Goal: Transaction & Acquisition: Purchase product/service

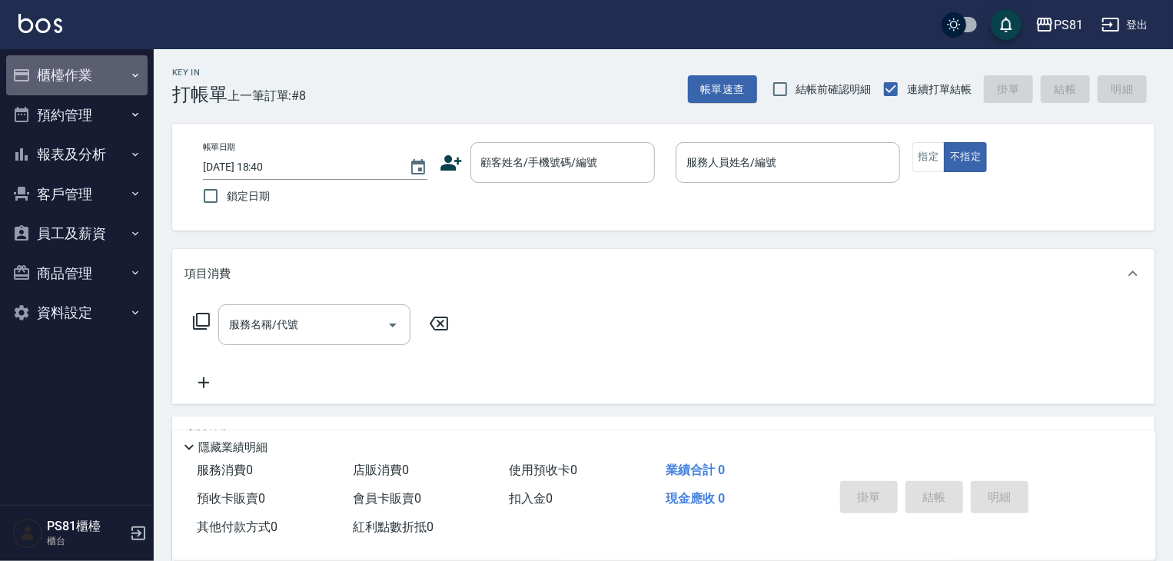
click at [117, 71] on button "櫃檯作業" at bounding box center [76, 75] width 141 height 40
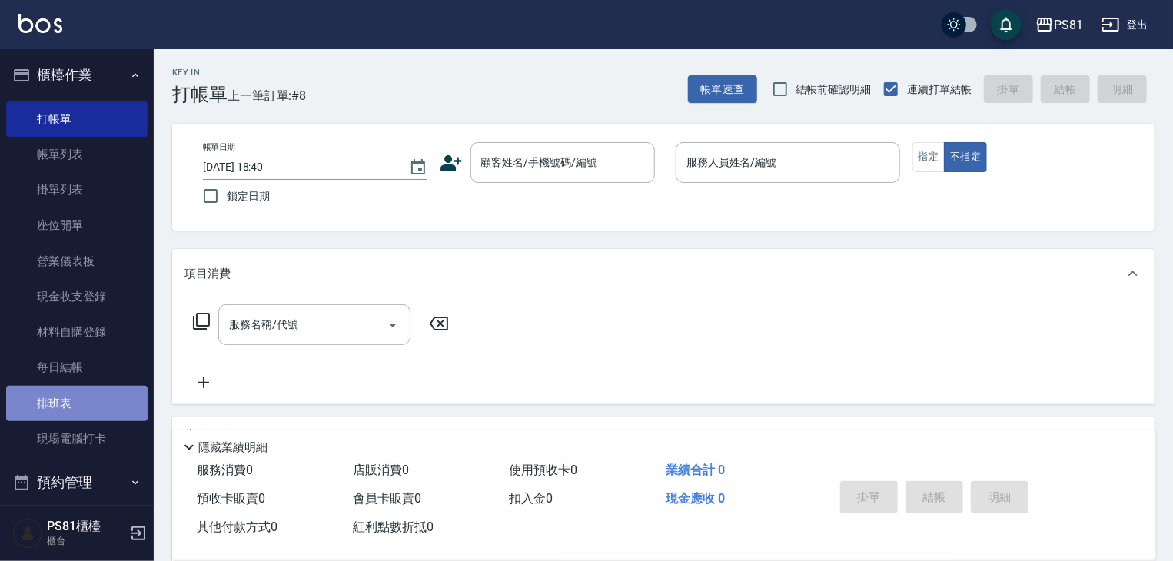
click at [101, 410] on link "排班表" at bounding box center [76, 403] width 141 height 35
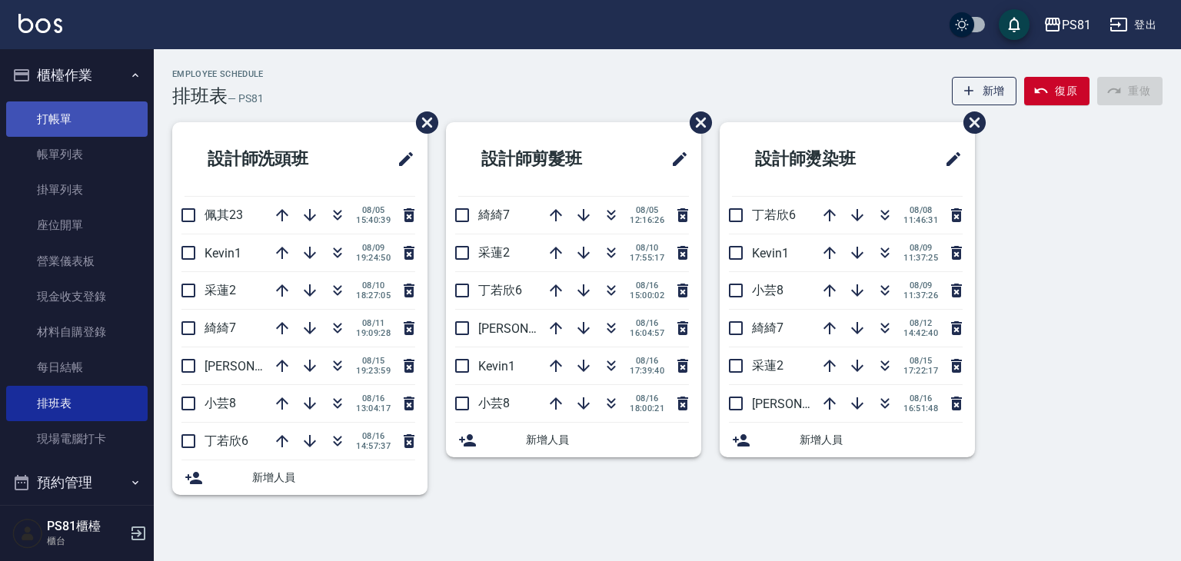
click at [61, 108] on link "打帳單" at bounding box center [76, 118] width 141 height 35
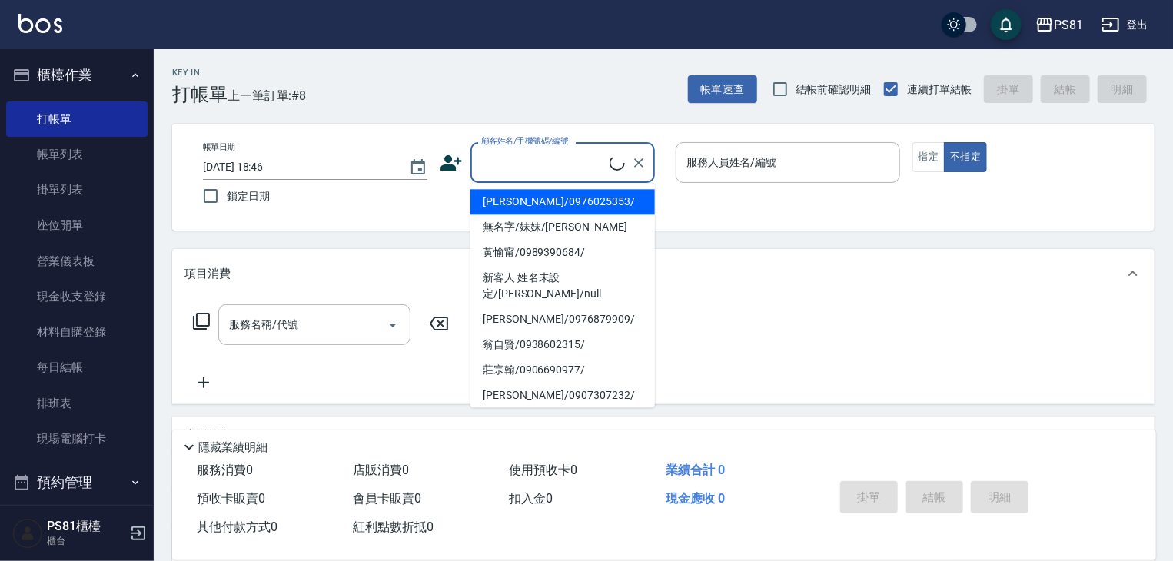
click at [587, 164] on input "顧客姓名/手機號碼/編號" at bounding box center [543, 162] width 132 height 27
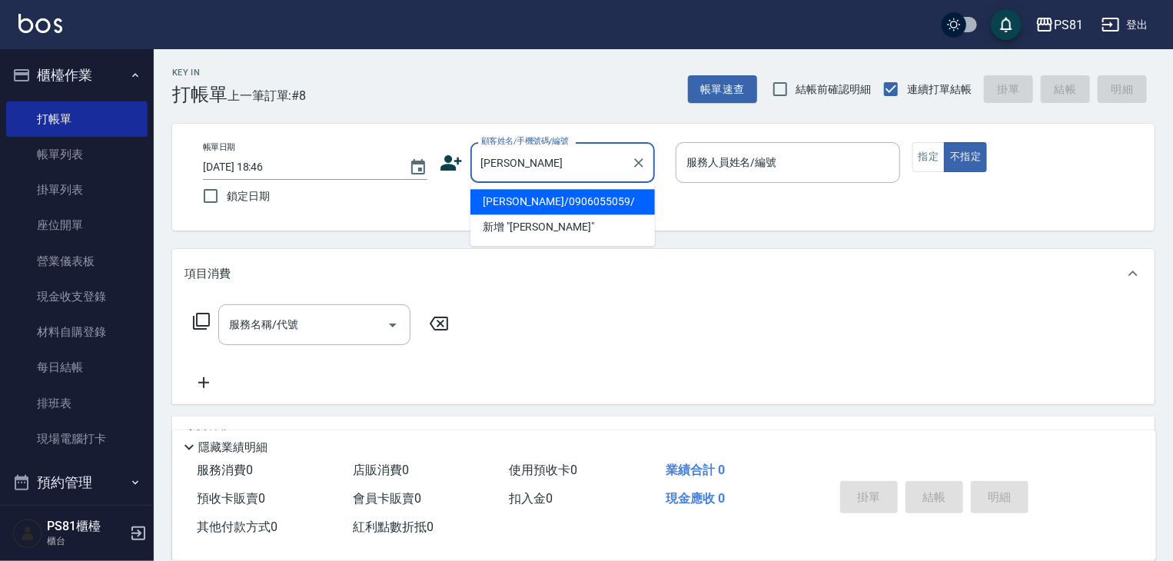
type input "[PERSON_NAME]/0906055059/"
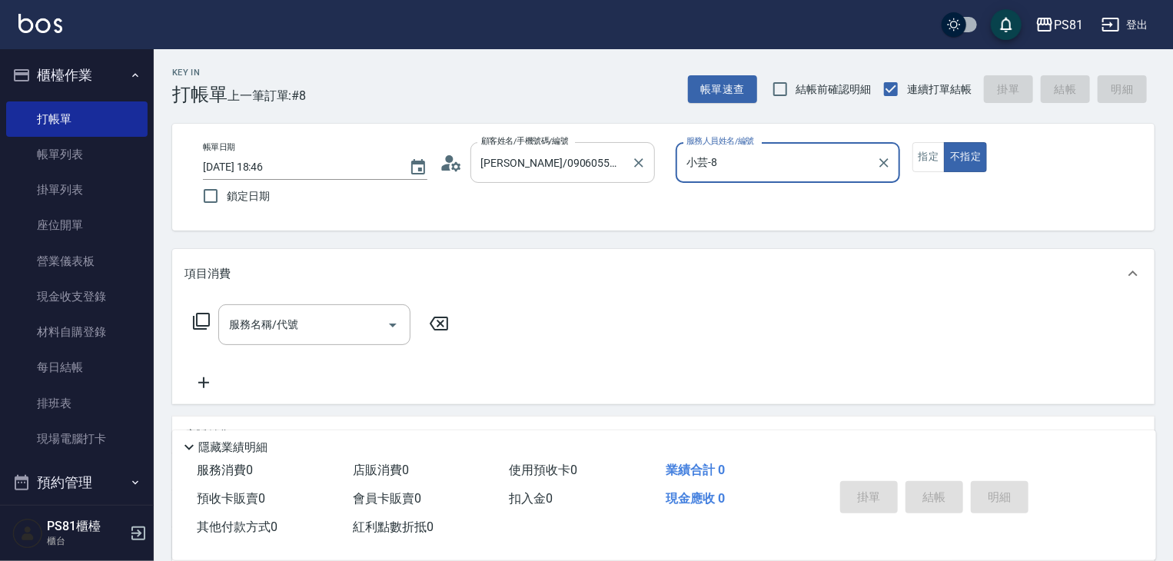
type input "小芸-8"
click at [925, 151] on button "指定" at bounding box center [928, 157] width 33 height 30
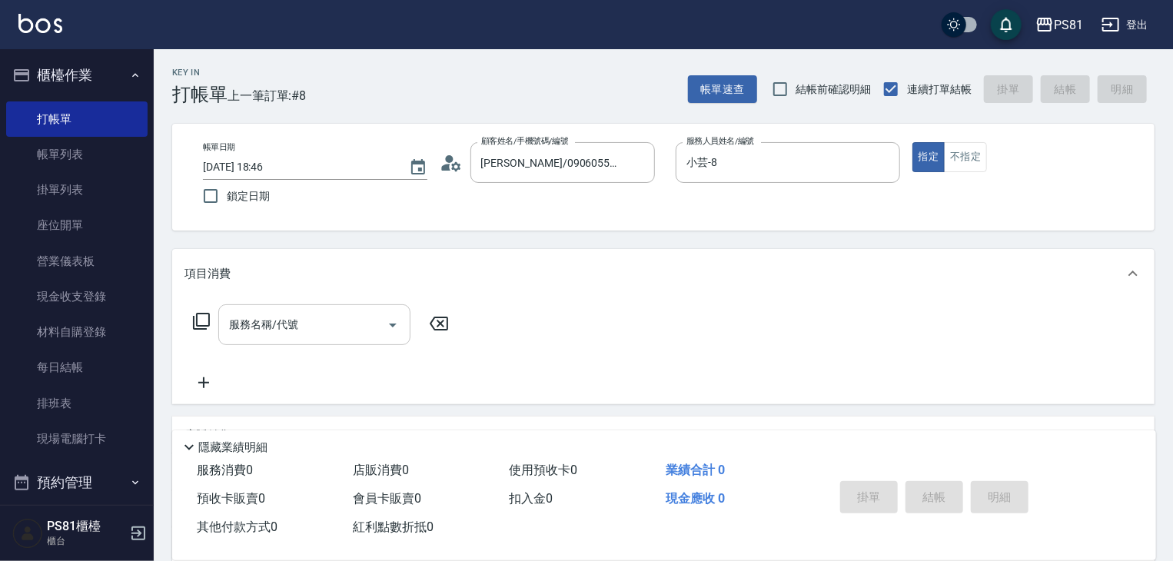
click at [314, 324] on input "服務名稱/代號" at bounding box center [302, 324] width 155 height 27
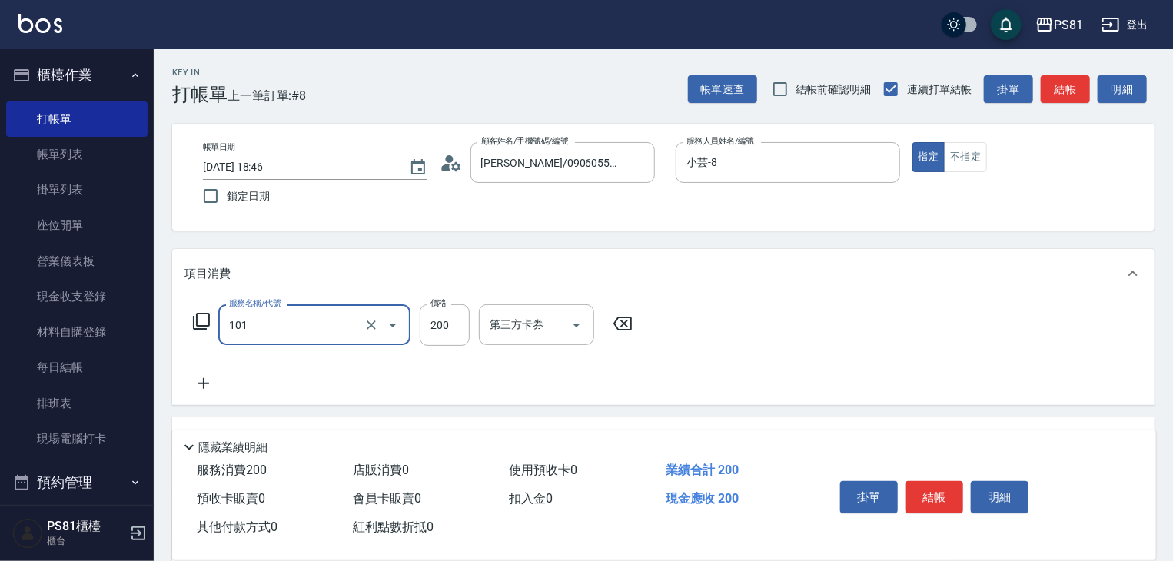
type input "一般洗髮(101)"
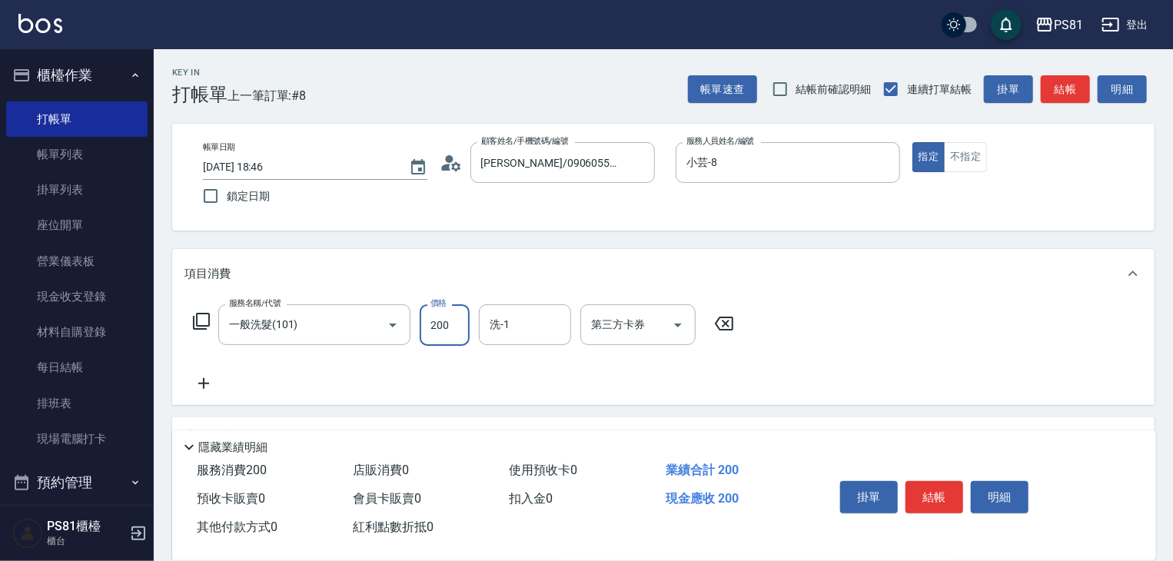
click at [912, 481] on button "結帳" at bounding box center [934, 497] width 58 height 32
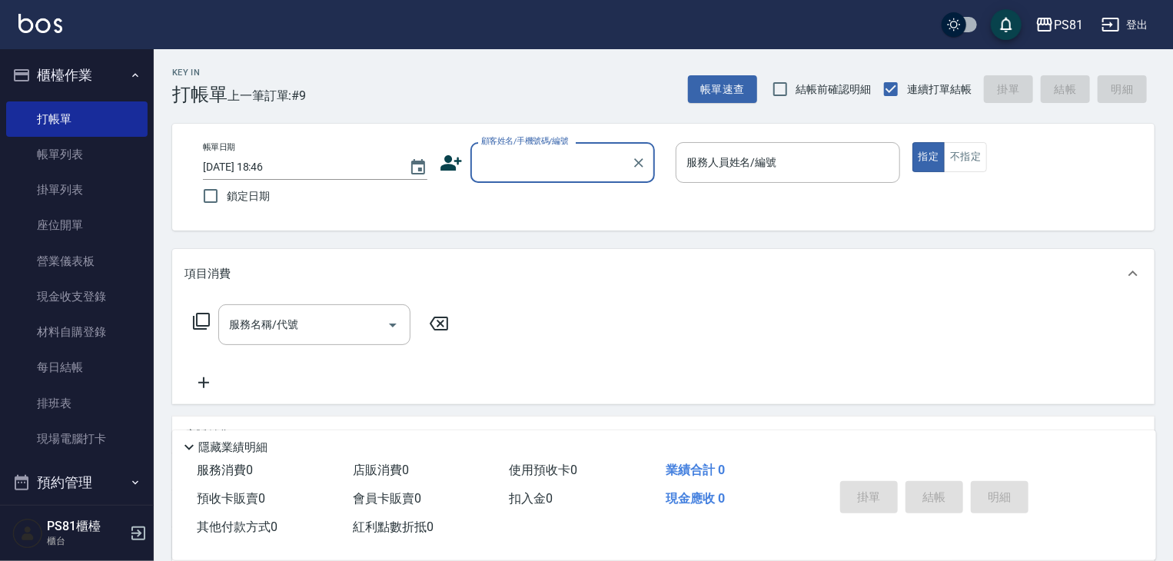
click at [498, 162] on input "顧客姓名/手機號碼/編號" at bounding box center [551, 162] width 148 height 27
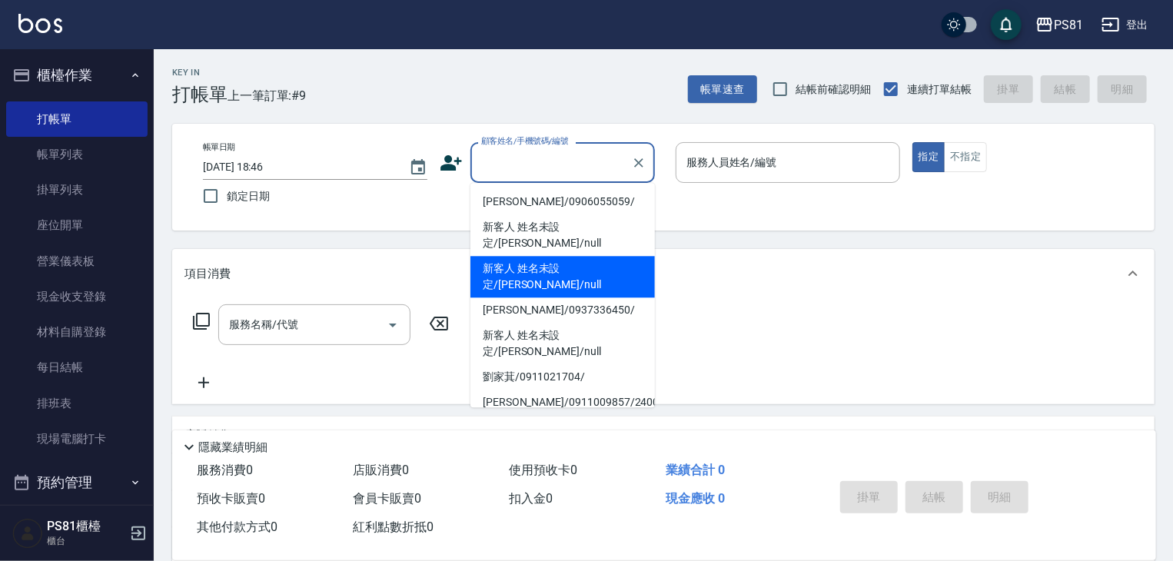
click at [553, 256] on li "新客人 姓名未設定/[PERSON_NAME]/null" at bounding box center [562, 277] width 184 height 42
type input "新客人 姓名未設定/[PERSON_NAME]/null"
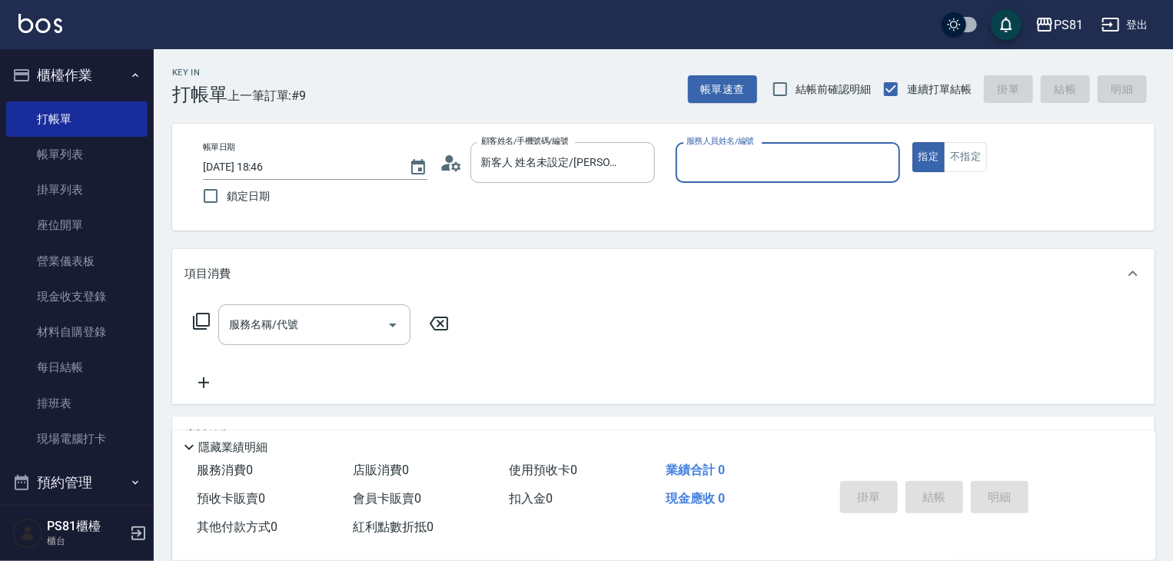
click at [842, 175] on input "服務人員姓名/編號" at bounding box center [788, 162] width 211 height 27
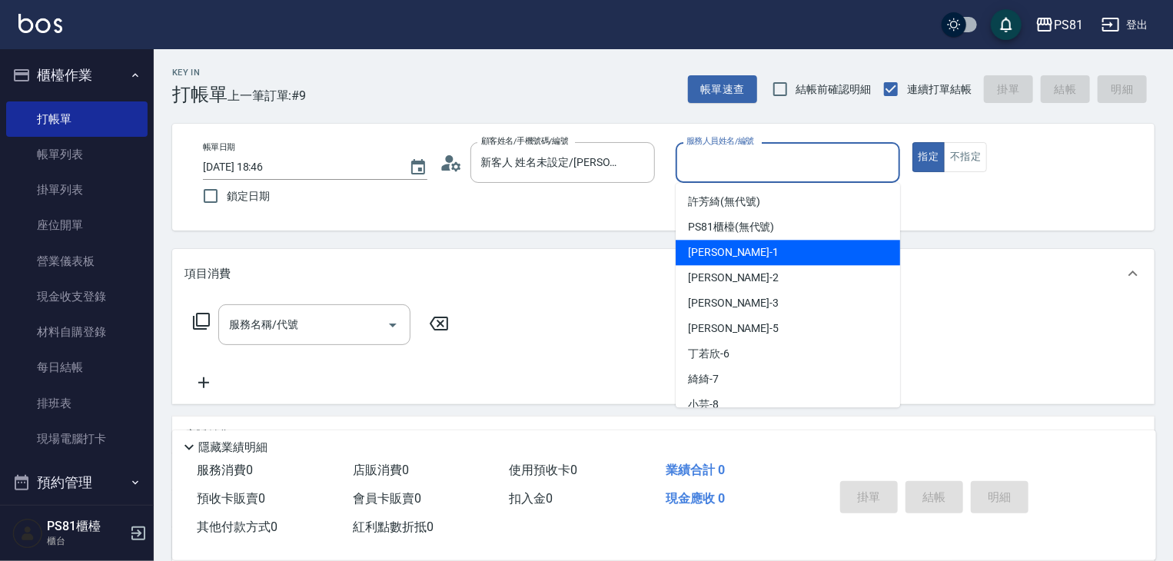
click at [799, 261] on div "Kevin -1" at bounding box center [788, 252] width 224 height 25
type input "Kevin-1"
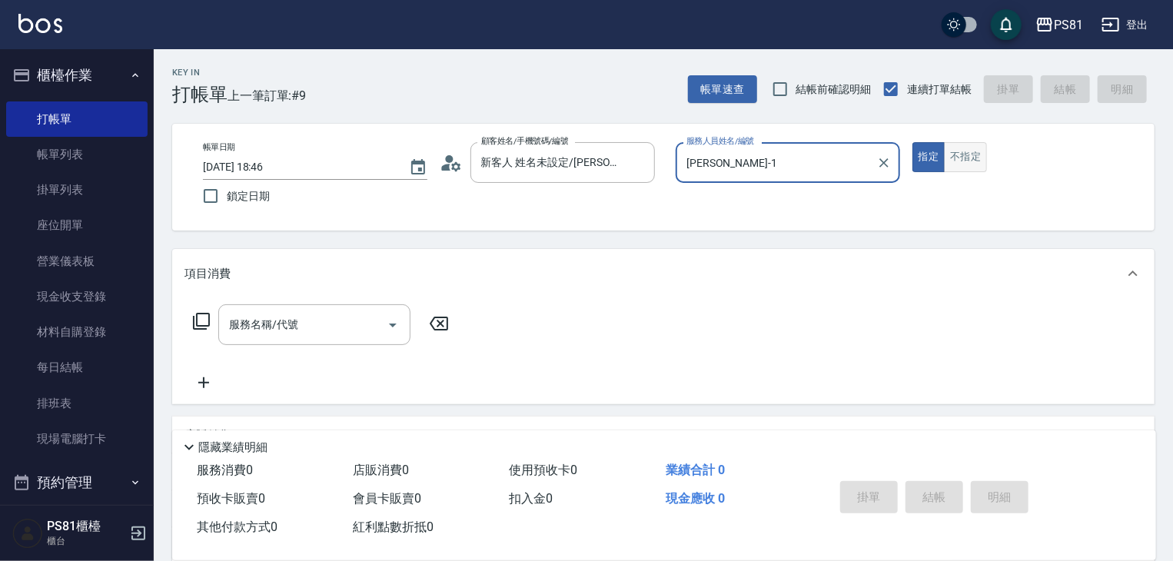
click at [971, 158] on button "不指定" at bounding box center [965, 157] width 43 height 30
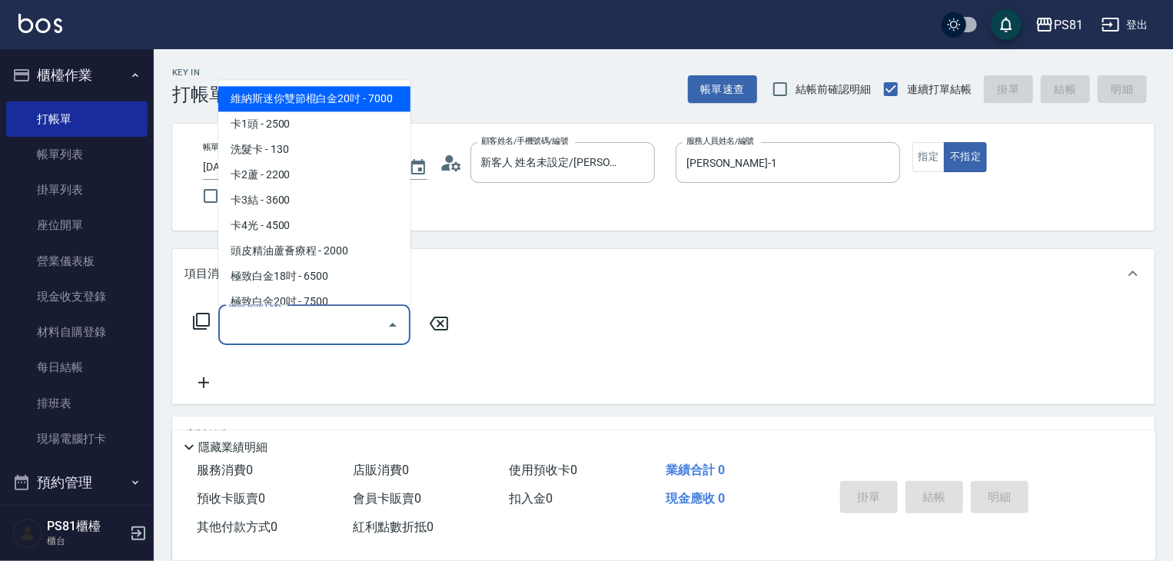
click at [344, 324] on input "服務名稱/代號" at bounding box center [302, 324] width 155 height 27
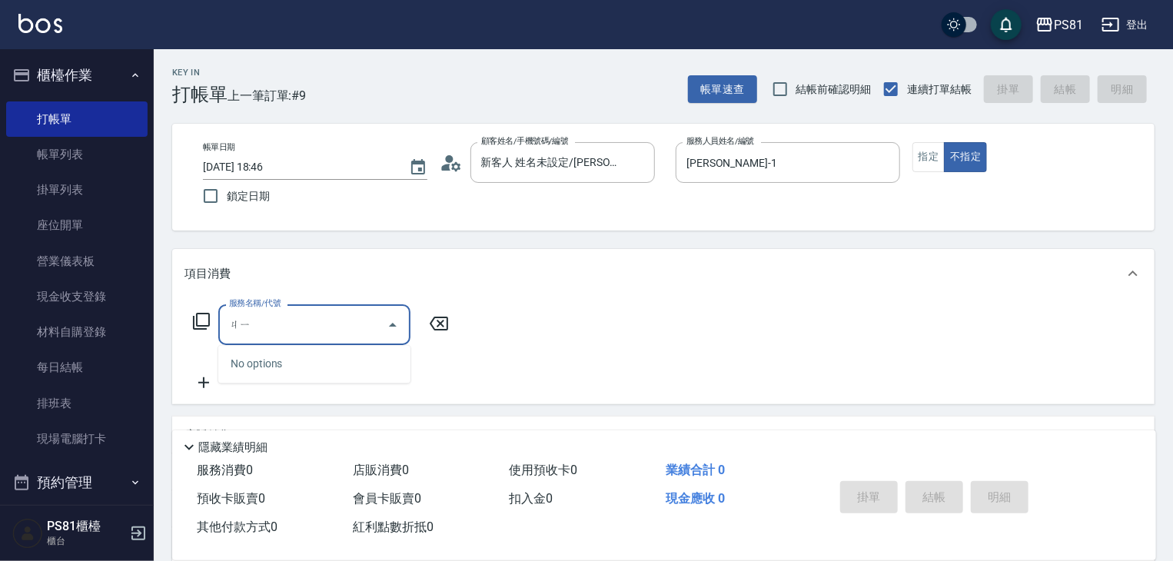
type input "ㄐ"
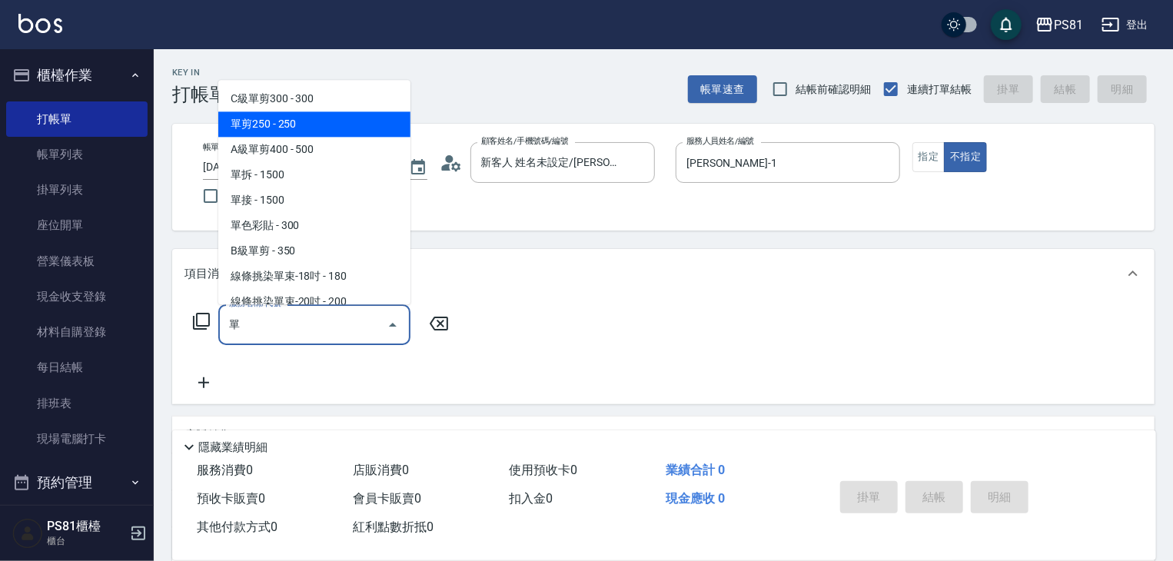
click at [256, 121] on span "單剪250 - 250" at bounding box center [314, 123] width 192 height 25
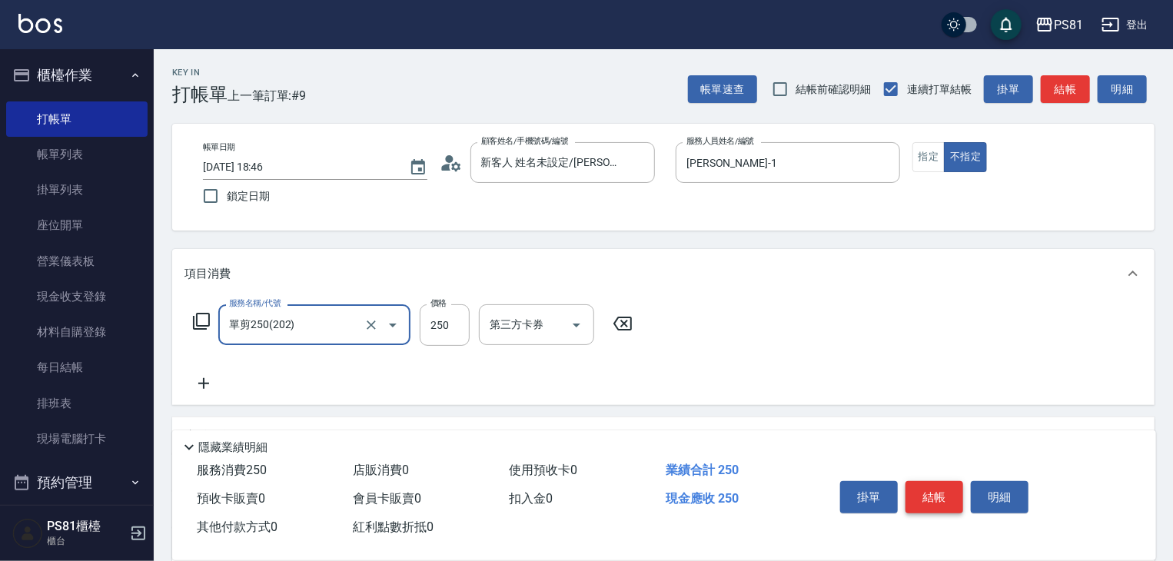
type input "單剪250(202)"
click at [946, 498] on button "結帳" at bounding box center [934, 497] width 58 height 32
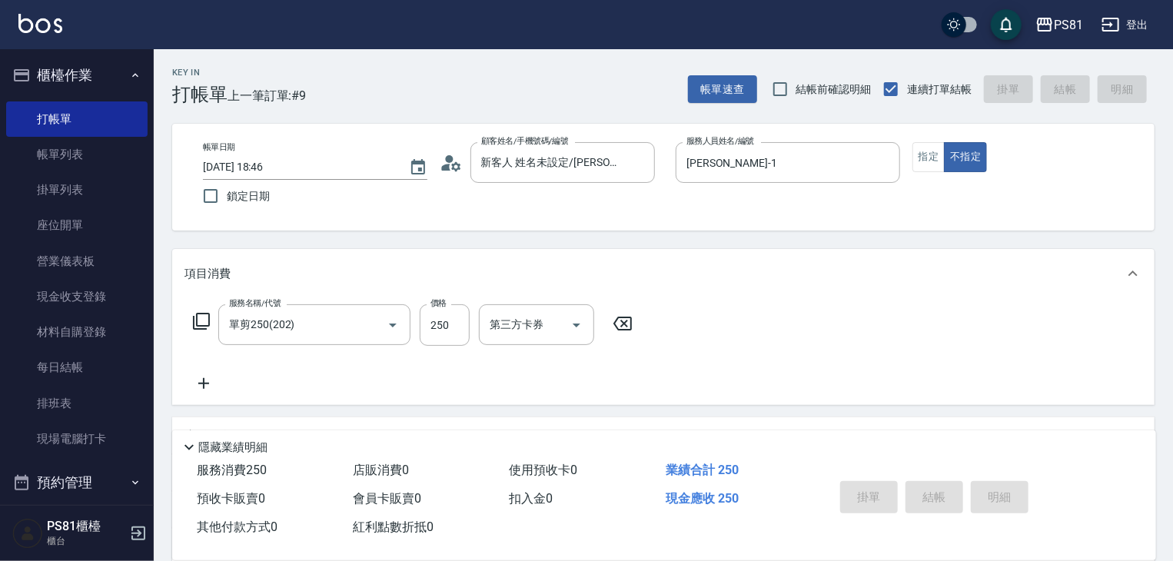
type input "2025/08/16 19:04"
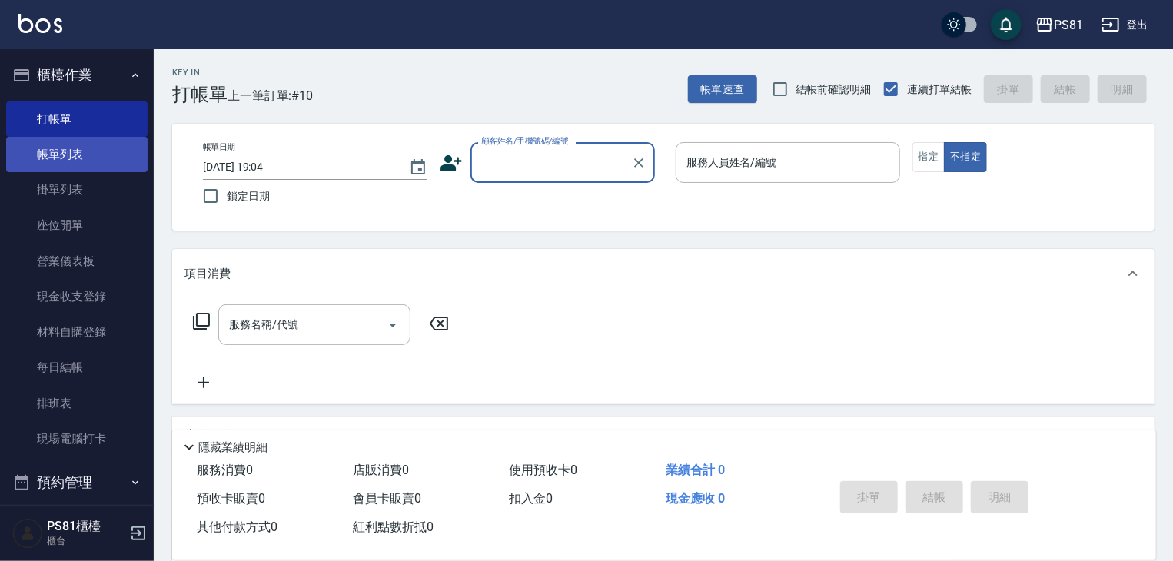
click at [59, 167] on link "帳單列表" at bounding box center [76, 154] width 141 height 35
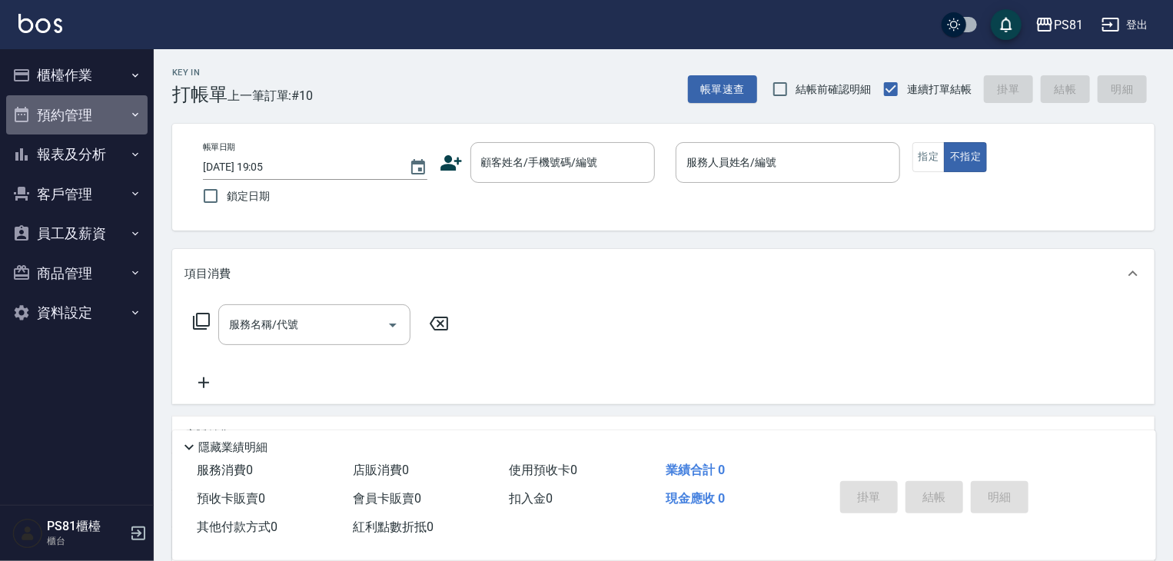
click at [91, 124] on button "預約管理" at bounding box center [76, 115] width 141 height 40
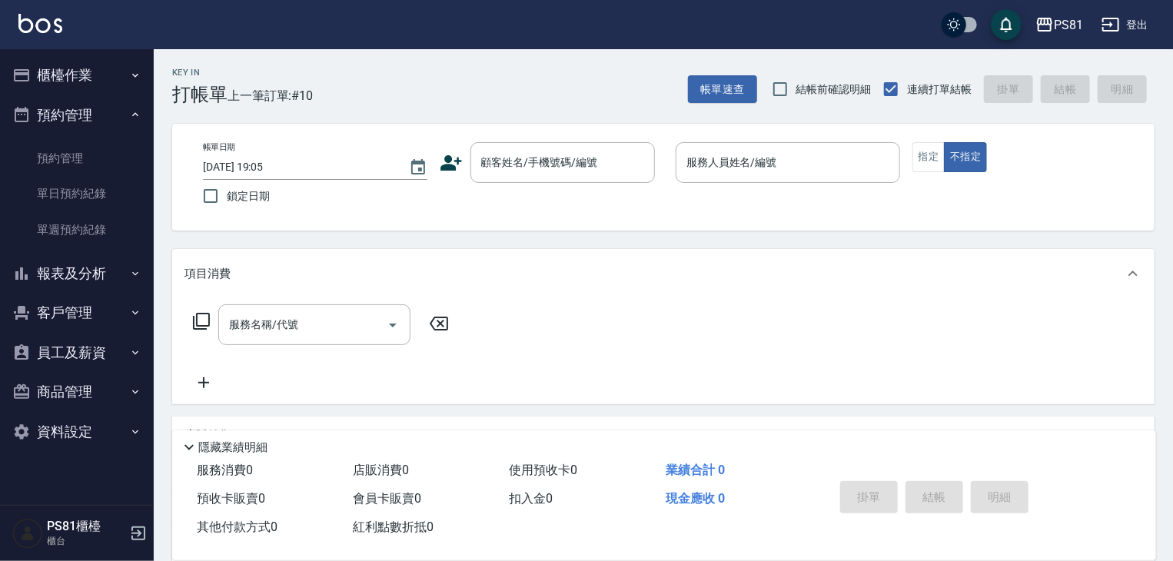
click at [105, 276] on button "報表及分析" at bounding box center [76, 274] width 141 height 40
click at [129, 81] on icon "button" at bounding box center [135, 75] width 12 height 12
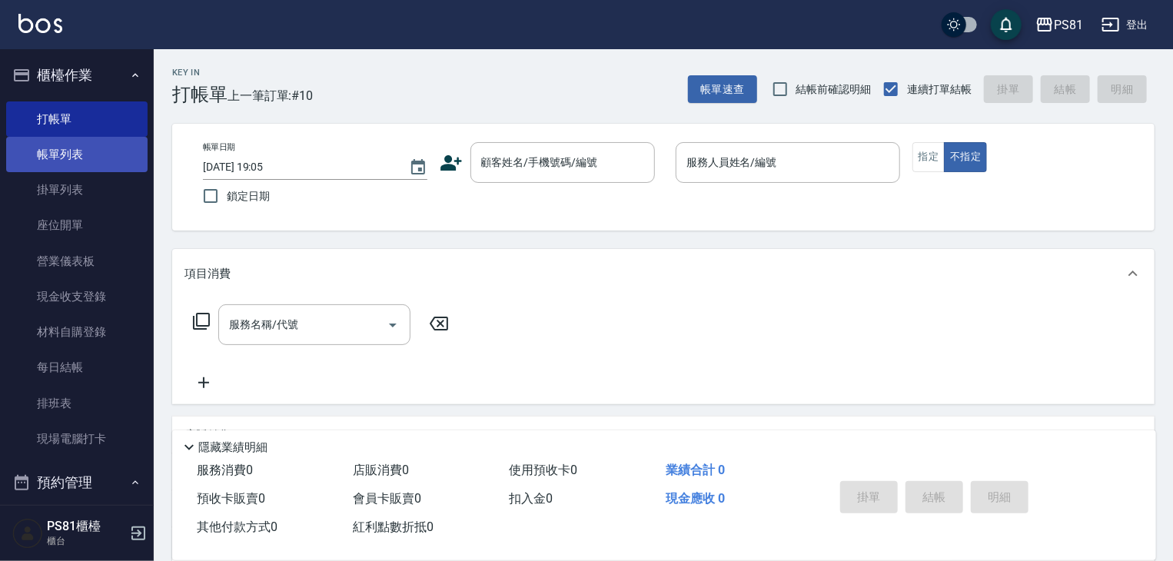
click at [77, 167] on link "帳單列表" at bounding box center [76, 154] width 141 height 35
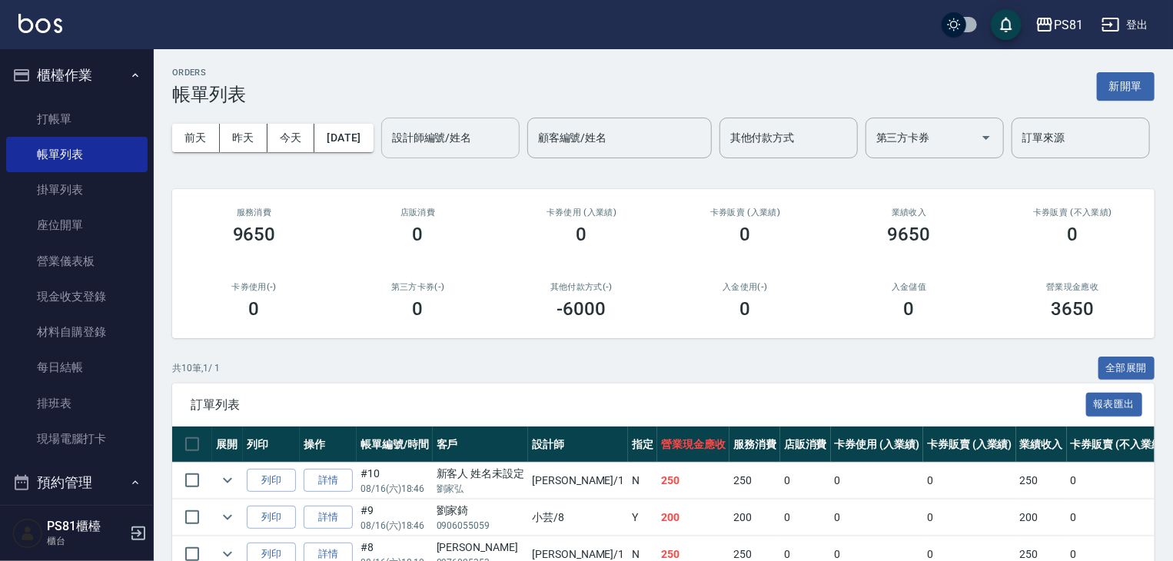
click at [388, 151] on input "設計師編號/姓名" at bounding box center [450, 138] width 125 height 27
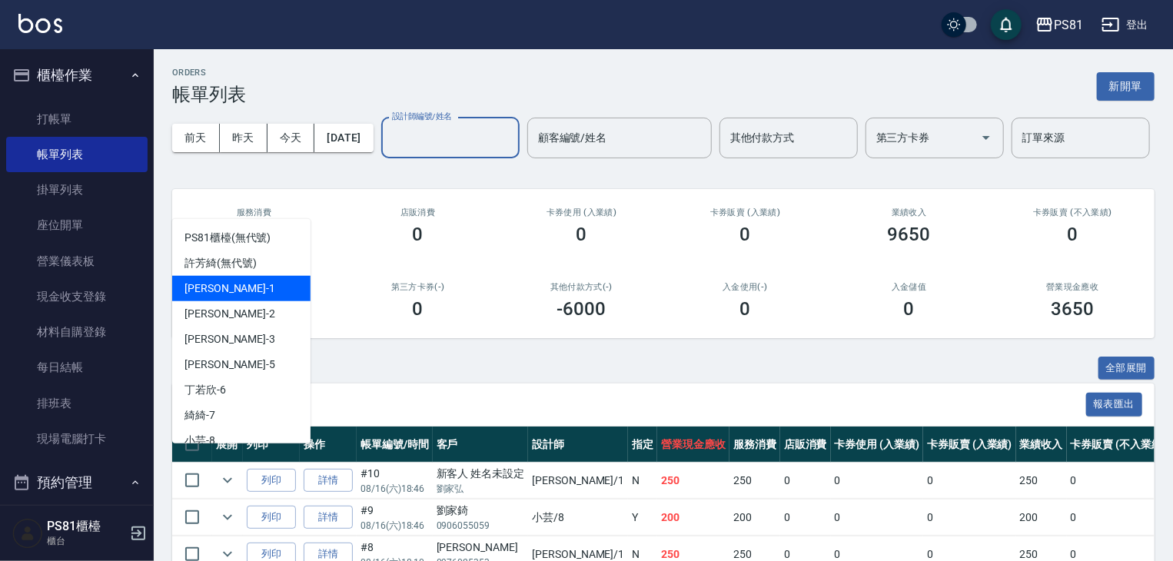
click at [233, 290] on div "Kevin -1" at bounding box center [241, 288] width 138 height 25
type input "Kevin-1"
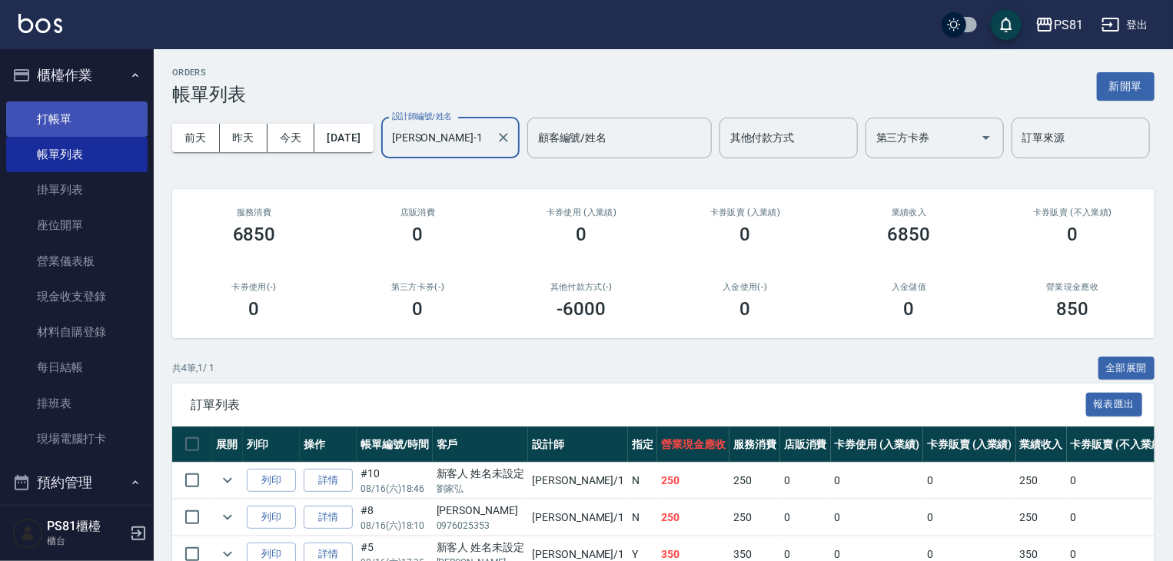
click at [99, 101] on link "打帳單" at bounding box center [76, 118] width 141 height 35
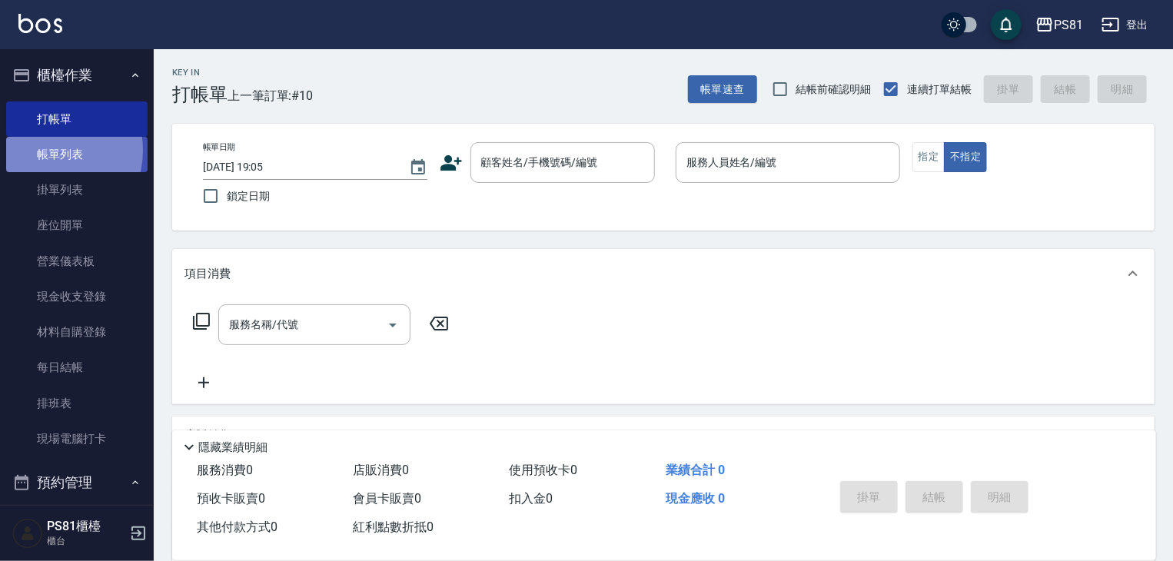
click at [46, 151] on link "帳單列表" at bounding box center [76, 154] width 141 height 35
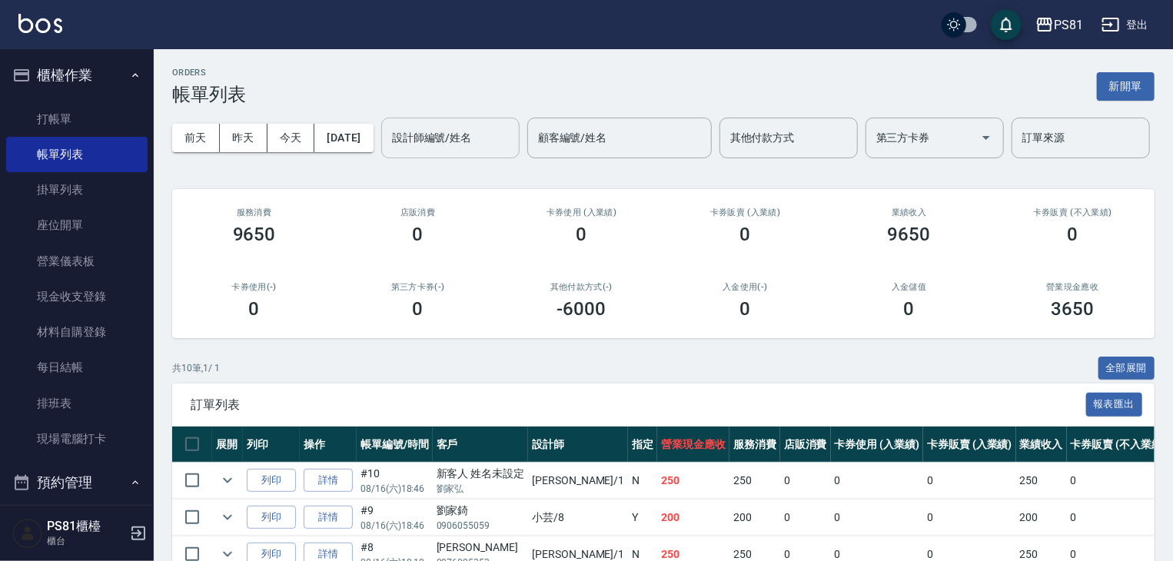
click at [388, 151] on input "設計師編號/姓名" at bounding box center [450, 138] width 125 height 27
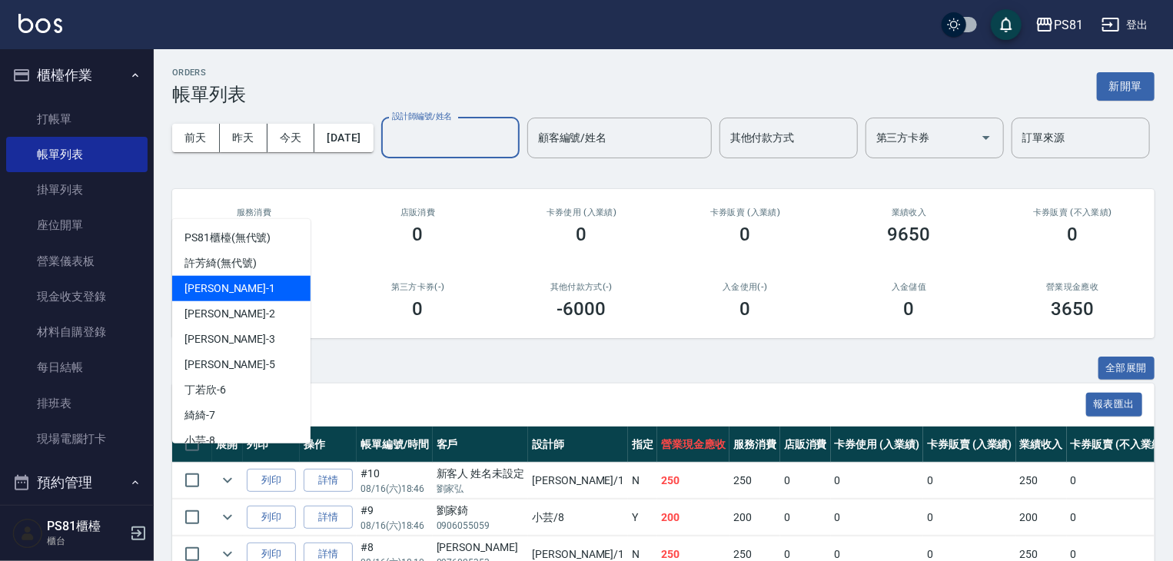
click at [234, 299] on div "Kevin -1" at bounding box center [241, 288] width 138 height 25
type input "Kevin-1"
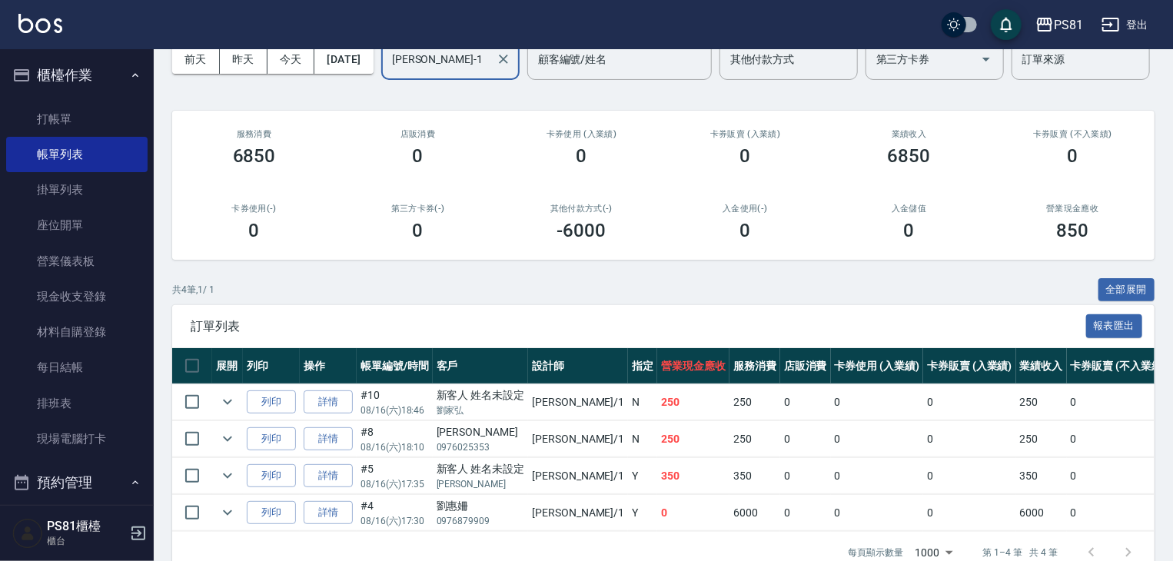
scroll to position [168, 0]
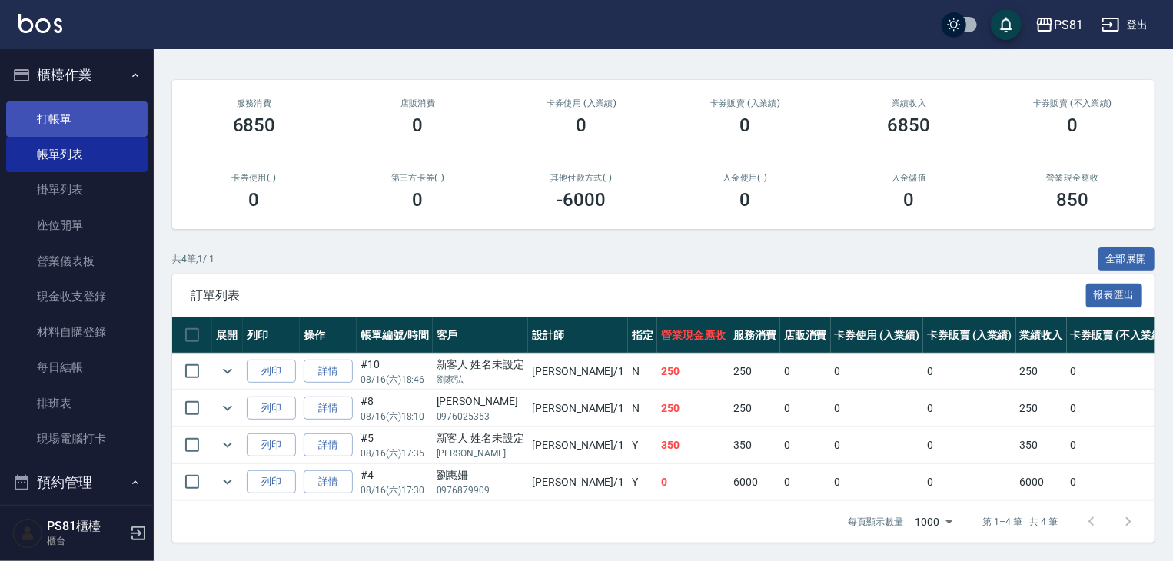
click at [105, 112] on link "打帳單" at bounding box center [76, 118] width 141 height 35
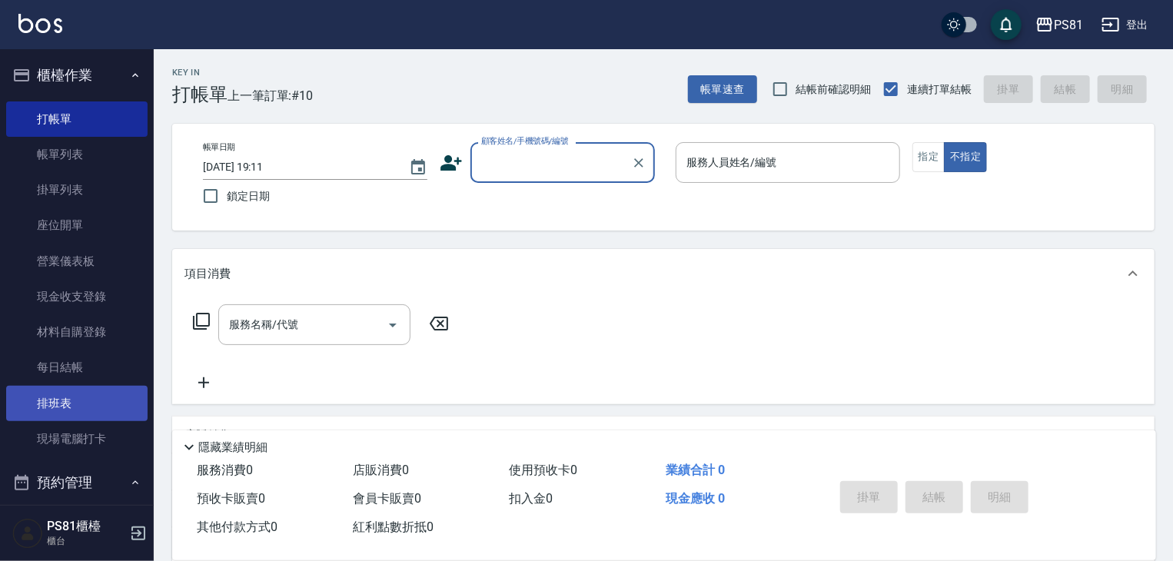
click at [107, 394] on link "排班表" at bounding box center [76, 403] width 141 height 35
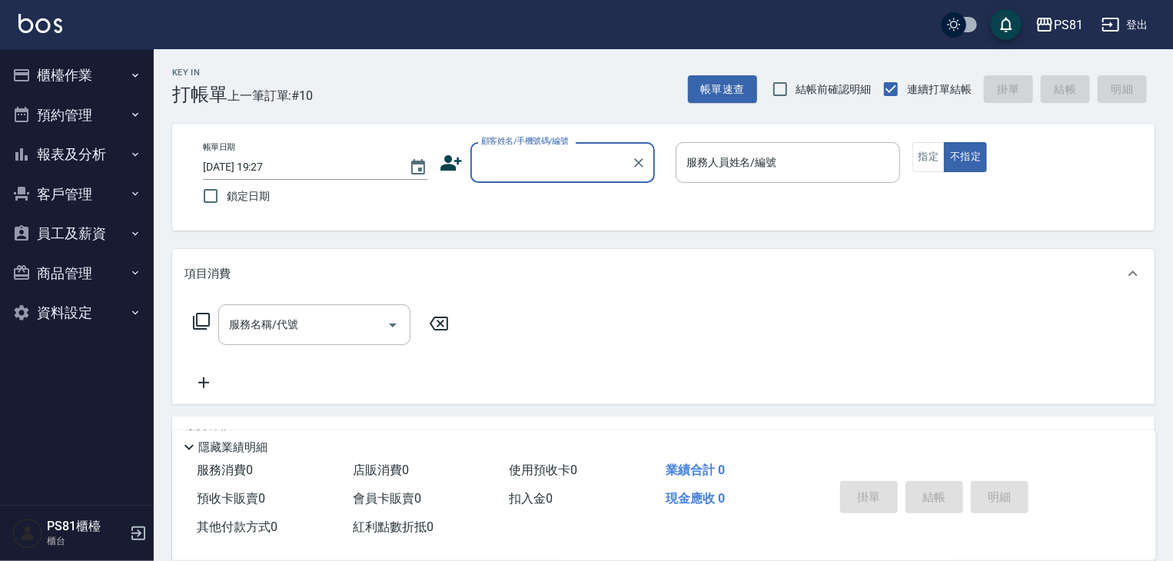
click at [88, 68] on button "櫃檯作業" at bounding box center [76, 75] width 141 height 40
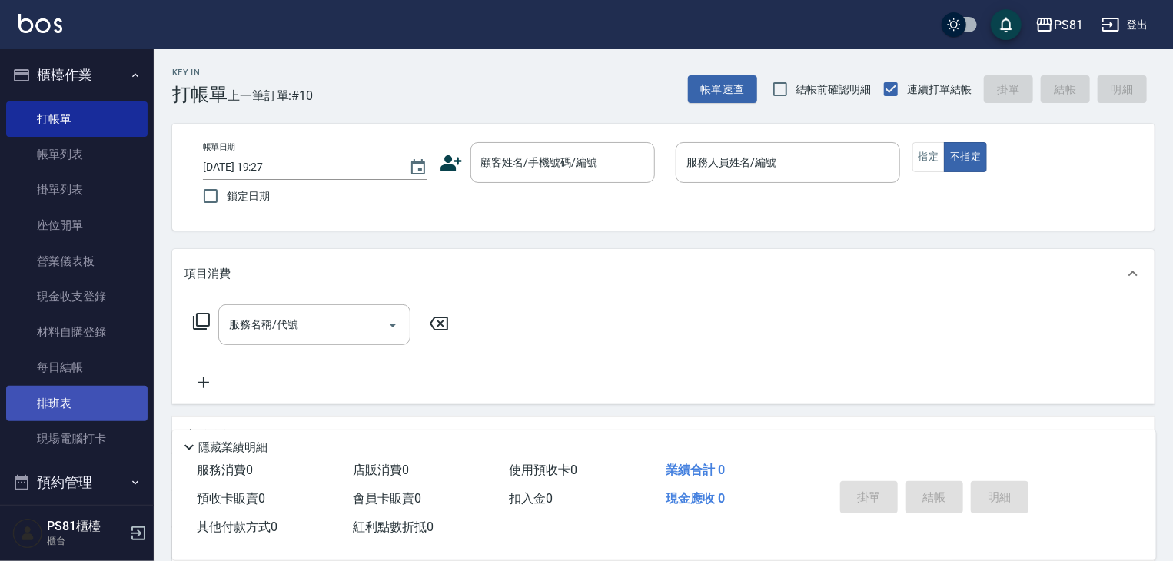
click at [88, 405] on link "排班表" at bounding box center [76, 403] width 141 height 35
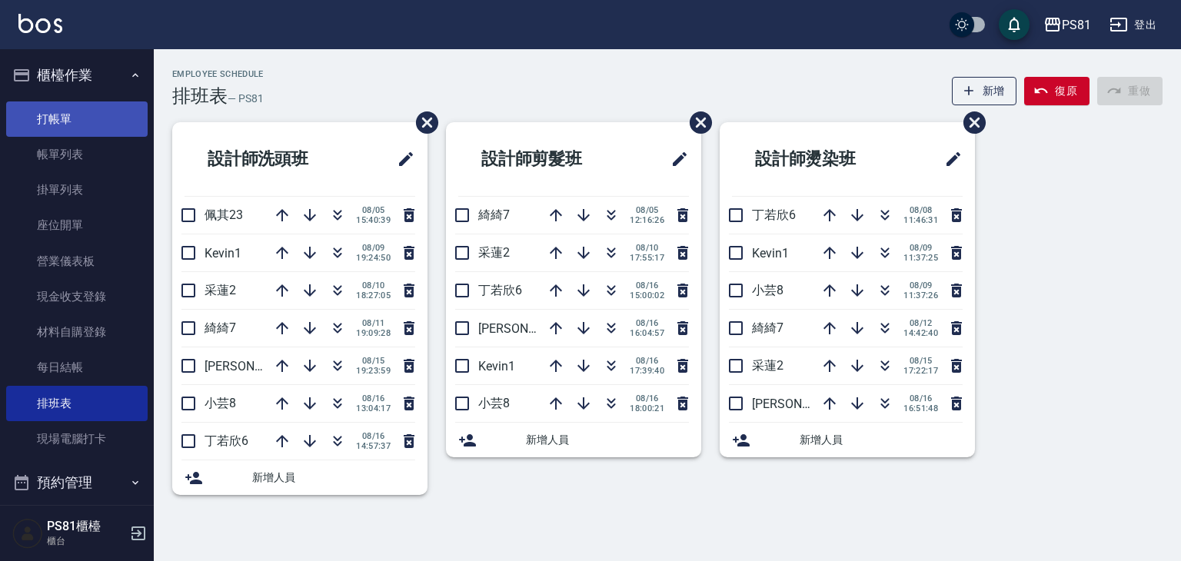
click at [79, 102] on link "打帳單" at bounding box center [76, 118] width 141 height 35
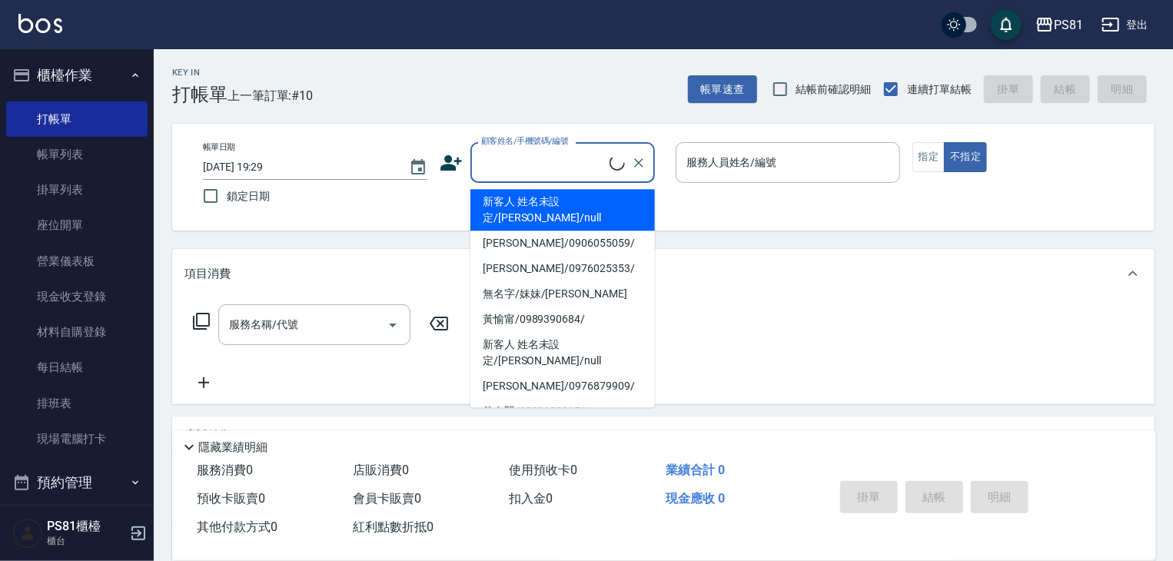
click at [594, 170] on input "顧客姓名/手機號碼/編號" at bounding box center [543, 162] width 132 height 27
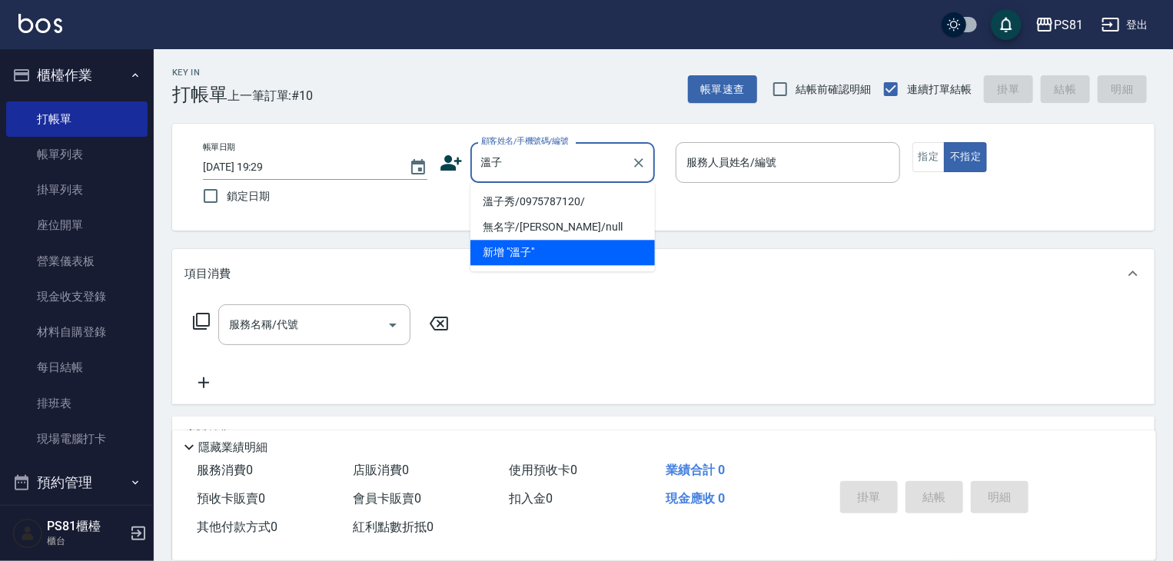
click at [576, 210] on li "溫子秀/0975787120/" at bounding box center [562, 201] width 184 height 25
type input "溫子秀/0975787120/"
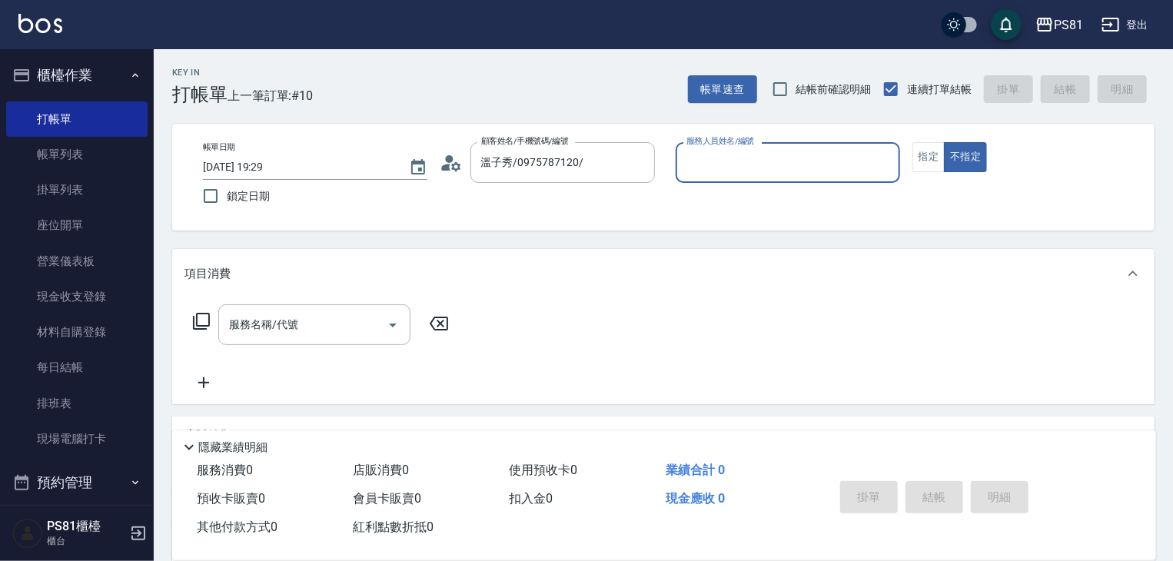
click at [731, 181] on div "服務人員姓名/編號" at bounding box center [788, 162] width 224 height 41
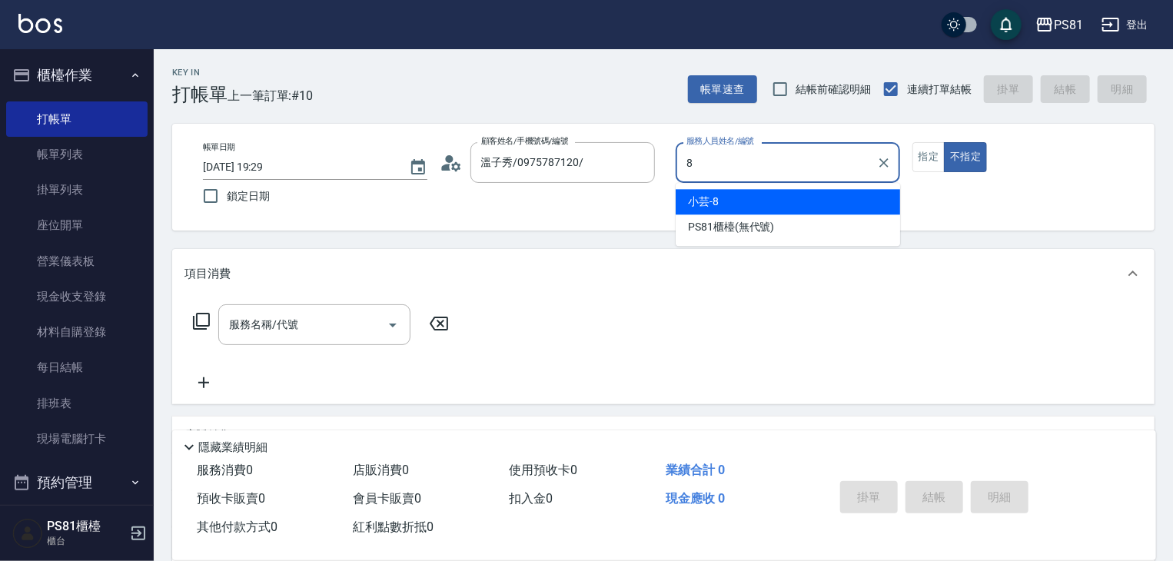
type input "小芸-8"
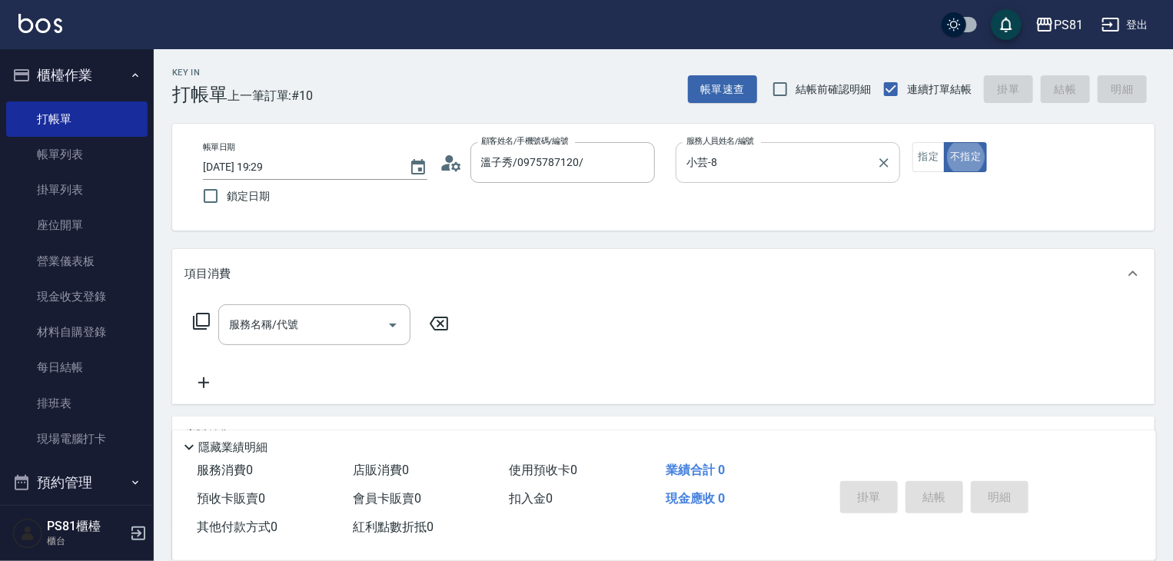
type button "false"
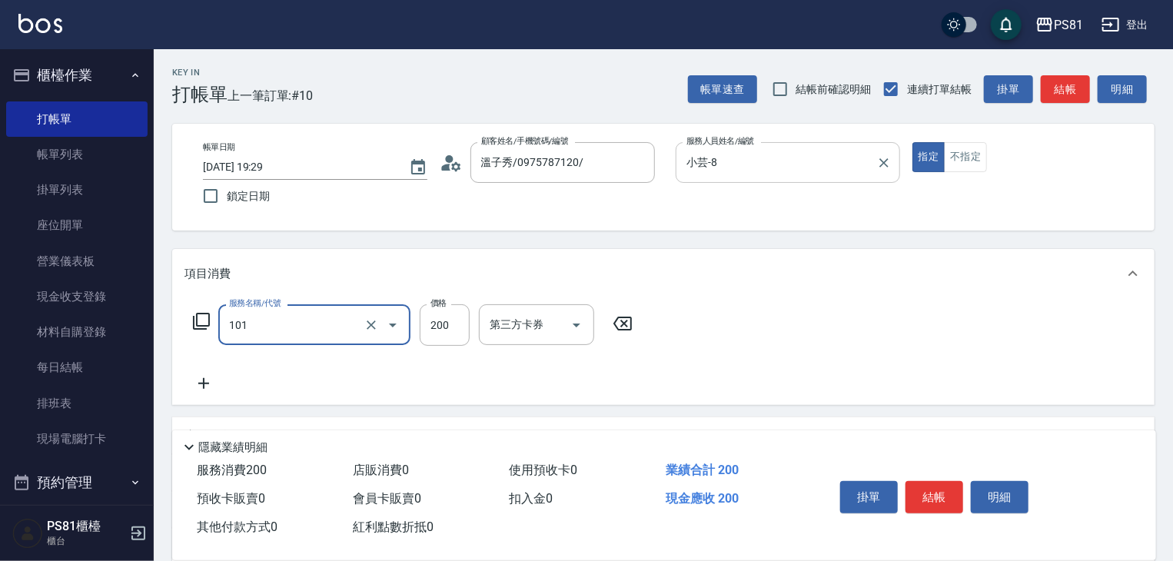
type input "一般洗髮(101)"
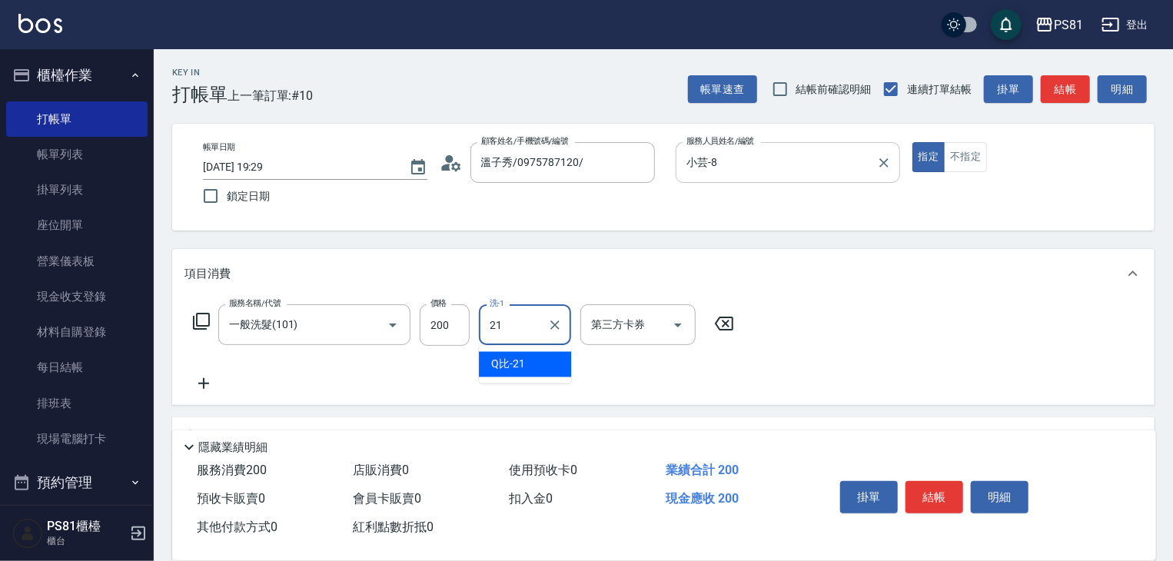
type input "Q比-21"
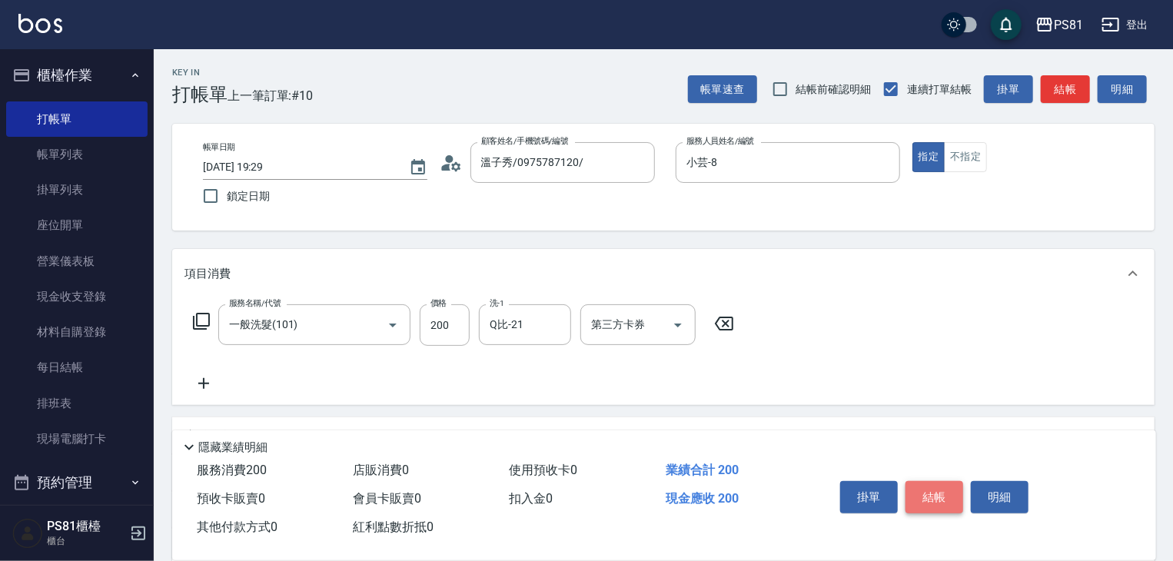
click at [926, 489] on button "結帳" at bounding box center [934, 497] width 58 height 32
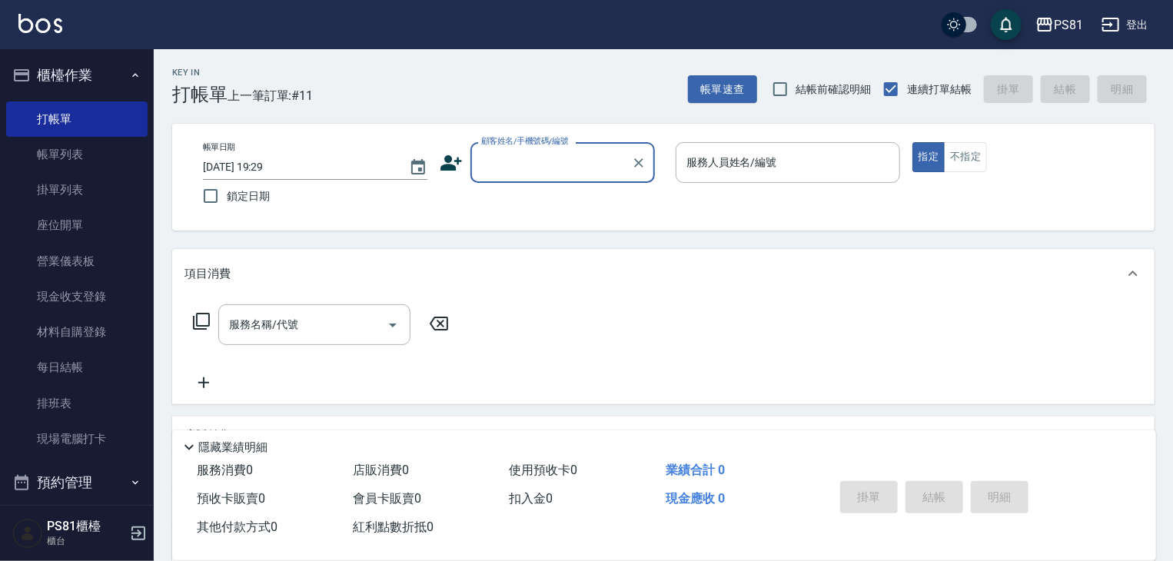
click at [447, 162] on icon at bounding box center [451, 162] width 22 height 15
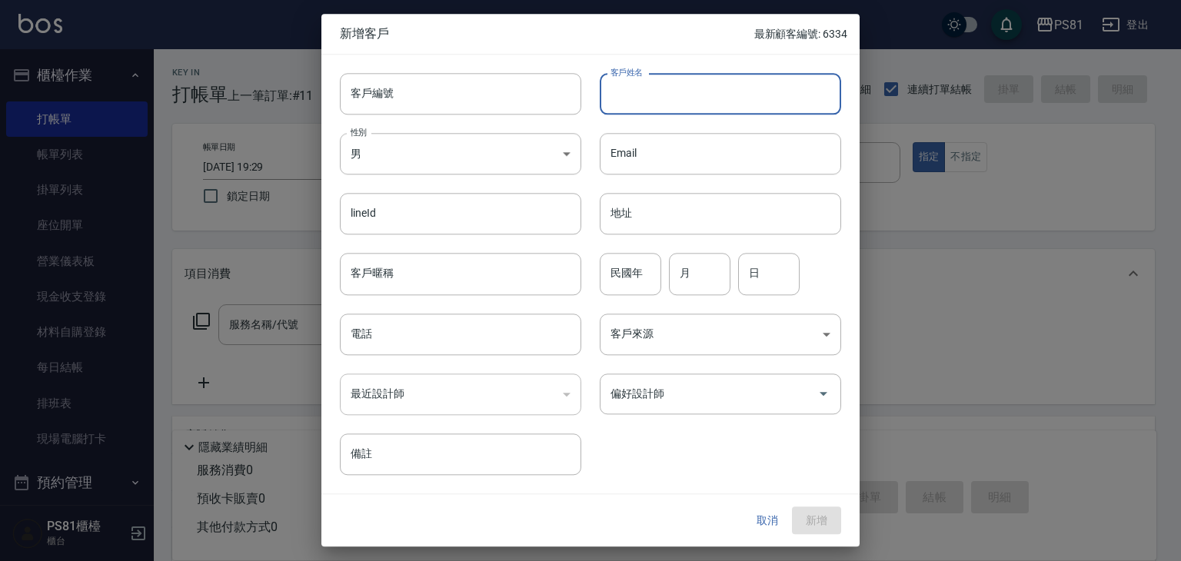
click at [759, 88] on input "客戶姓名" at bounding box center [720, 94] width 241 height 42
type input "張玉芳"
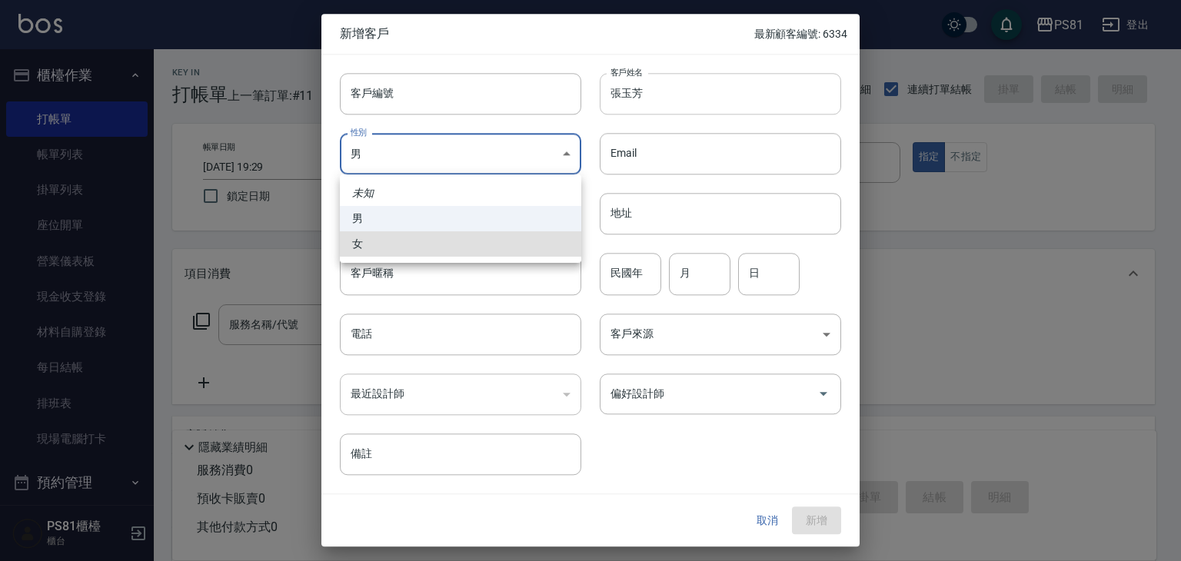
type input "[DEMOGRAPHIC_DATA]"
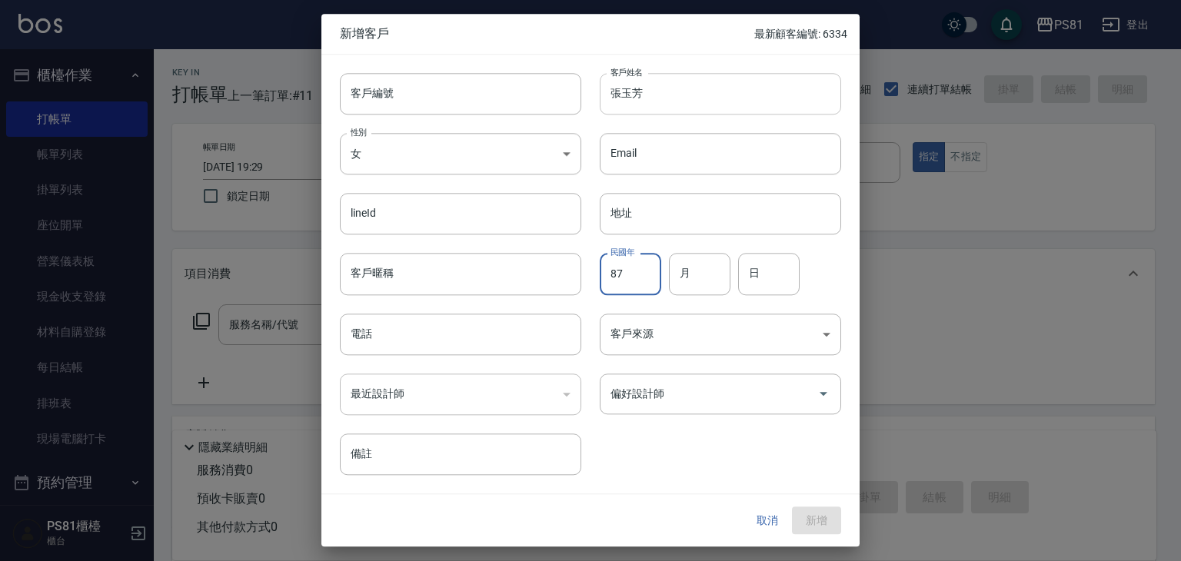
type input "87"
type input "12"
type input "28"
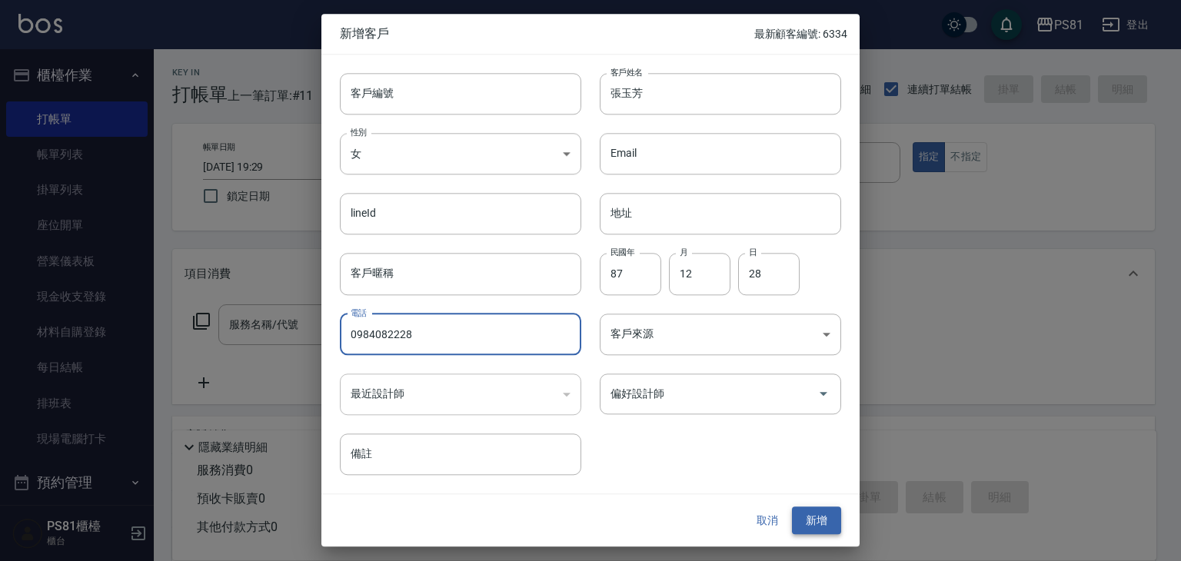
type input "0984082228"
click at [819, 505] on div "取消 新增" at bounding box center [590, 520] width 538 height 53
click at [814, 516] on button "新增" at bounding box center [816, 521] width 49 height 28
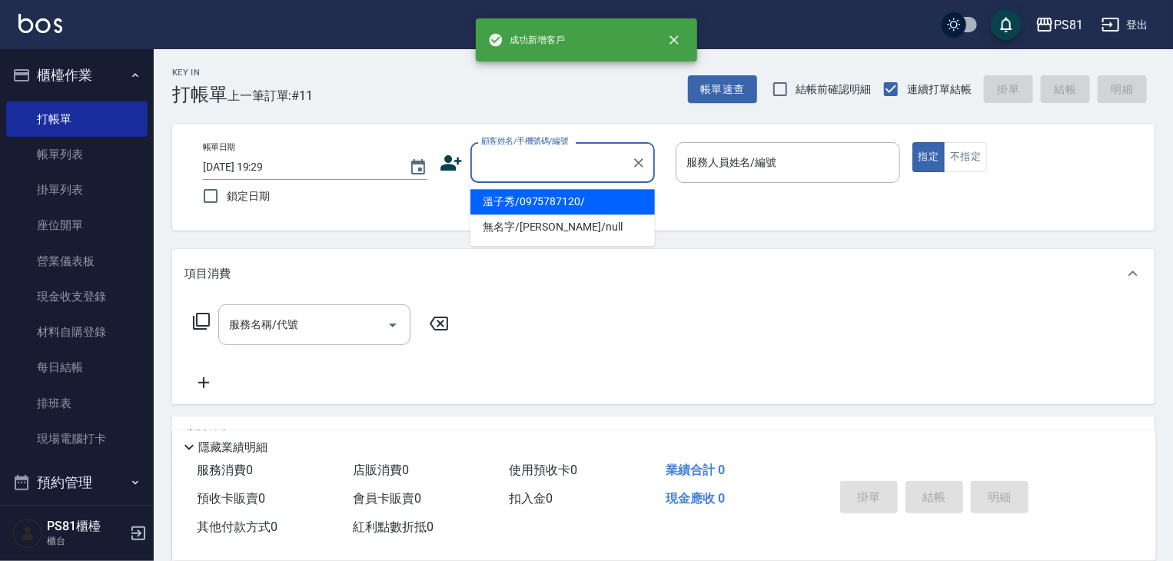
click at [590, 151] on input "顧客姓名/手機號碼/編號" at bounding box center [551, 162] width 148 height 27
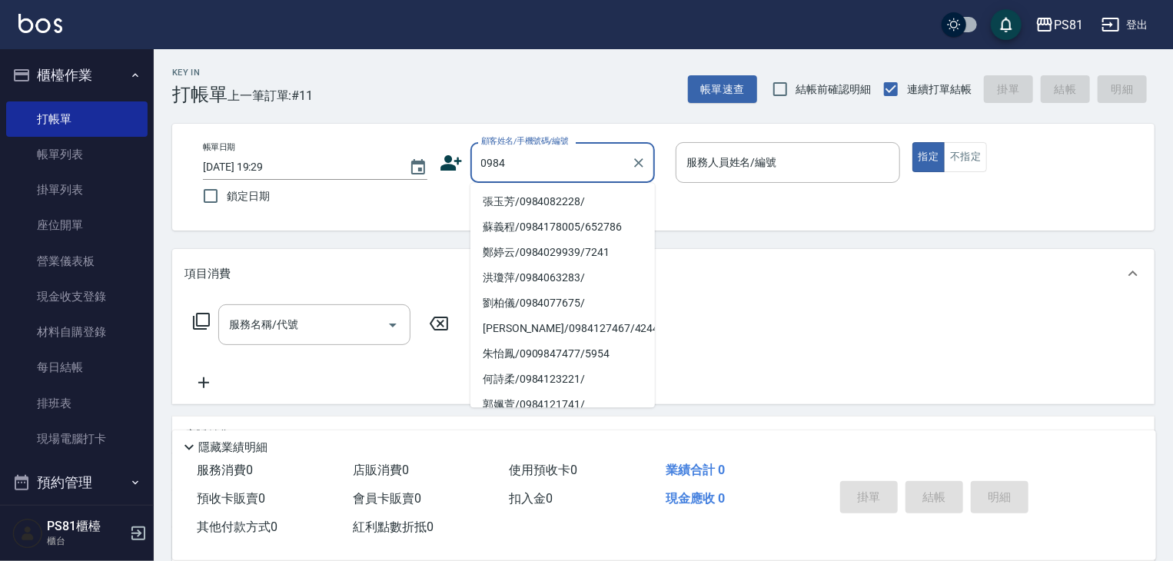
click at [542, 204] on li "張玉芳/0984082228/" at bounding box center [562, 201] width 184 height 25
type input "張玉芳/0984082228/"
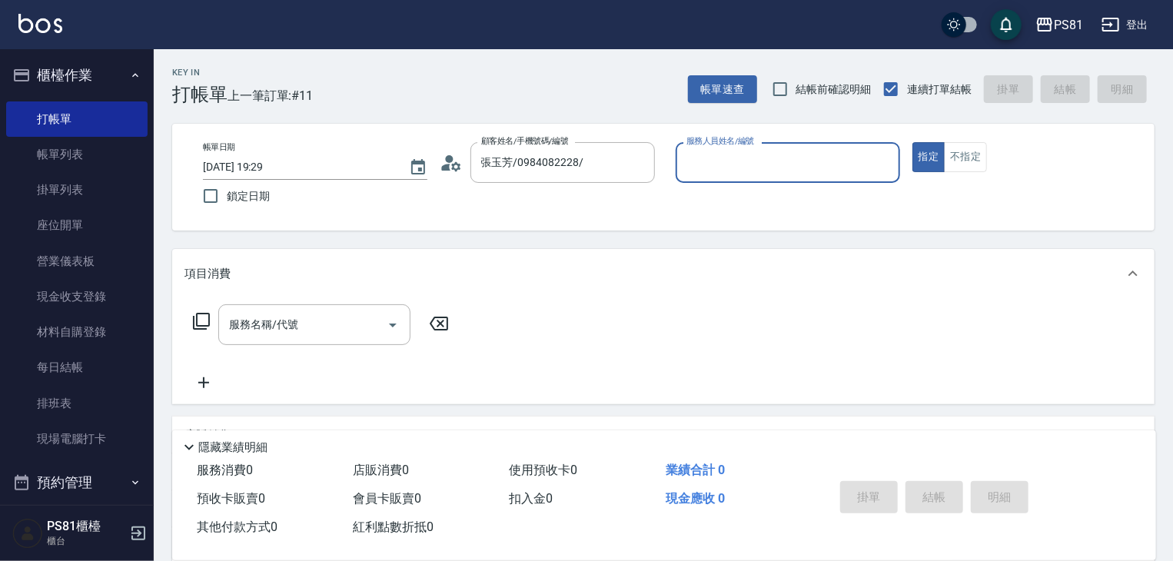
click at [747, 160] on input "服務人員姓名/編號" at bounding box center [788, 162] width 211 height 27
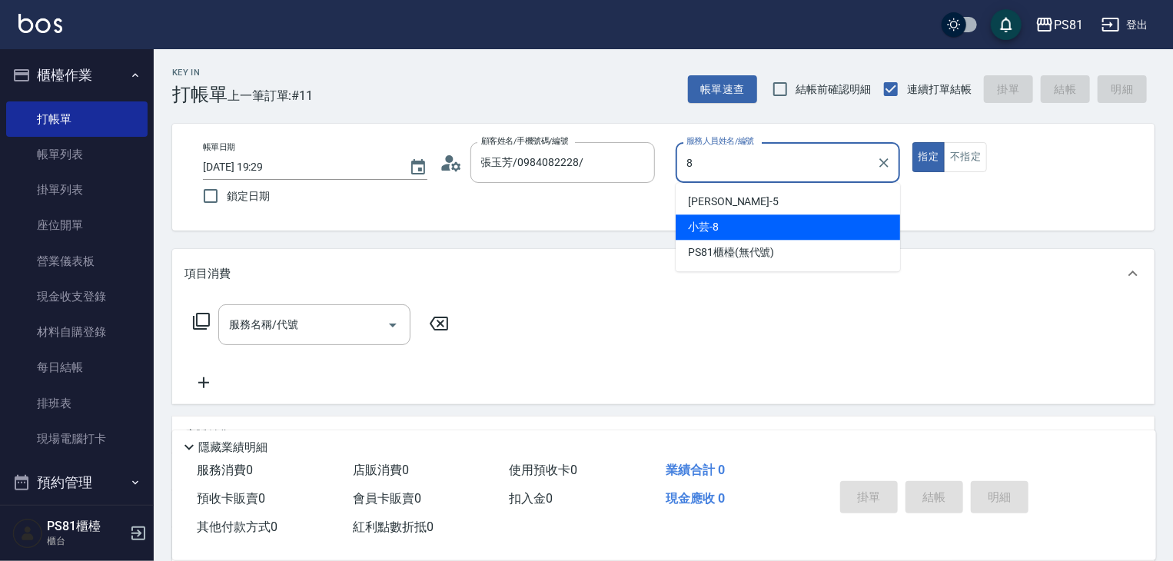
type input "小芸-8"
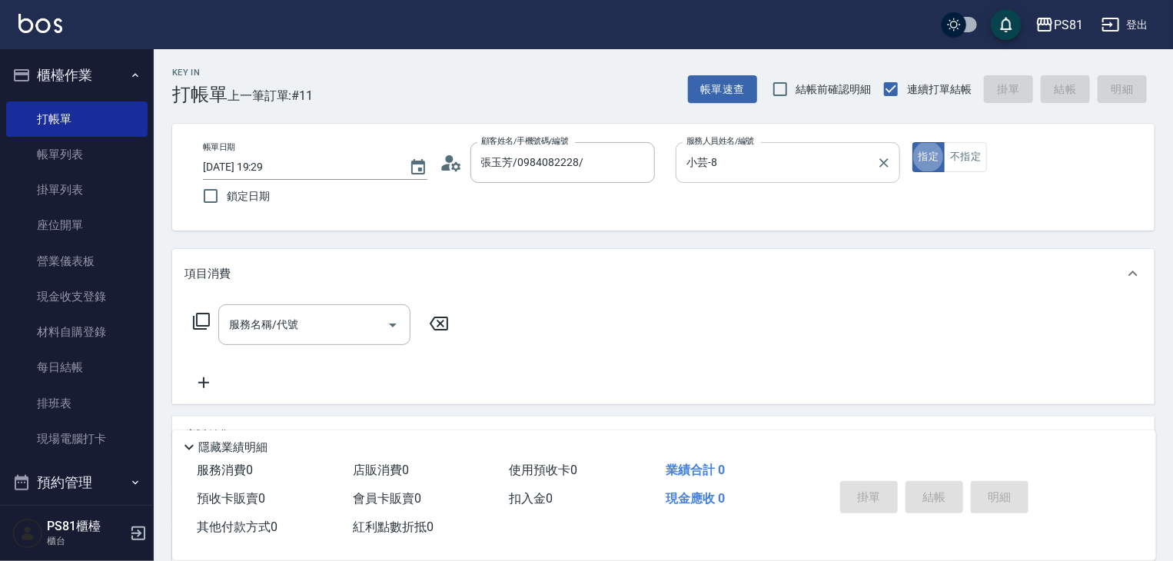
type button "true"
drag, startPoint x: 978, startPoint y: 167, endPoint x: 882, endPoint y: 182, distance: 96.5
click at [975, 166] on button "不指定" at bounding box center [965, 157] width 43 height 30
click at [286, 321] on input "服務名稱/代號" at bounding box center [302, 324] width 155 height 27
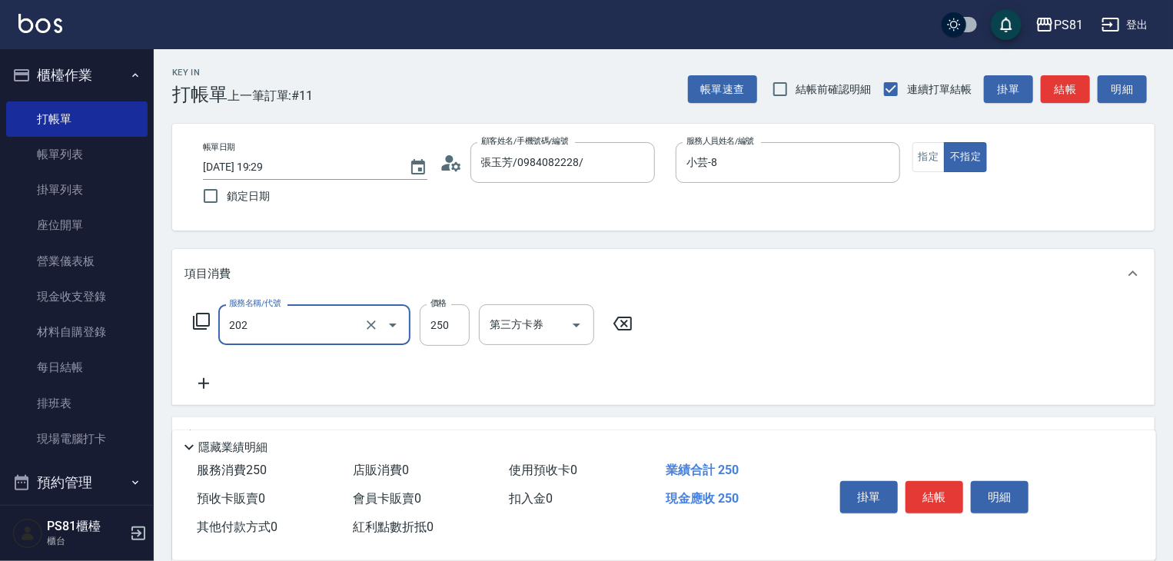
type input "單剪250(202)"
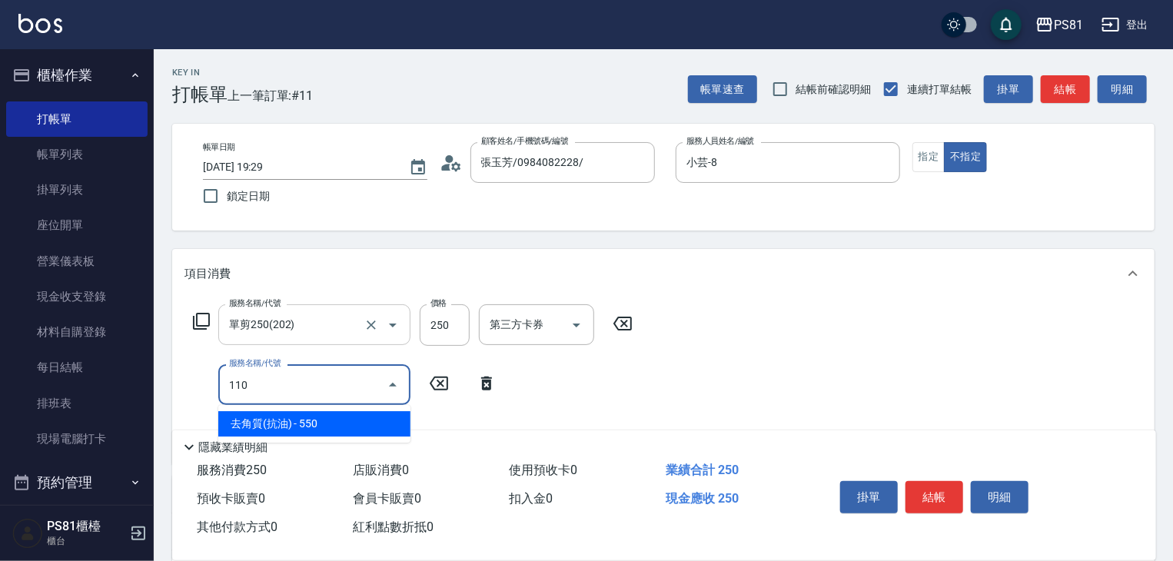
type input "去角質(抗油)(110)"
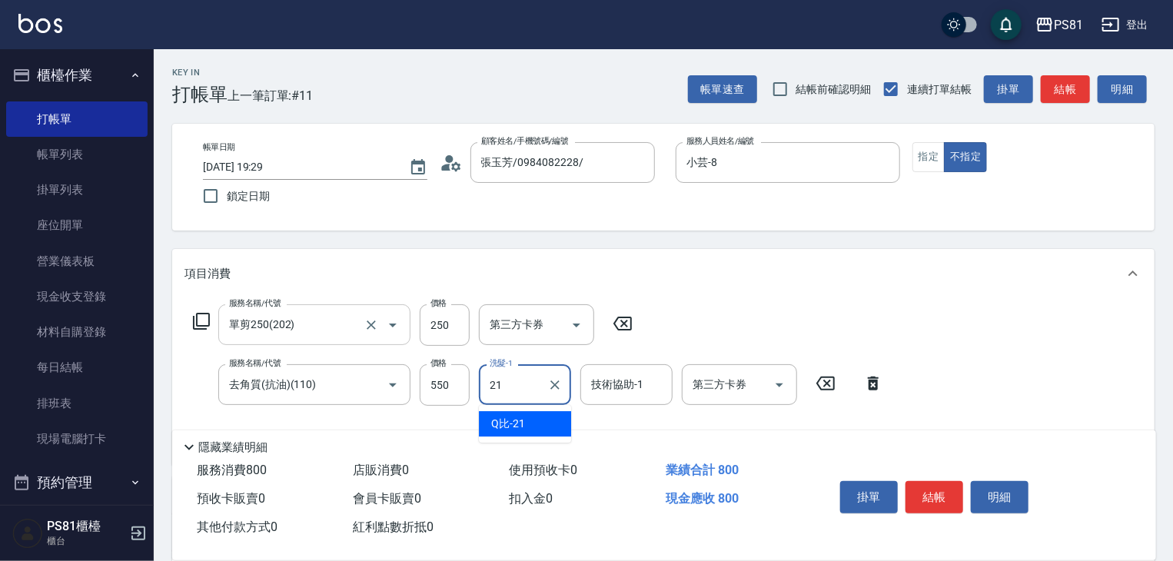
type input "Q比-21"
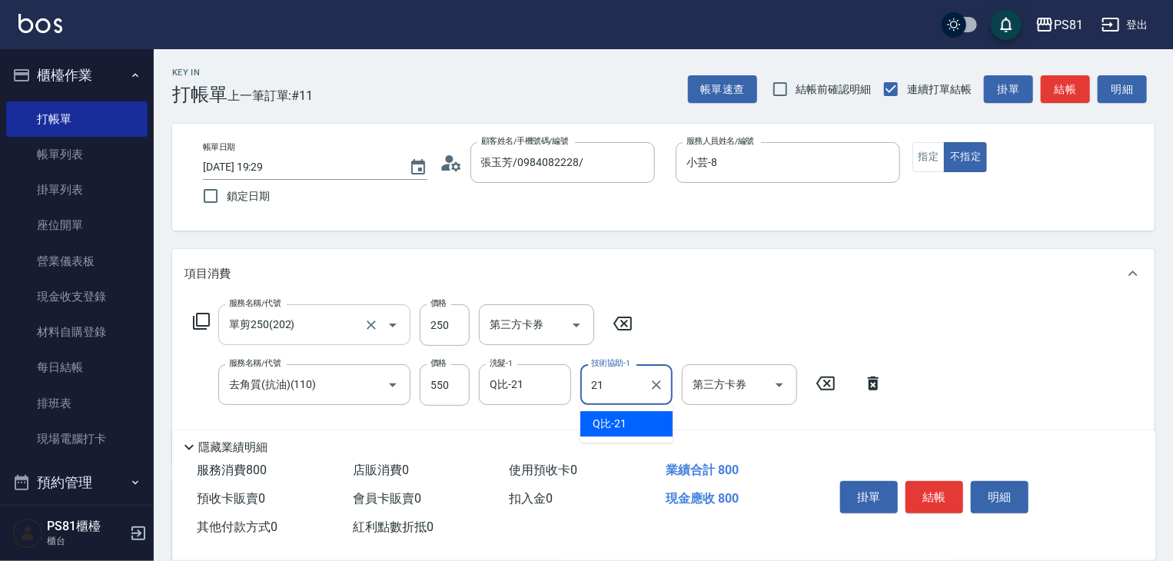
type input "Q比-21"
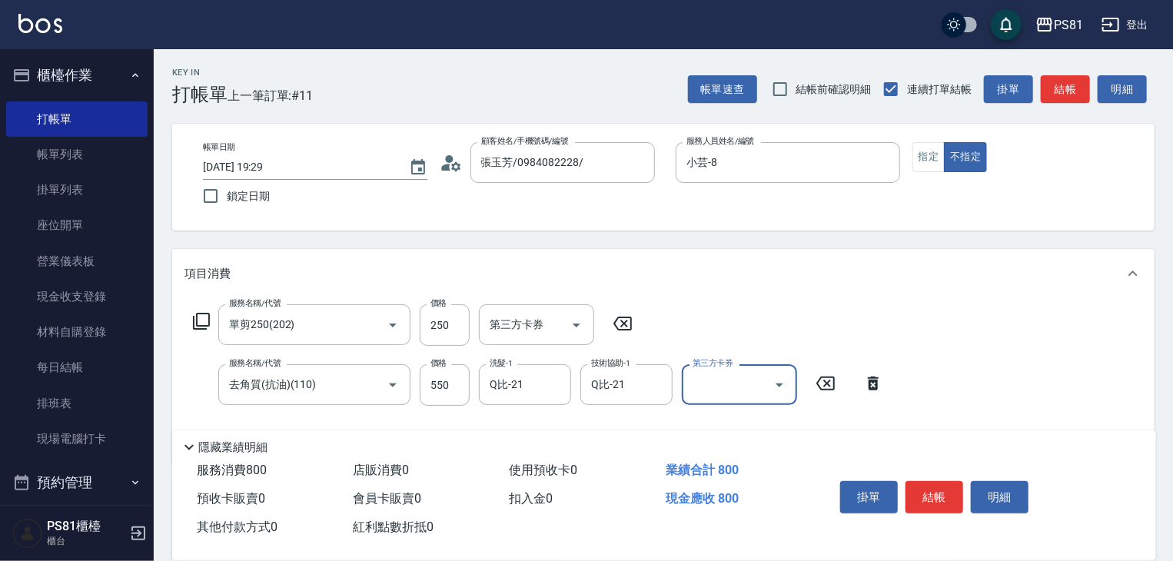
click at [932, 495] on button "結帳" at bounding box center [934, 497] width 58 height 32
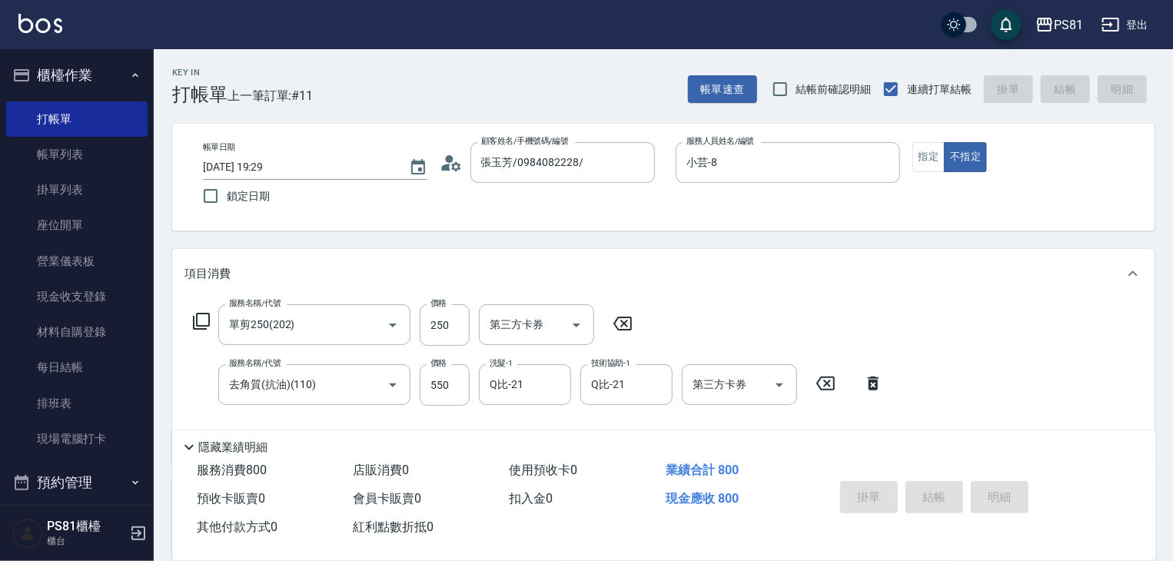
type input "[DATE] 19:30"
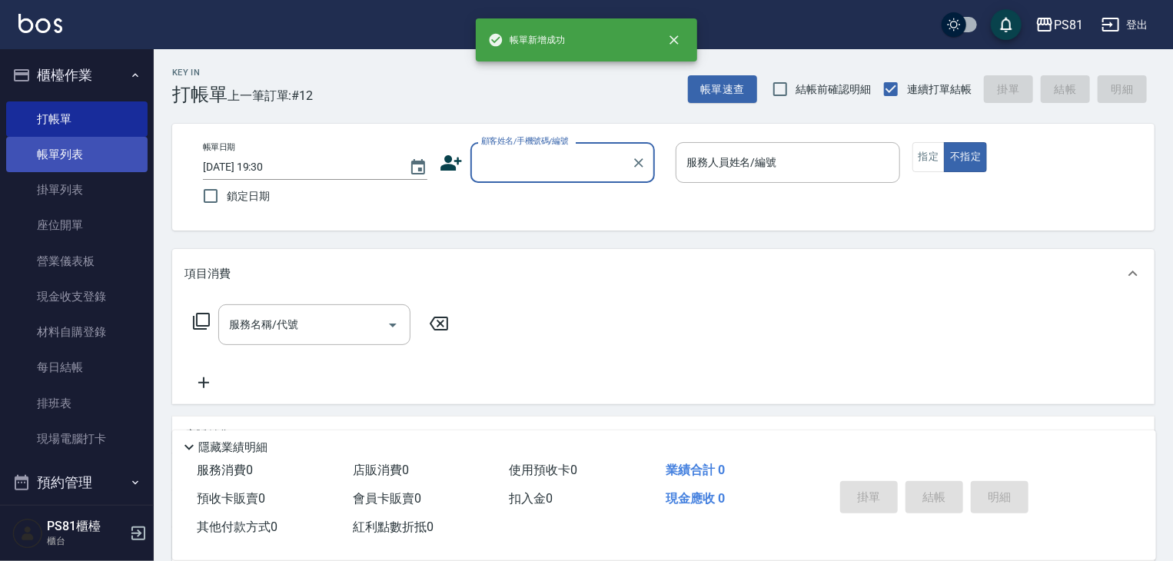
click at [120, 141] on link "帳單列表" at bounding box center [76, 154] width 141 height 35
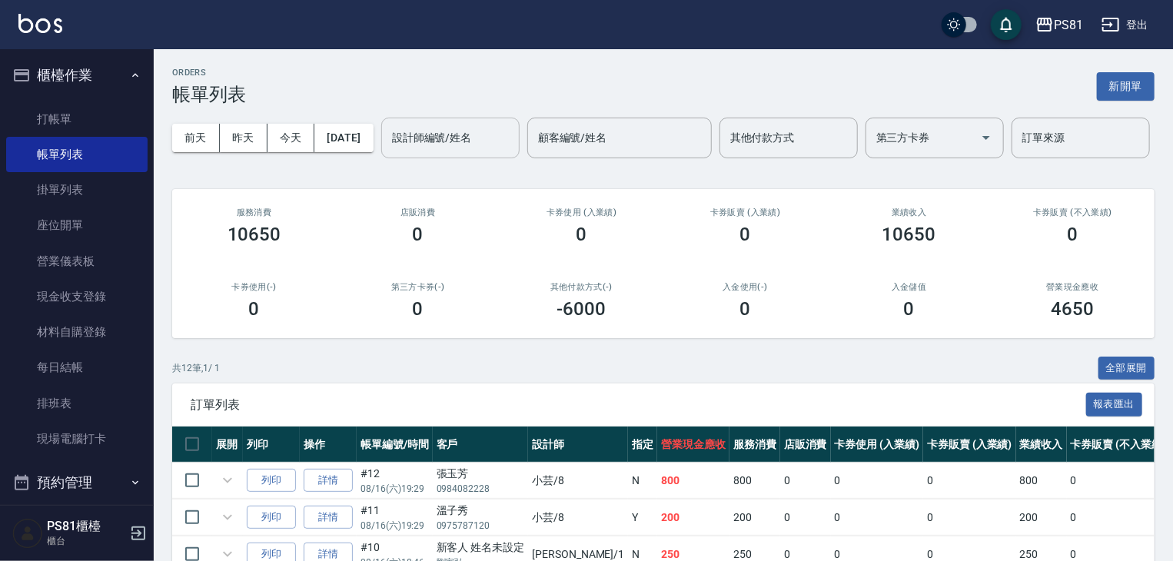
click at [388, 151] on input "設計師編號/姓名" at bounding box center [450, 138] width 125 height 27
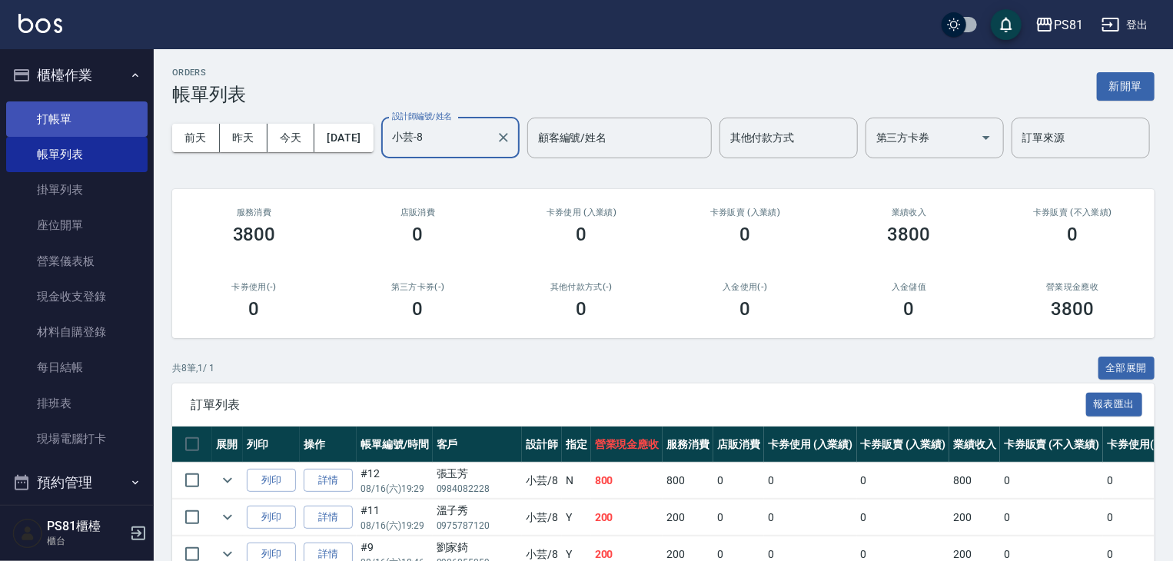
type input "小芸-8"
click at [41, 116] on link "打帳單" at bounding box center [76, 118] width 141 height 35
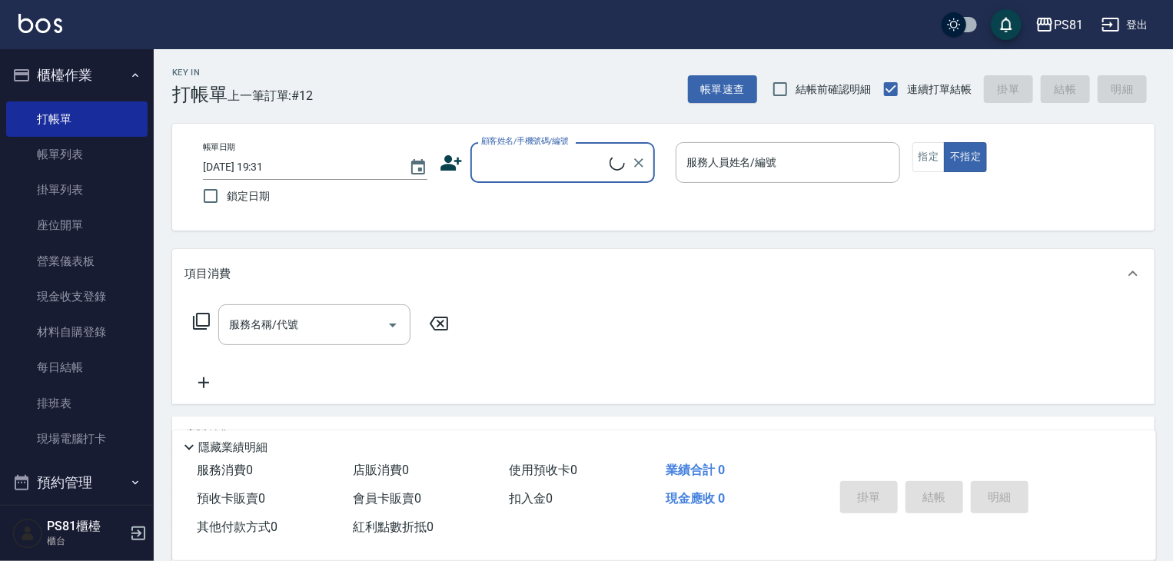
click at [81, 75] on button "櫃檯作業" at bounding box center [76, 75] width 141 height 40
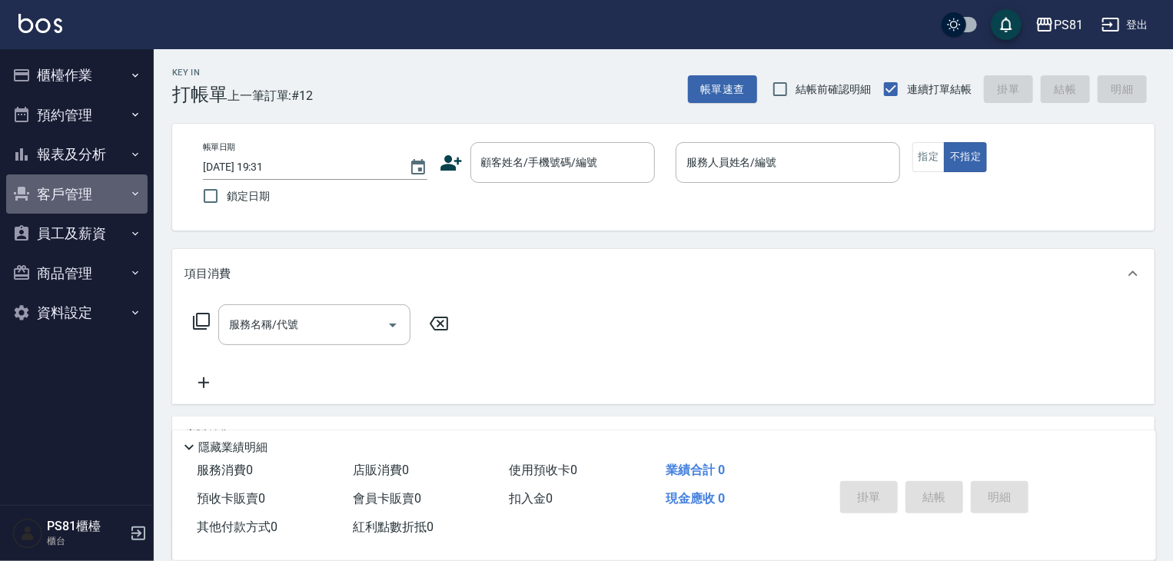
click at [72, 179] on button "客戶管理" at bounding box center [76, 194] width 141 height 40
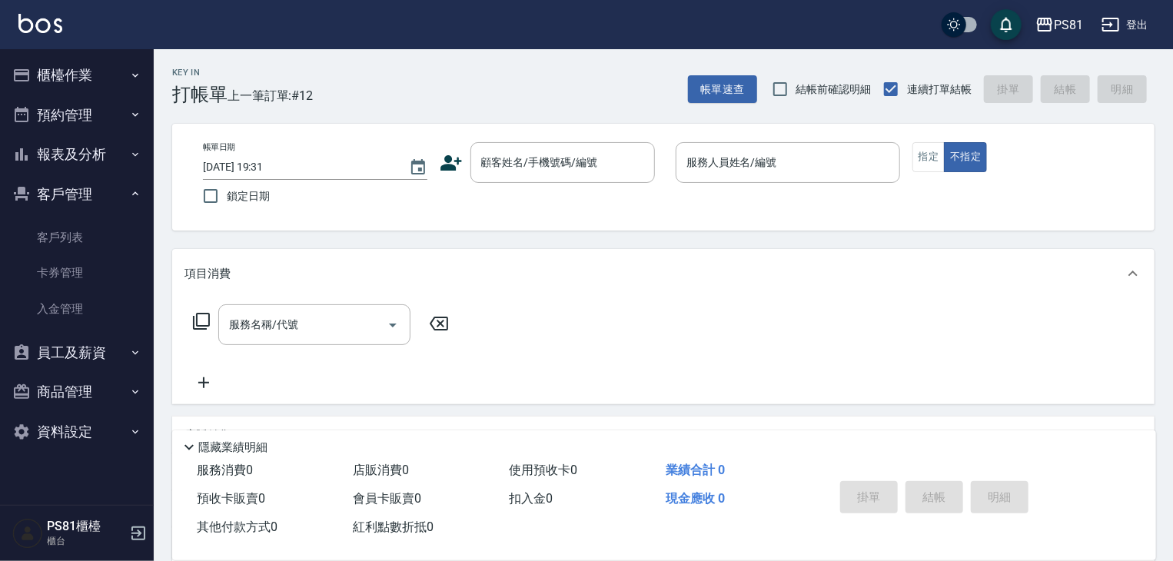
drag, startPoint x: 83, startPoint y: 199, endPoint x: 91, endPoint y: 164, distance: 35.6
click at [83, 198] on button "客戶管理" at bounding box center [76, 194] width 141 height 40
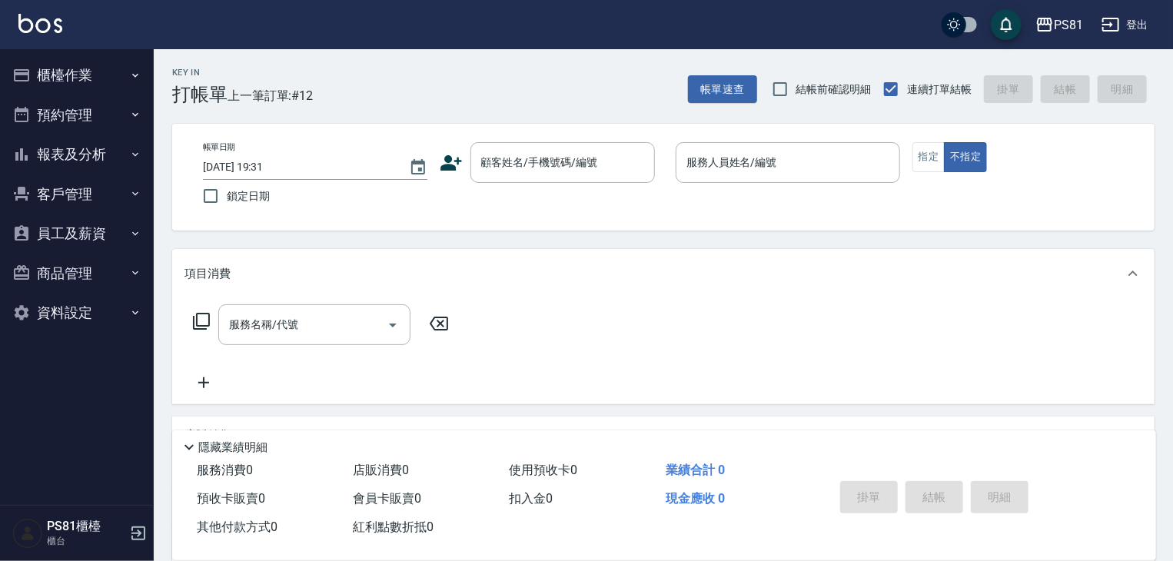
click at [90, 145] on button "報表及分析" at bounding box center [76, 155] width 141 height 40
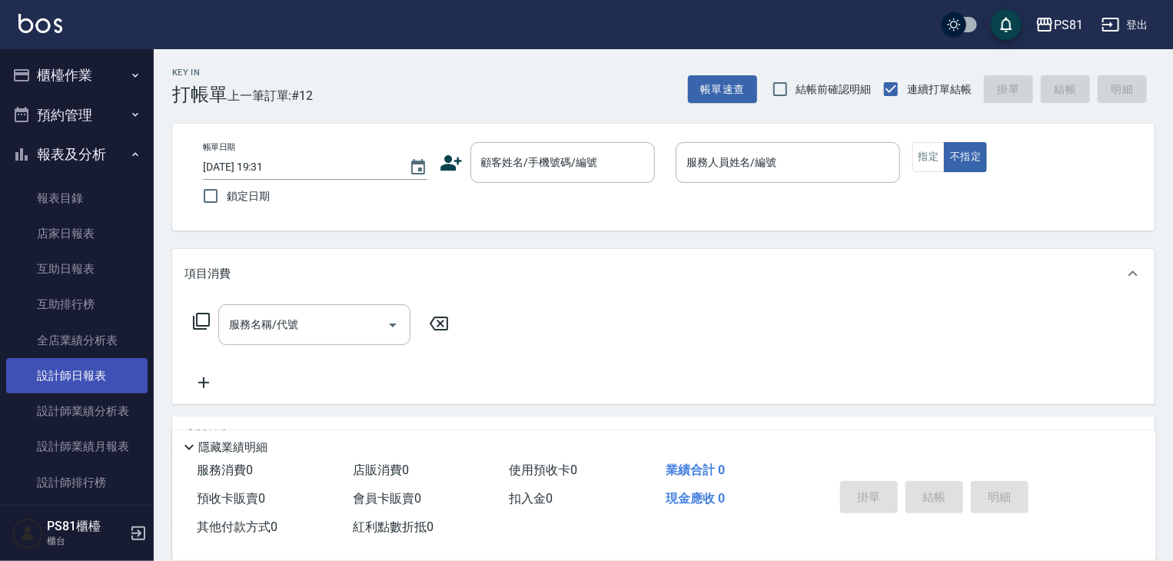
click at [103, 366] on link "設計師日報表" at bounding box center [76, 375] width 141 height 35
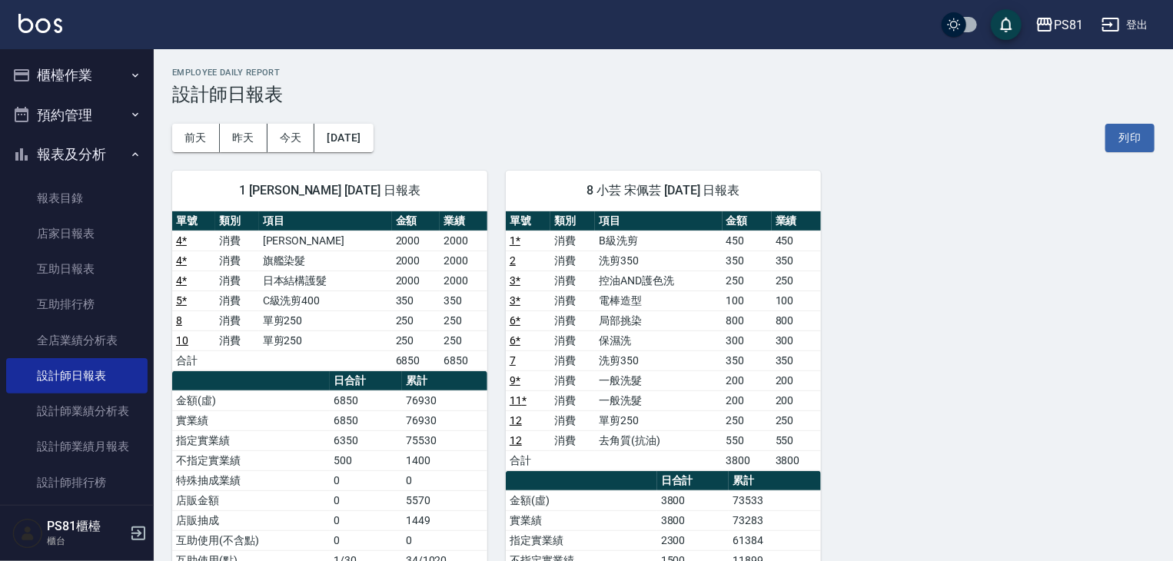
click at [82, 154] on button "報表及分析" at bounding box center [76, 155] width 141 height 40
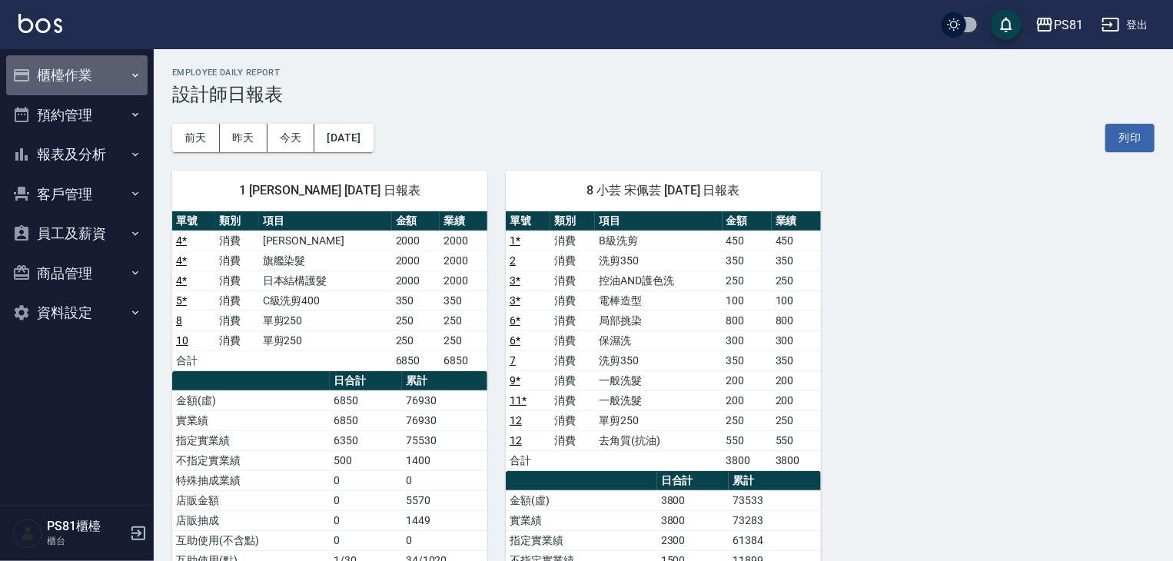
click at [87, 65] on button "櫃檯作業" at bounding box center [76, 75] width 141 height 40
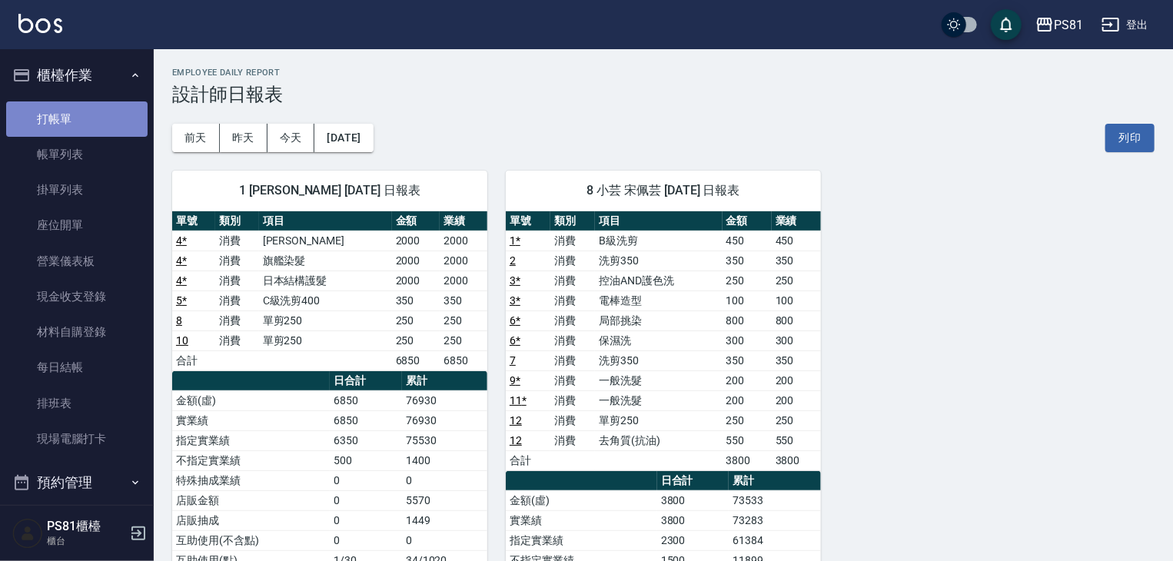
click at [105, 125] on link "打帳單" at bounding box center [76, 118] width 141 height 35
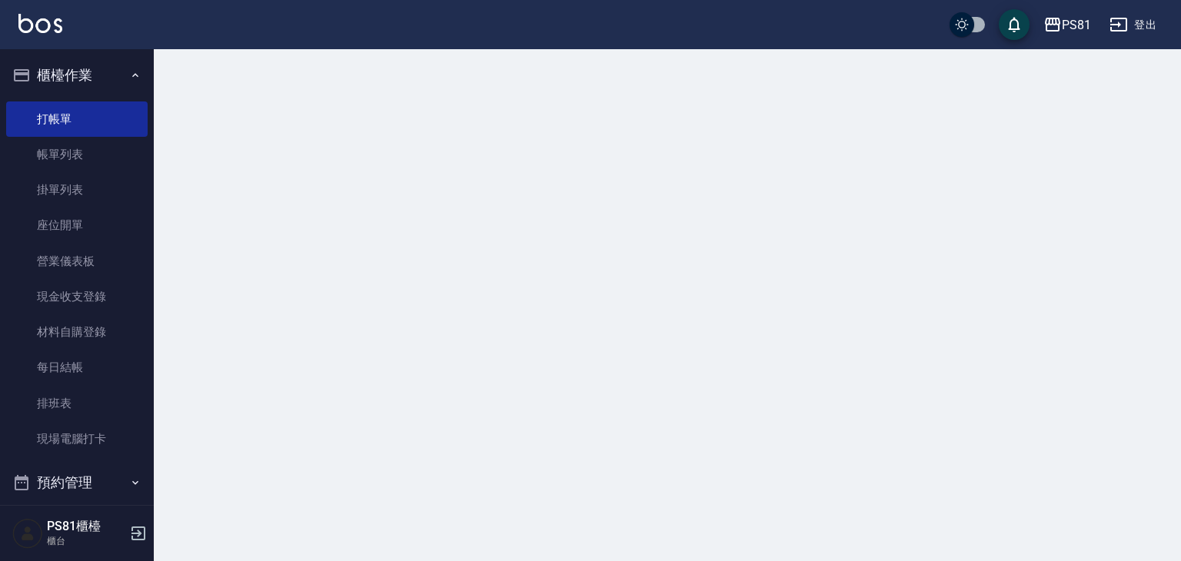
click at [285, 88] on div at bounding box center [590, 280] width 1181 height 561
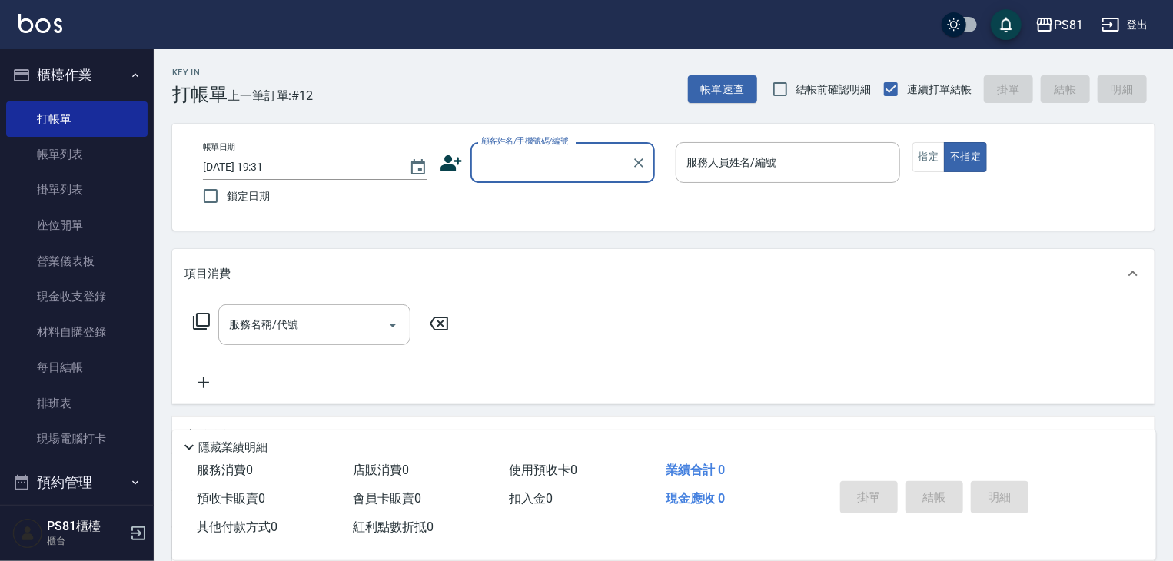
click at [554, 171] on input "顧客姓名/手機號碼/編號" at bounding box center [551, 162] width 148 height 27
click at [568, 197] on li "無名字/[PERSON_NAME]/null" at bounding box center [562, 201] width 184 height 25
type input "無名字/[PERSON_NAME]/null"
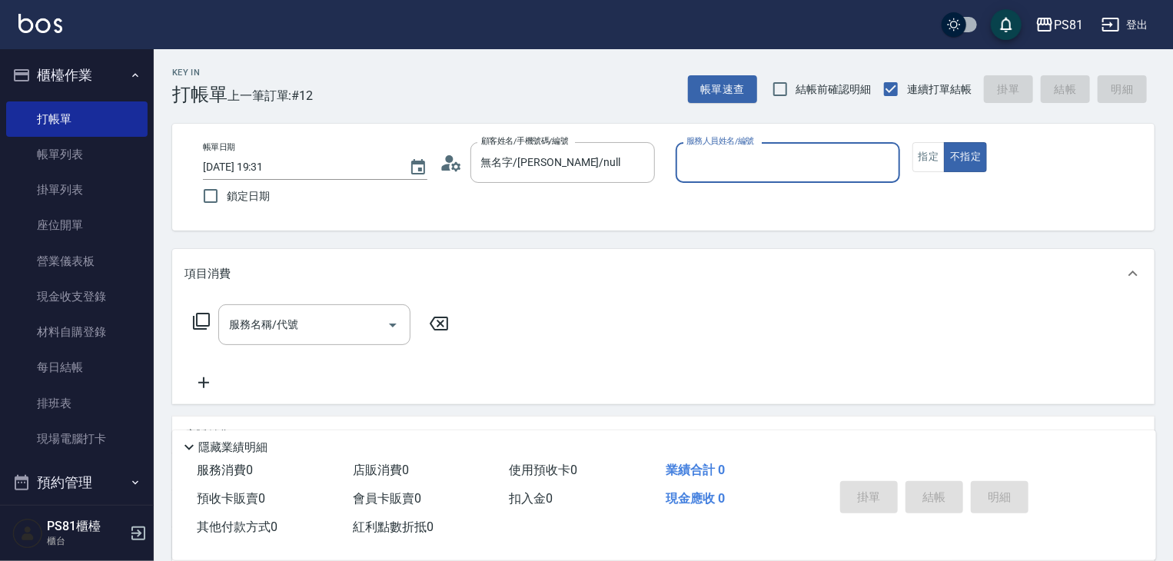
click at [767, 166] on input "服務人員姓名/編號" at bounding box center [788, 162] width 211 height 27
type input "[DEMOGRAPHIC_DATA]-2"
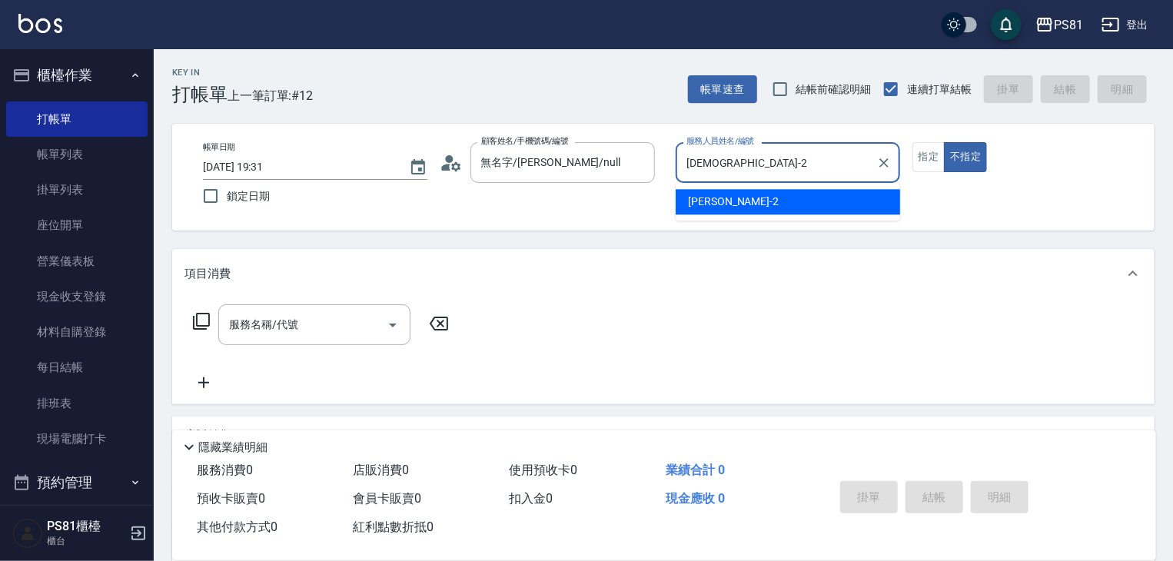
type button "false"
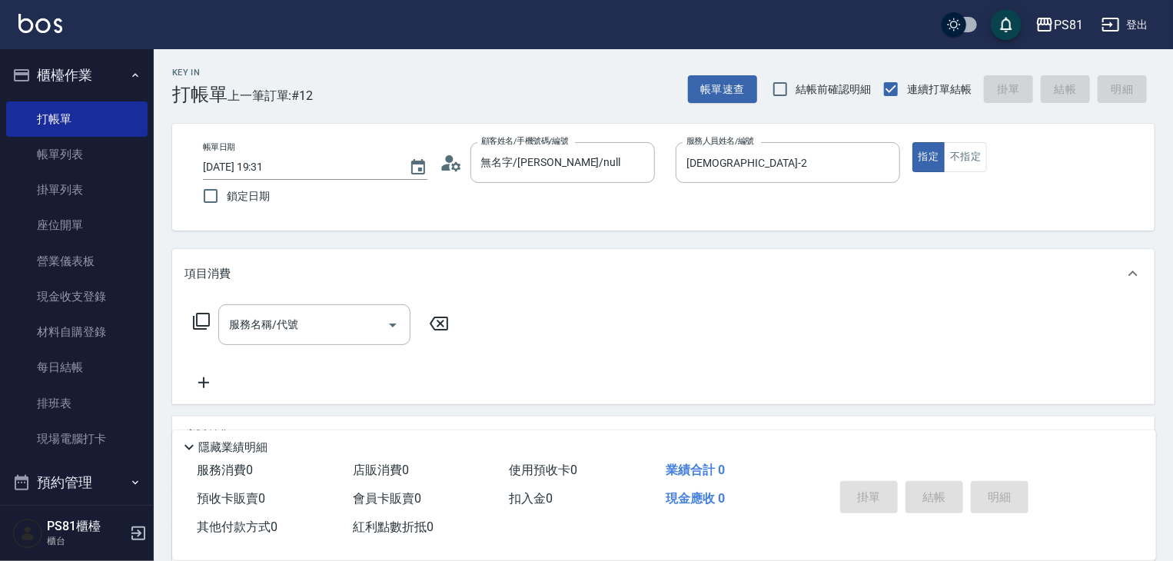
click at [821, 208] on div "帳單日期 [DATE] 19:31 鎖定日期 顧客姓名/手機號碼/編號 無名字/[PERSON_NAME]/null 顧客姓名/手機號碼/編號 服務人員姓名/…" at bounding box center [663, 177] width 945 height 70
click at [930, 160] on button "指定" at bounding box center [928, 157] width 33 height 30
click at [966, 203] on div "帳單日期 [DATE] 19:31 鎖定日期 顧客姓名/手機號碼/編號 無名字/[PERSON_NAME]/null 顧客姓名/手機號碼/編號 服務人員姓名/…" at bounding box center [663, 177] width 945 height 70
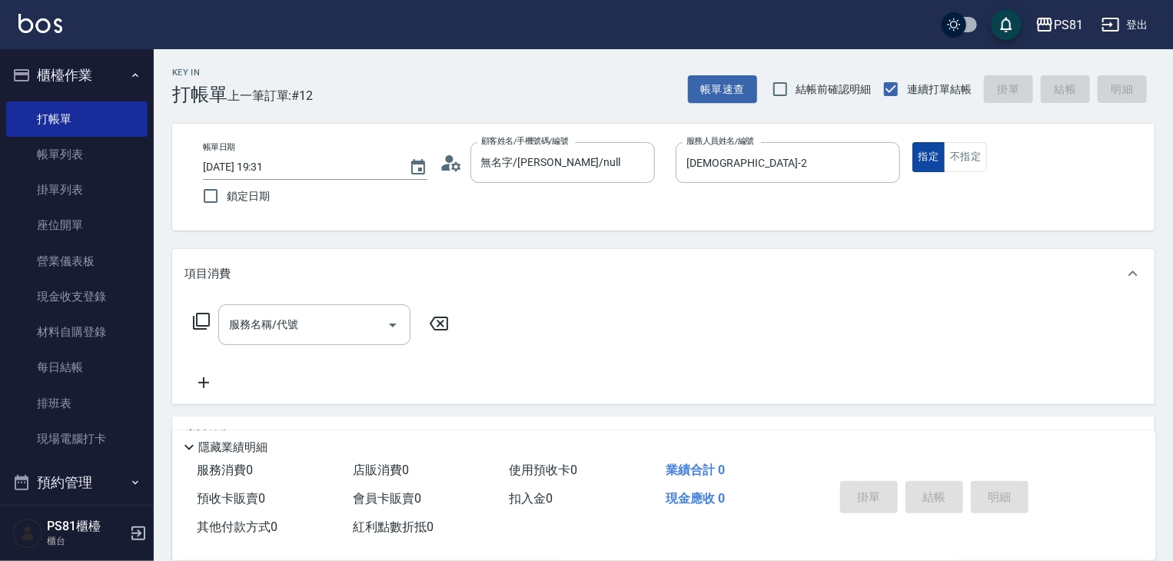
click at [932, 148] on button "指定" at bounding box center [928, 157] width 33 height 30
click at [947, 195] on div "帳單日期 [DATE] 19:31 鎖定日期 顧客姓名/手機號碼/編號 無名字/[PERSON_NAME]/null 顧客姓名/手機號碼/編號 服務人員姓名/…" at bounding box center [663, 177] width 945 height 70
click at [927, 158] on button "指定" at bounding box center [928, 157] width 33 height 30
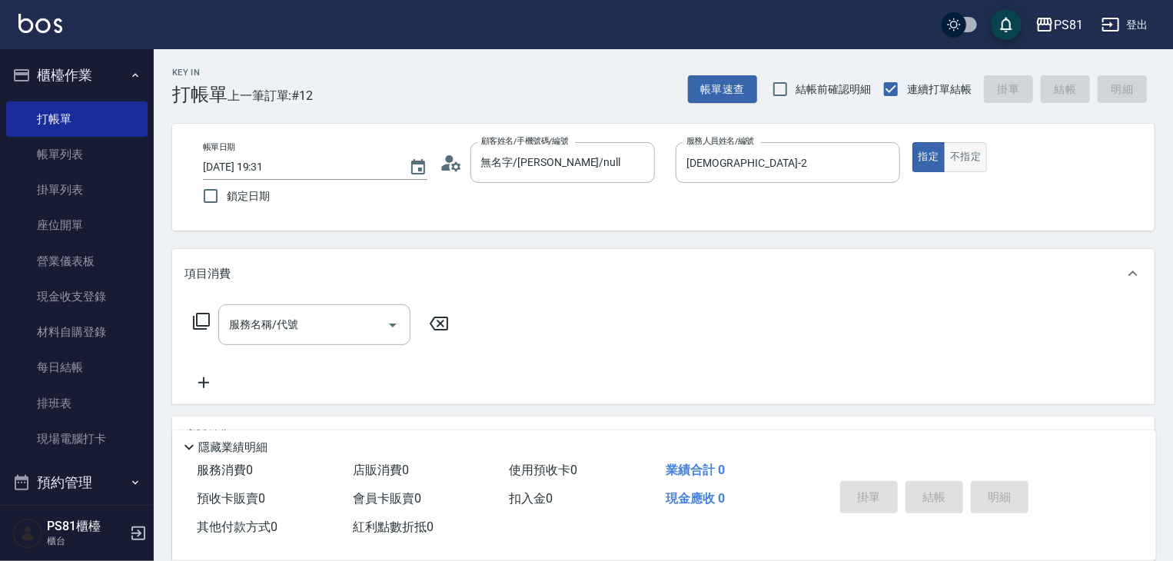
click at [945, 164] on button "不指定" at bounding box center [965, 157] width 43 height 30
click at [935, 155] on button "指定" at bounding box center [928, 157] width 33 height 30
click at [935, 154] on button "指定" at bounding box center [928, 157] width 33 height 30
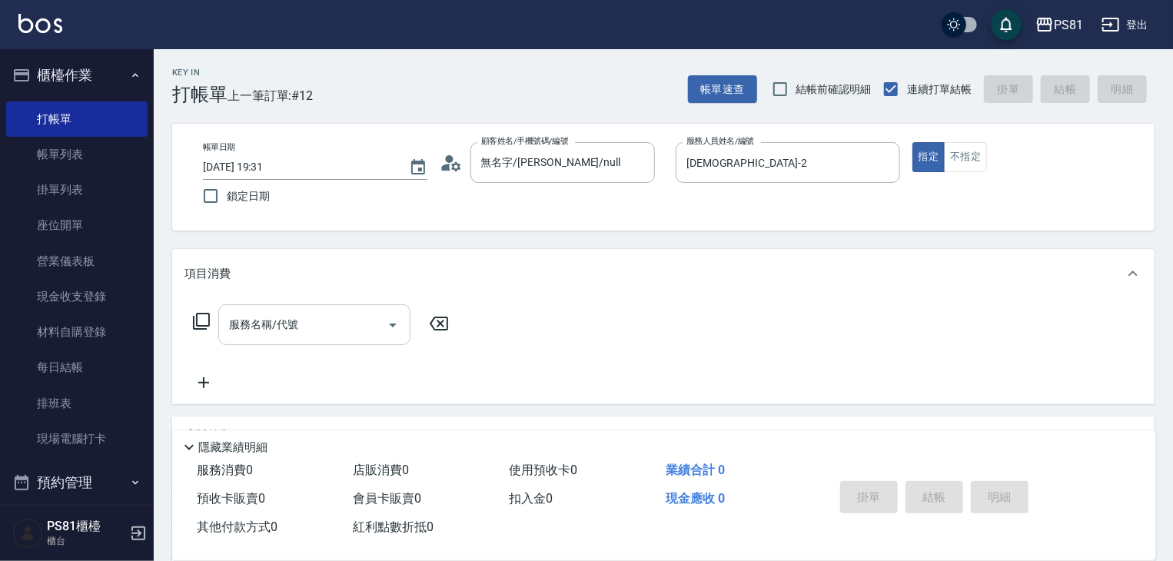
click at [360, 328] on input "服務名稱/代號" at bounding box center [302, 324] width 155 height 27
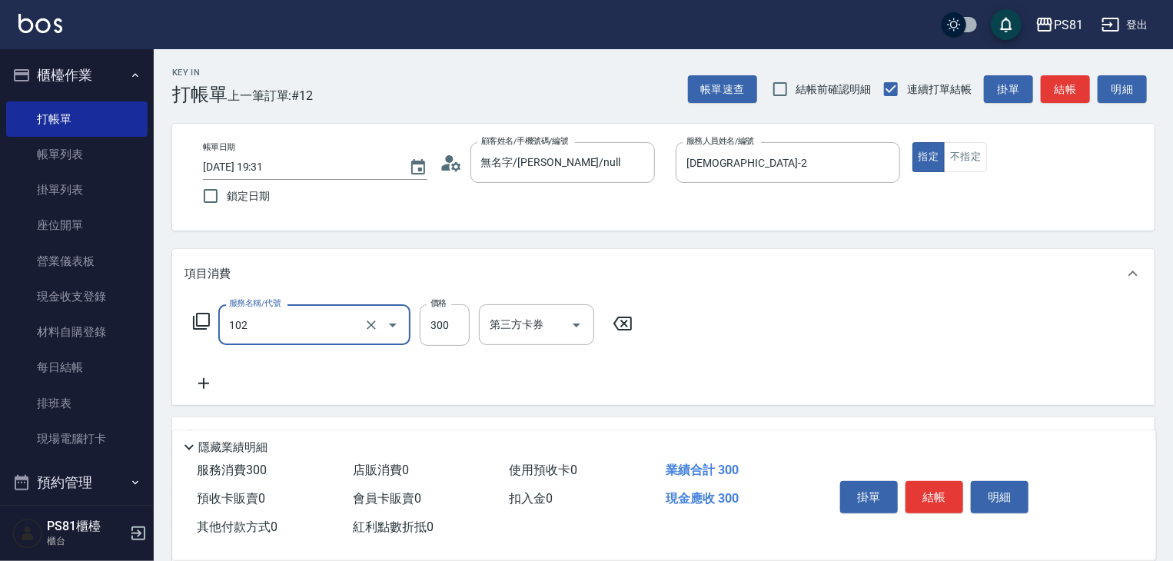
type input "保濕洗(102)"
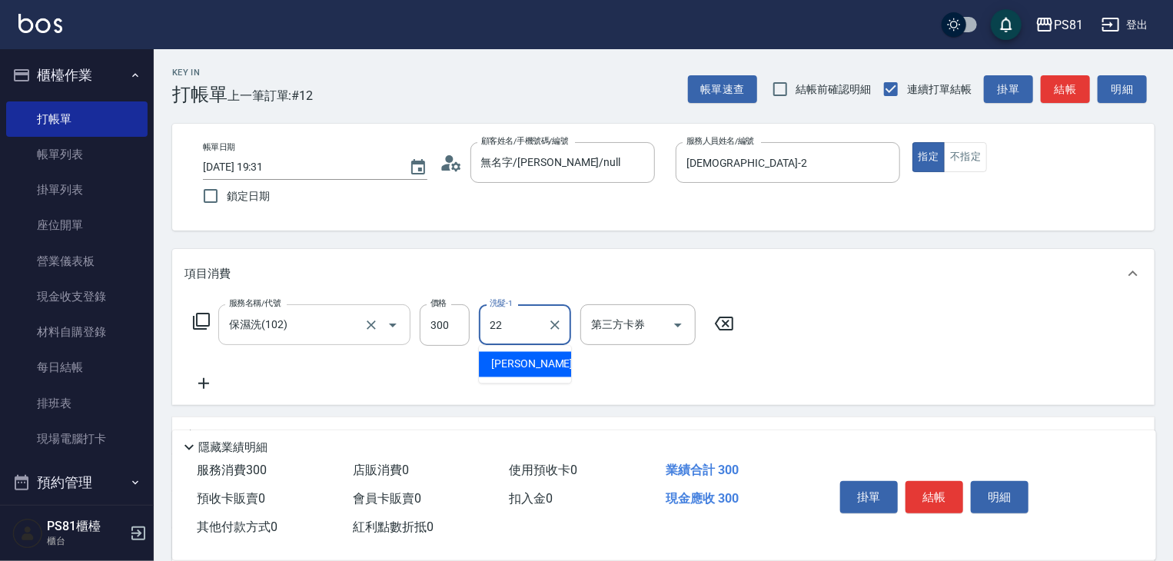
type input "涵文-22"
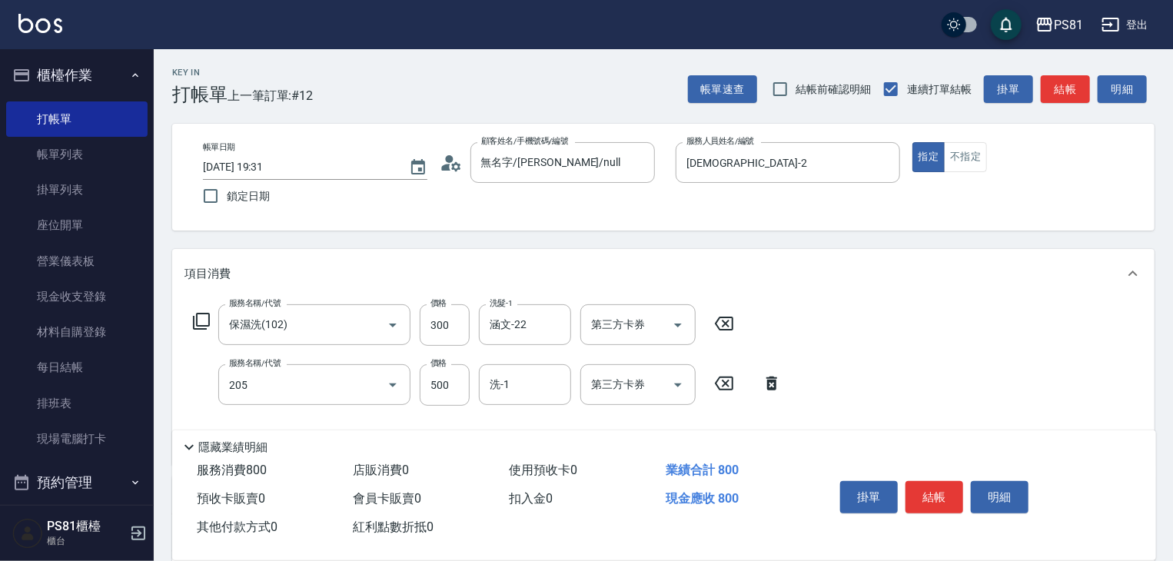
type input "A級單剪400(205)"
click at [912, 367] on div "服務名稱/代號 保濕洗(102) 服務名稱/代號 價格 300 價格 洗髮-1 涵文-22 洗髮-1 第三方卡券 第三方卡券 服務名稱/代號 A級單剪400(…" at bounding box center [663, 381] width 982 height 167
click at [947, 483] on button "結帳" at bounding box center [934, 497] width 58 height 32
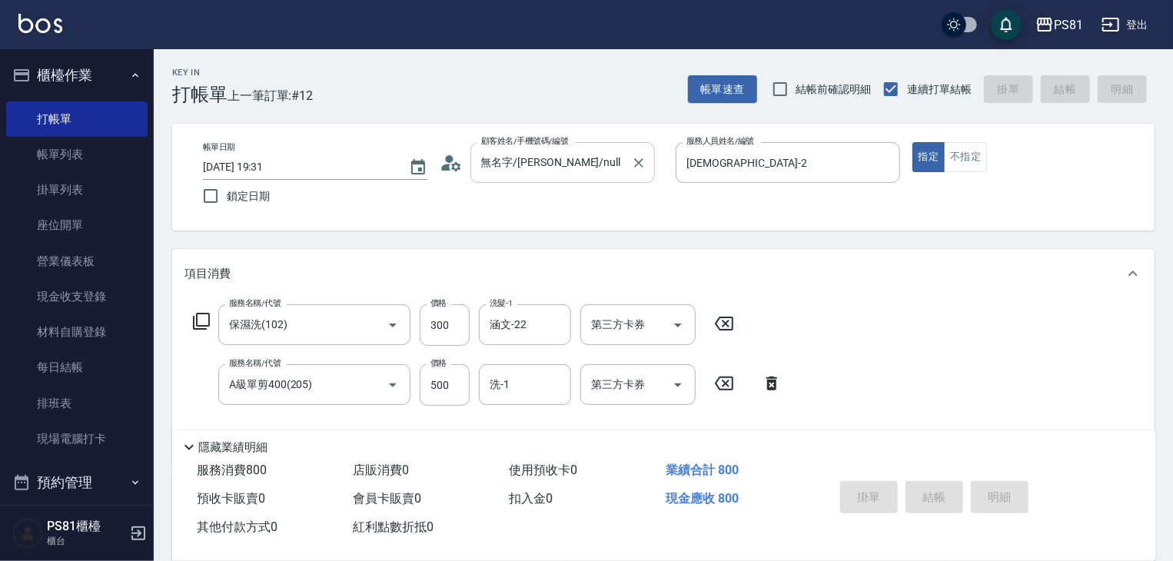
type input "[DATE] 19:36"
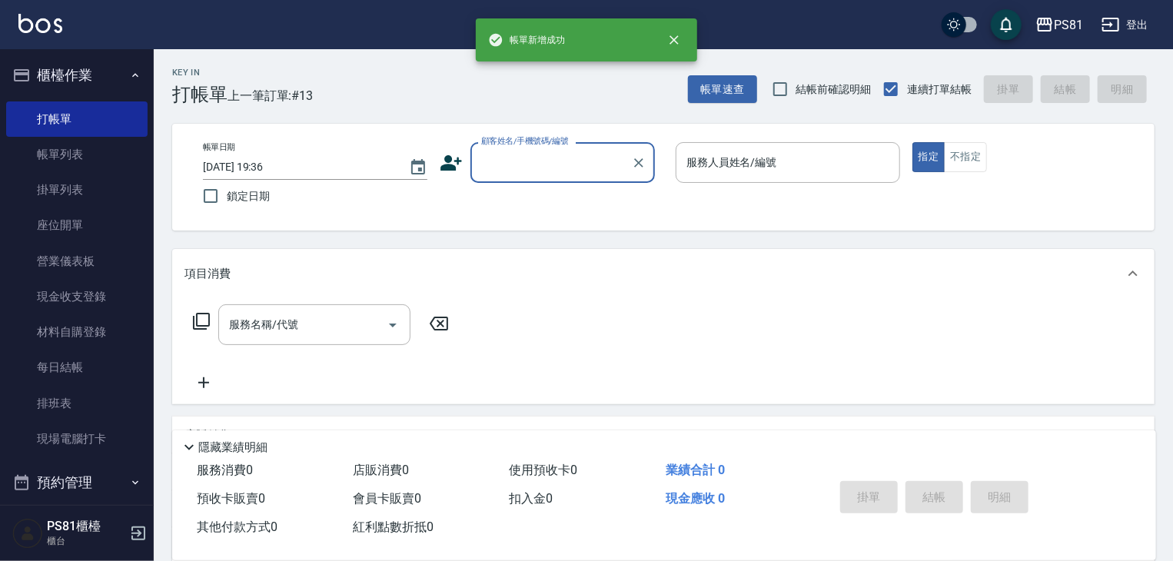
type input "ㄍ"
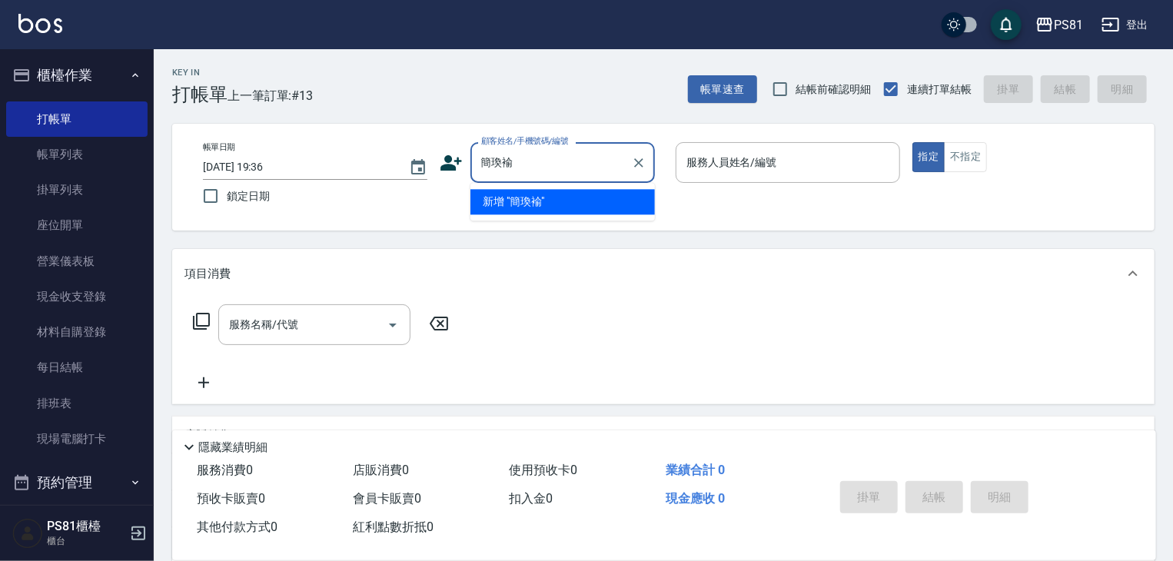
click at [579, 207] on li "新增 "簡瑍褕"" at bounding box center [562, 201] width 184 height 25
type input "簡瑍褕"
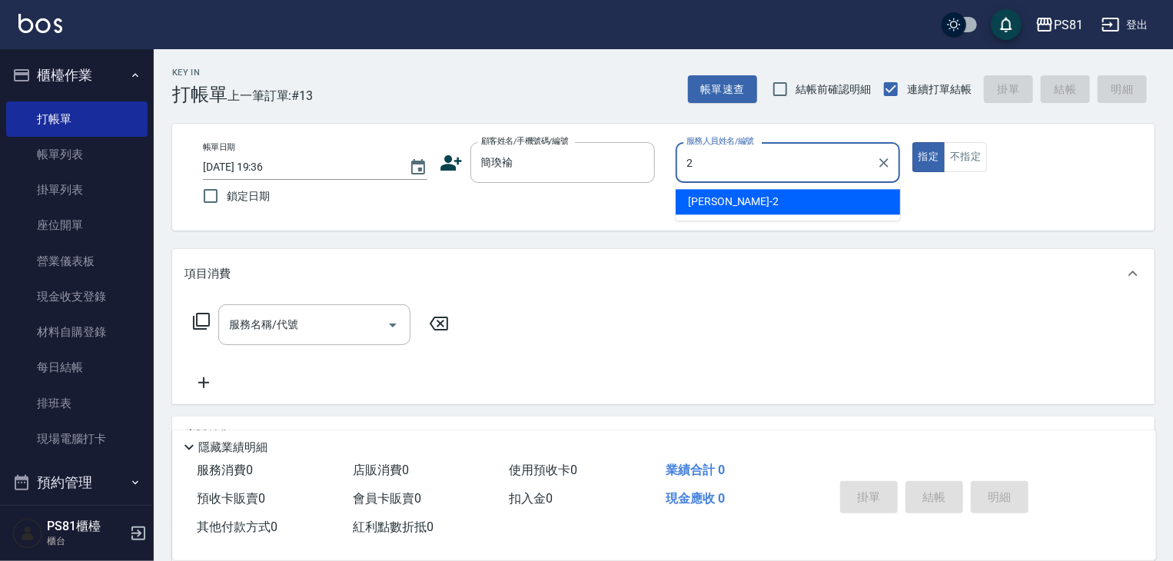
type input "[DEMOGRAPHIC_DATA]-2"
type button "true"
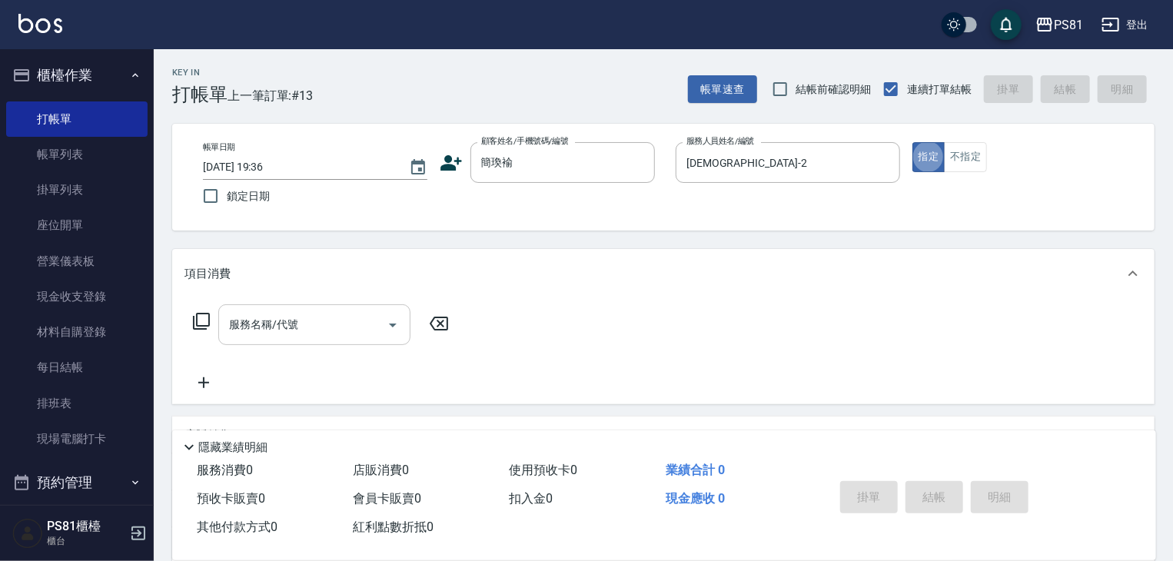
click at [357, 324] on input "服務名稱/代號" at bounding box center [302, 324] width 155 height 27
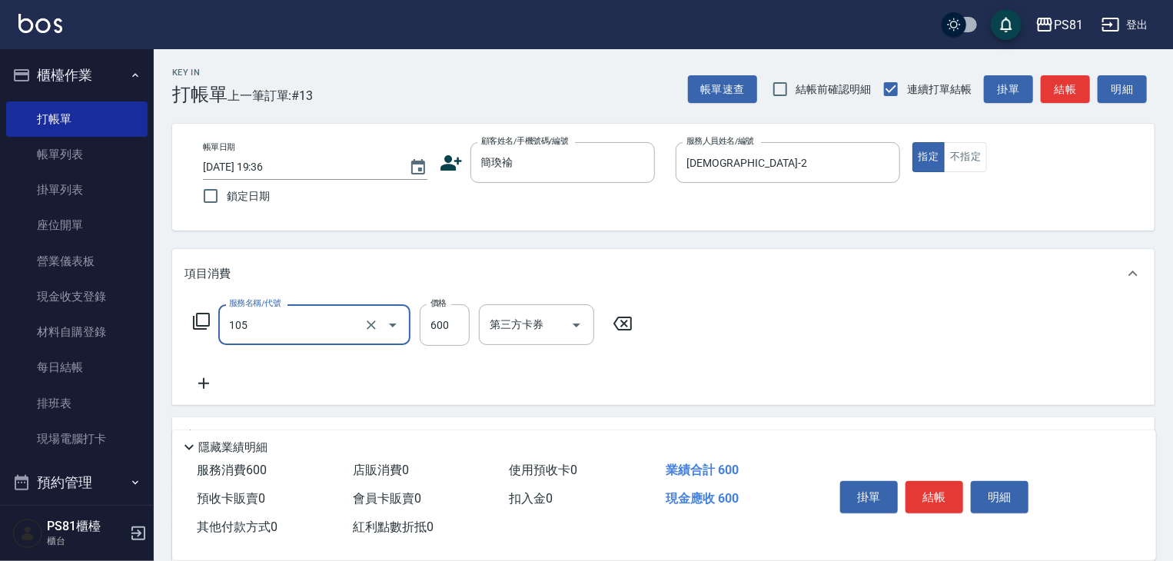
type input "A級洗剪600(105)"
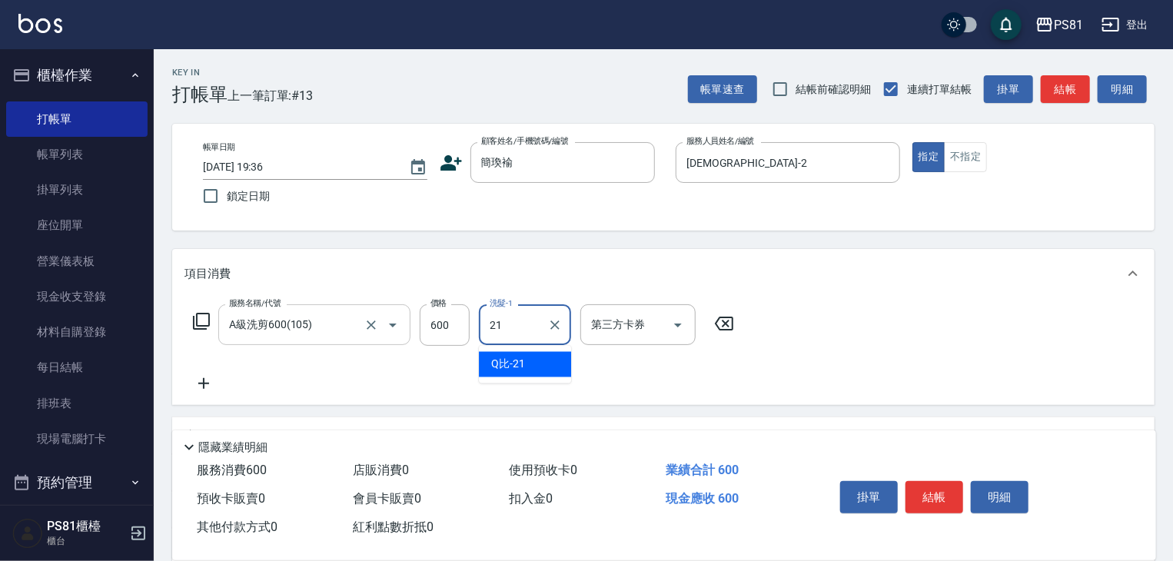
type input "Q比-21"
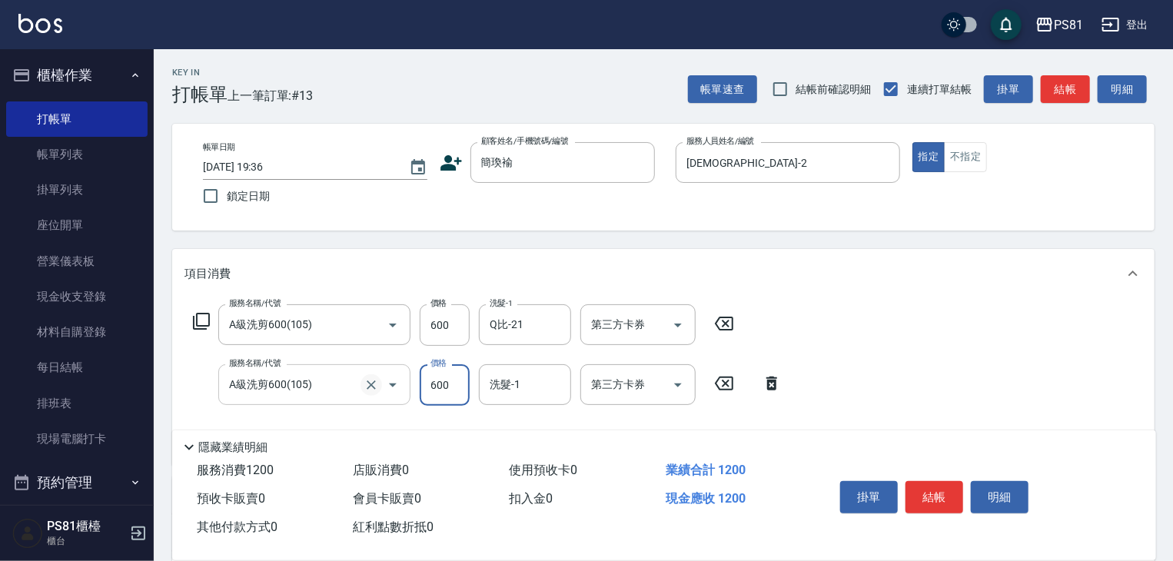
click at [374, 394] on button "Clear" at bounding box center [371, 385] width 22 height 22
type input "A級洗剪600(105)"
click at [367, 382] on icon "Clear" at bounding box center [371, 384] width 15 height 15
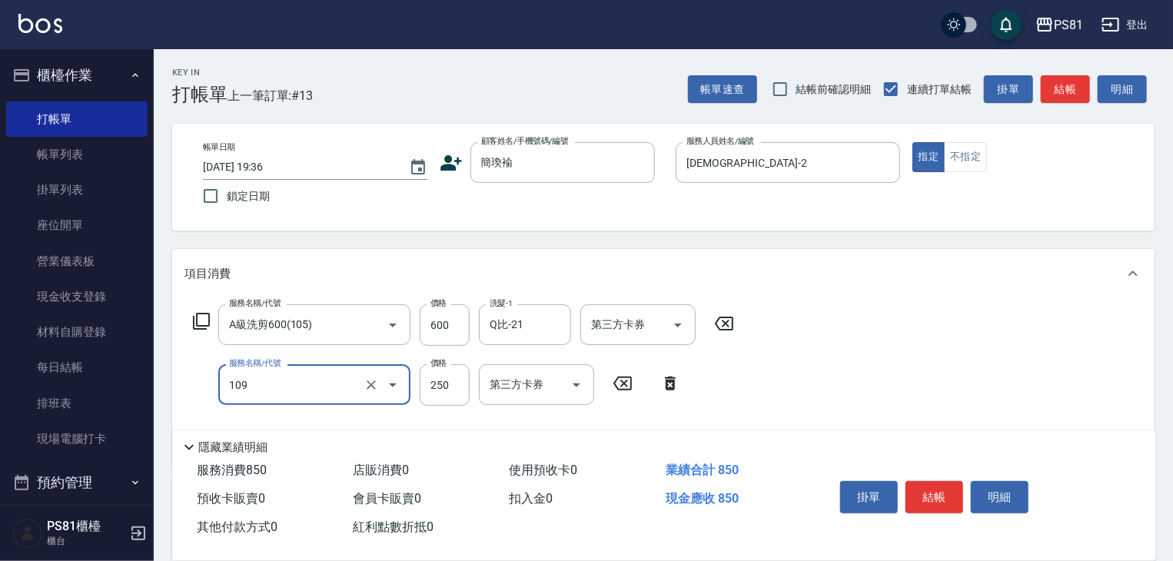
type input "控油AND護色洗(109)"
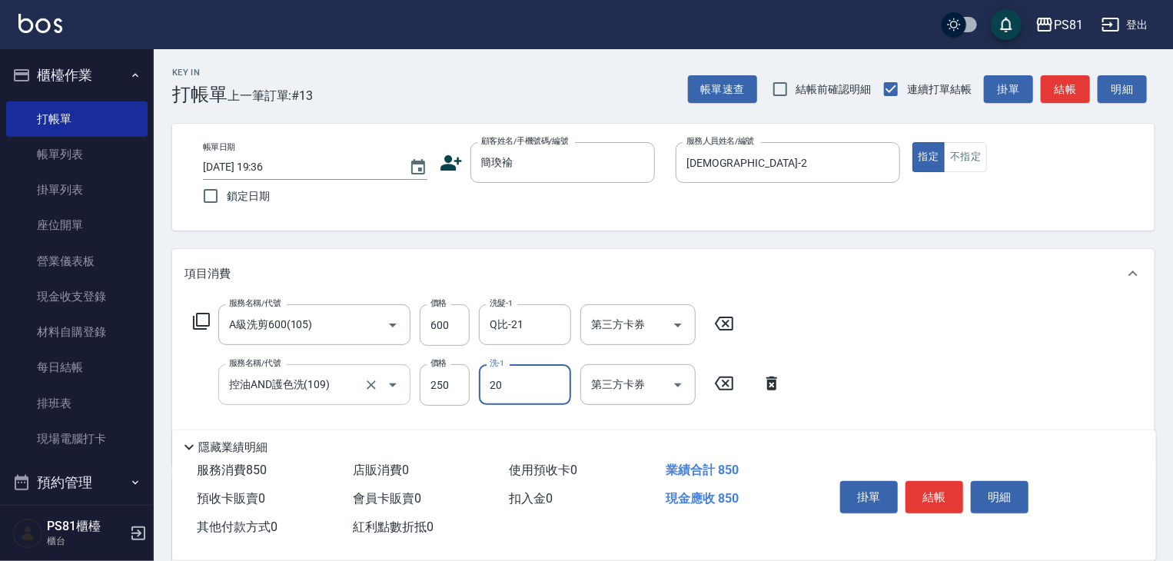
type input "[PERSON_NAME]-20"
click at [913, 387] on div "服務名稱/代號 A級洗剪600(105) 服務名稱/代號 價格 600 價格 洗髮-1 Q比-21 洗髮-1 第三方卡券 第三方卡券 服務名稱/代號 控油AN…" at bounding box center [663, 381] width 982 height 167
click at [944, 493] on button "結帳" at bounding box center [934, 497] width 58 height 32
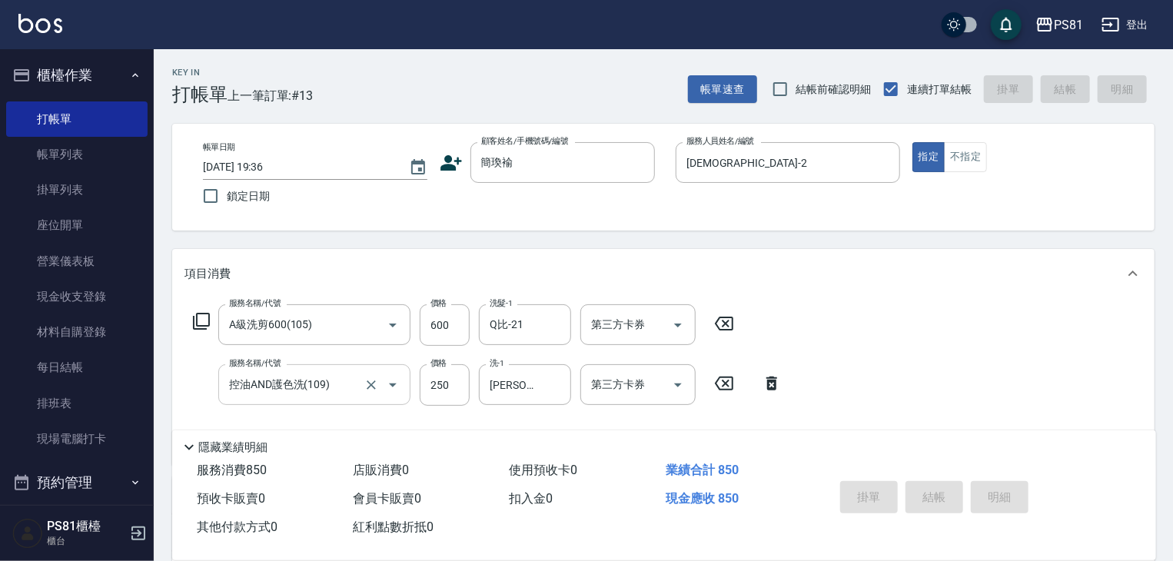
type input "[DATE] 19:38"
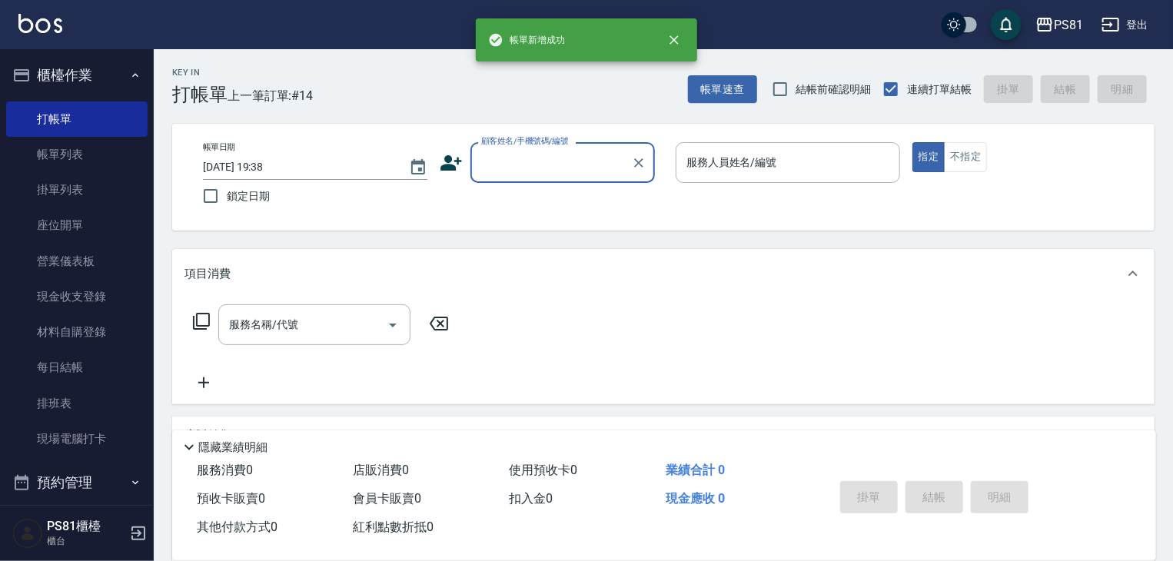
click at [573, 152] on input "顧客姓名/手機號碼/編號" at bounding box center [551, 162] width 148 height 27
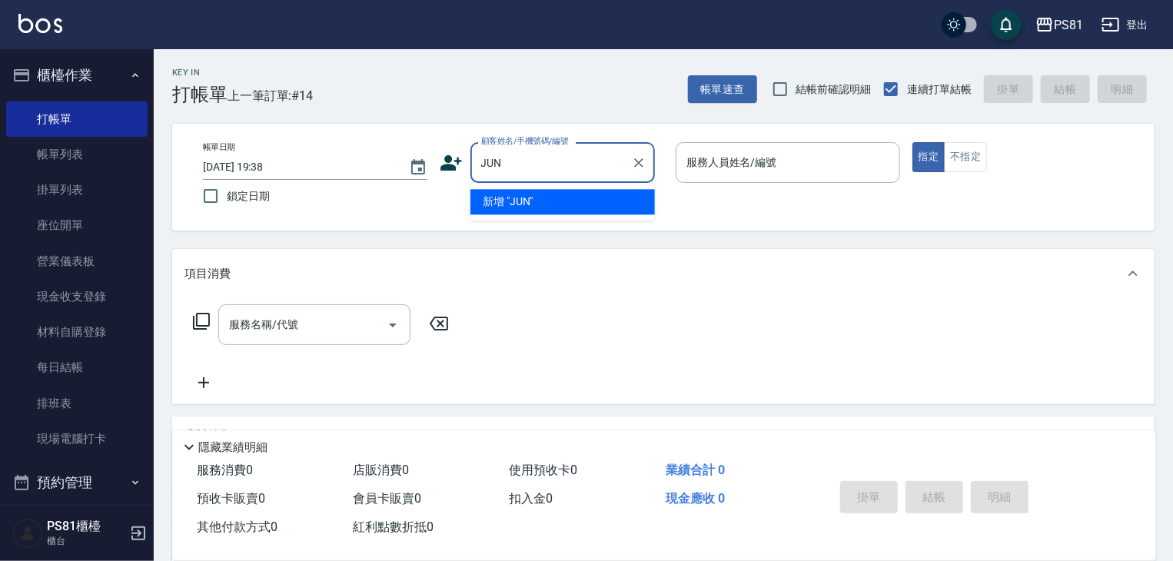
type input "JUN"
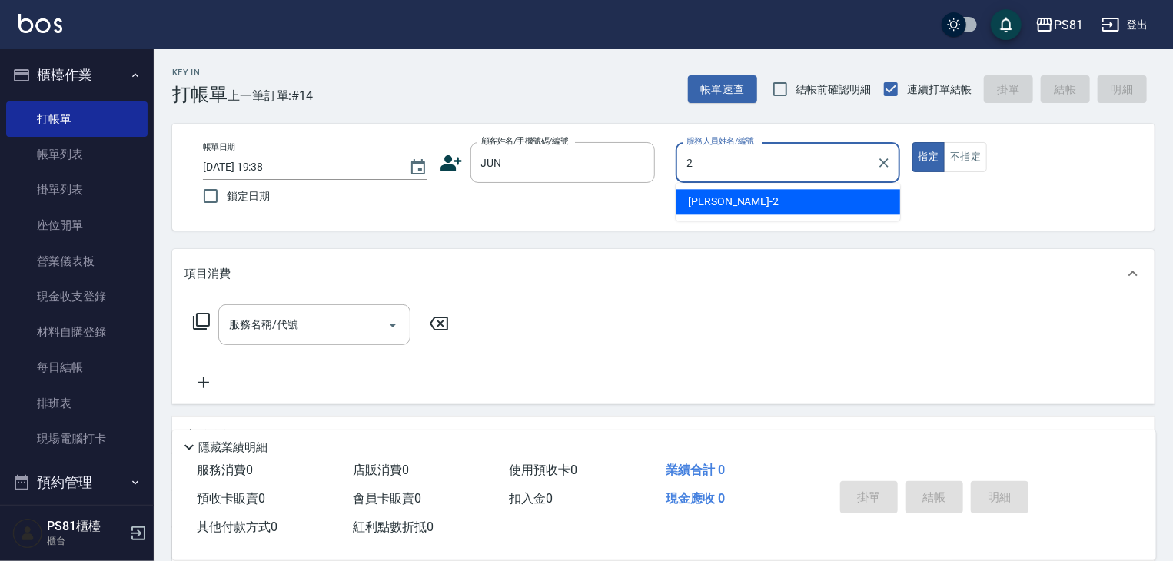
type input "[DEMOGRAPHIC_DATA]-2"
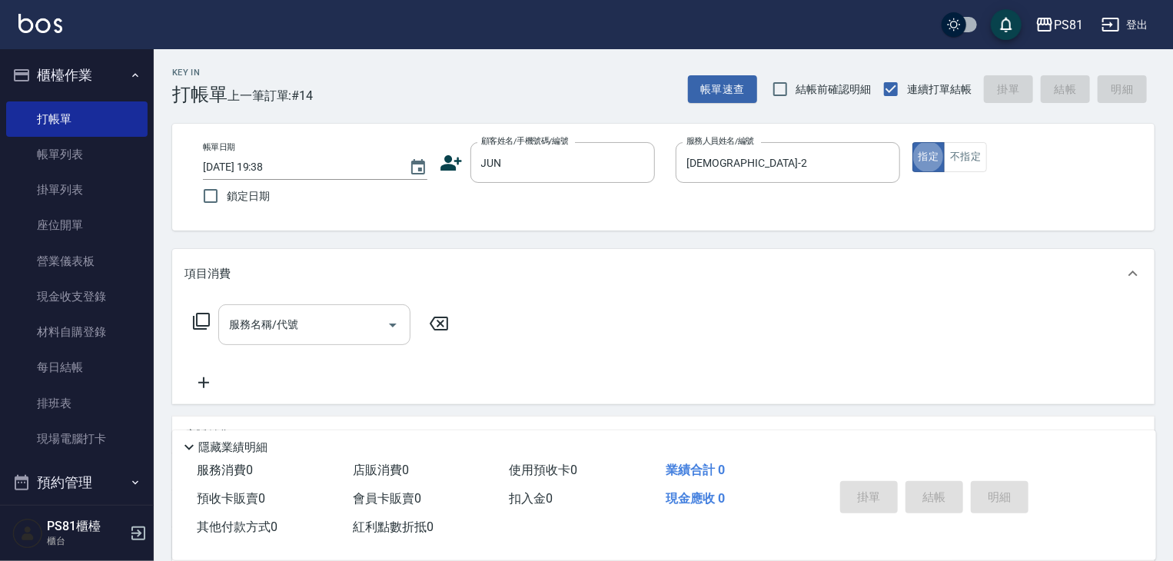
click at [367, 314] on input "服務名稱/代號" at bounding box center [302, 324] width 155 height 27
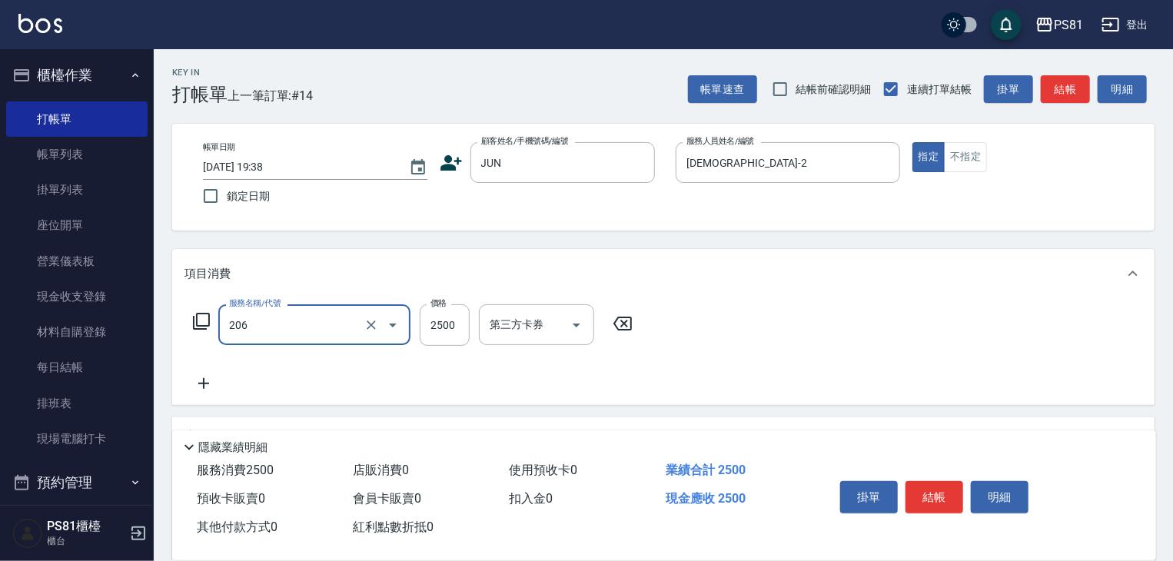
type input "錫紙燙2500(206)"
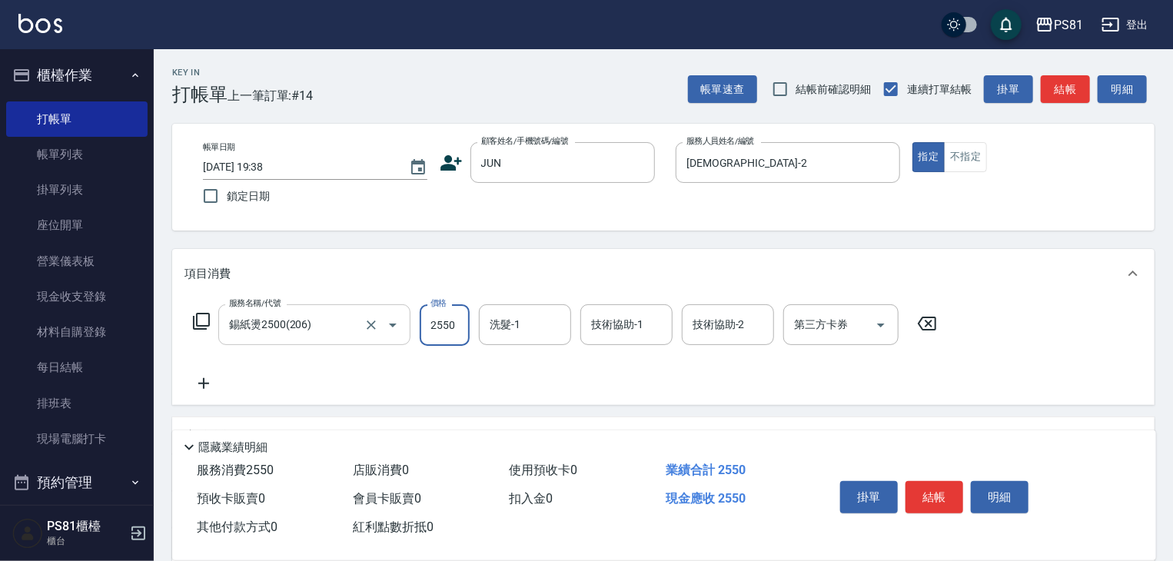
type input "2550"
type input "涵文-22"
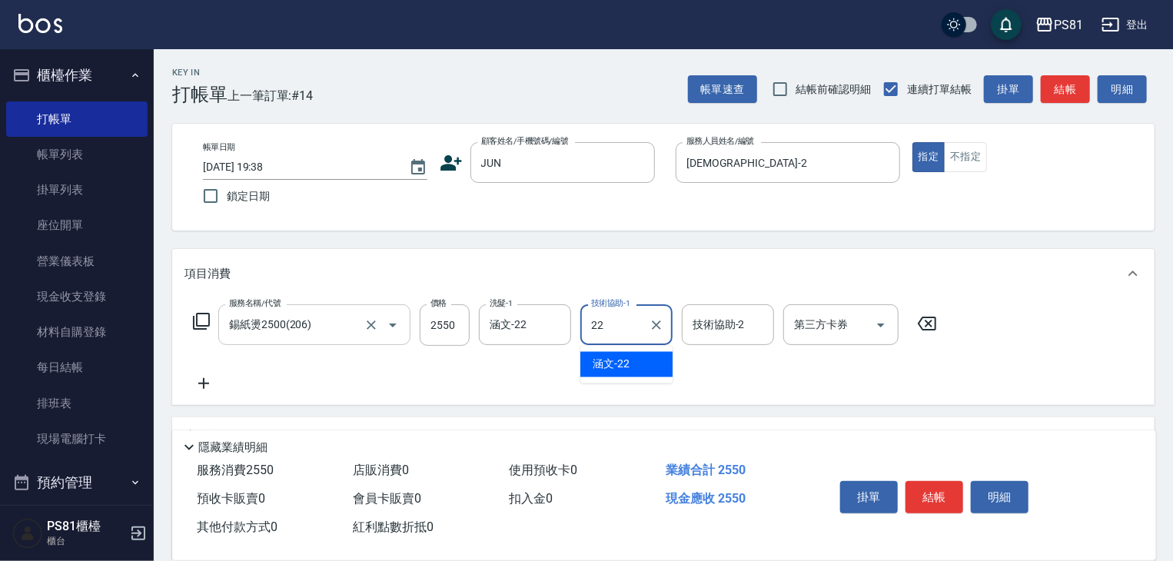
type input "涵文-22"
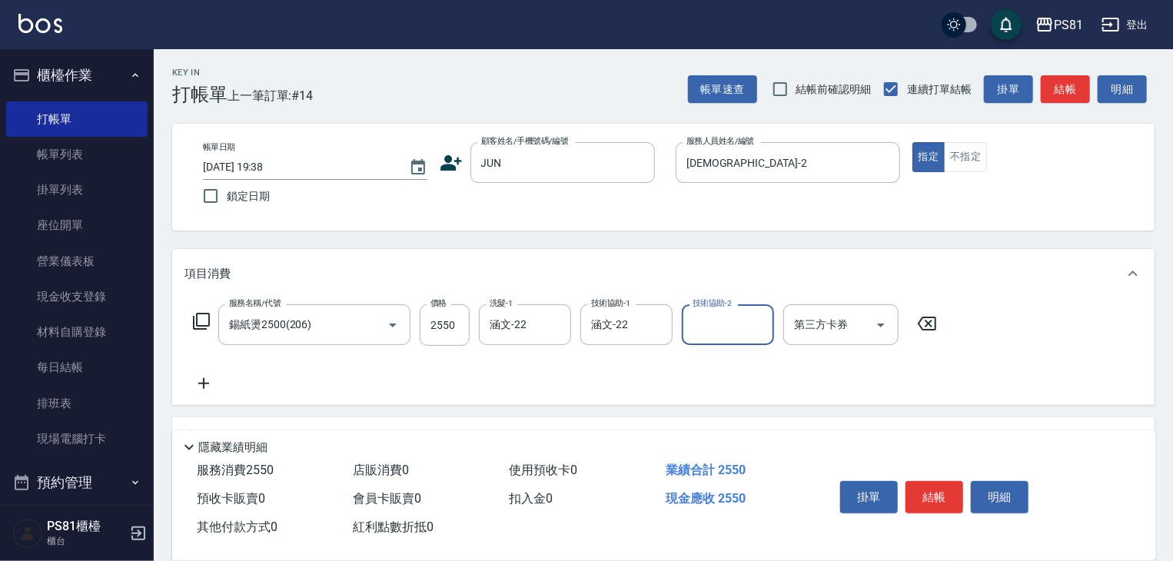
drag, startPoint x: 640, startPoint y: 379, endPoint x: 753, endPoint y: 418, distance: 119.6
click at [643, 380] on div "服務名稱/代號 錫紙燙2500(206) 服務名稱/代號 價格 2550 價格 洗髮-1 涵文-22 洗髮-1 技術協助-1 涵文-22 技術協助-1 技術協…" at bounding box center [565, 348] width 762 height 88
click at [948, 487] on button "結帳" at bounding box center [934, 497] width 58 height 32
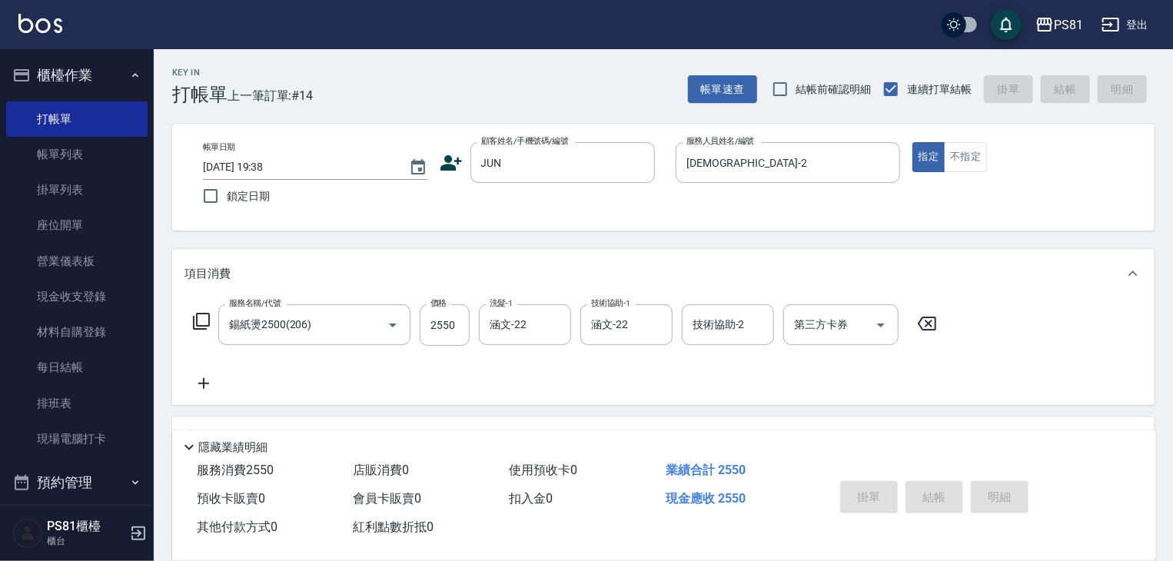
type input "[DATE] 19:39"
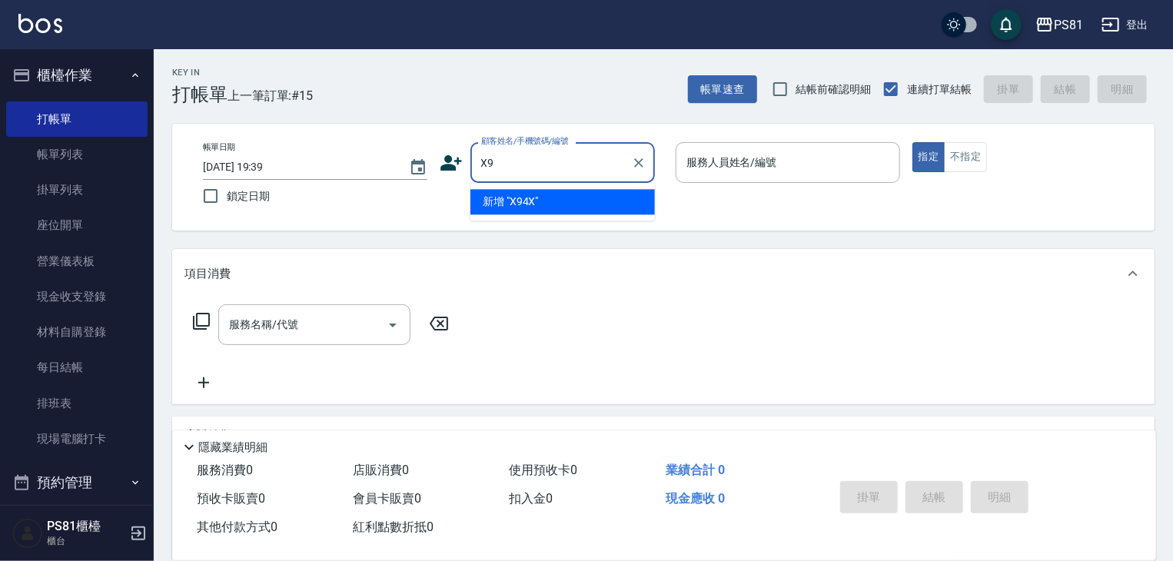
type input "X"
type input "[PERSON_NAME]"
click at [615, 198] on li "[PERSON_NAME]/0989467985/" at bounding box center [562, 201] width 184 height 25
